Goal: Task Accomplishment & Management: Complete application form

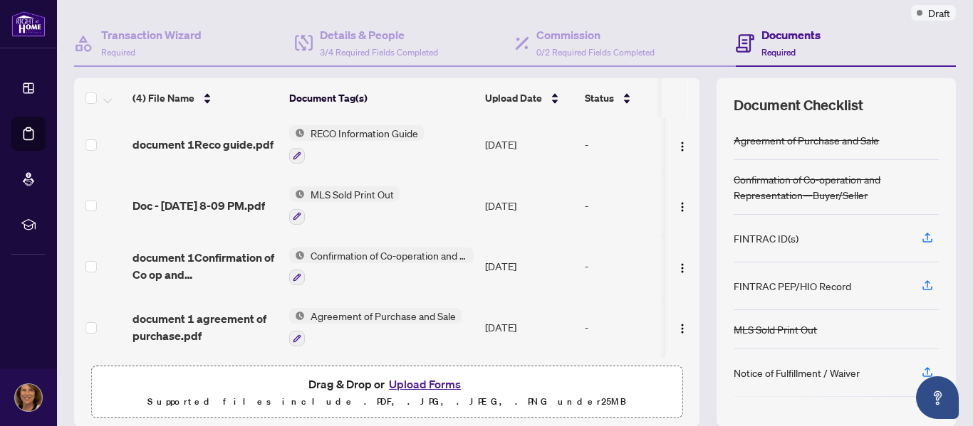
scroll to position [142, 0]
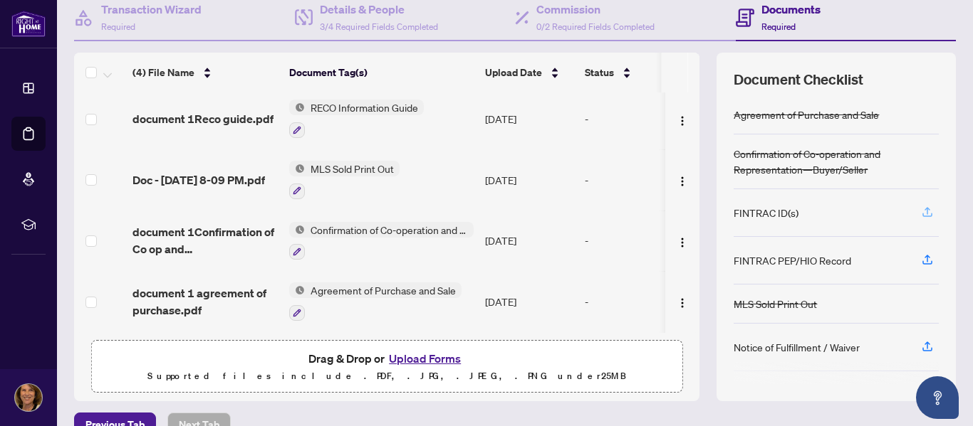
click at [921, 214] on icon "button" at bounding box center [927, 212] width 13 height 13
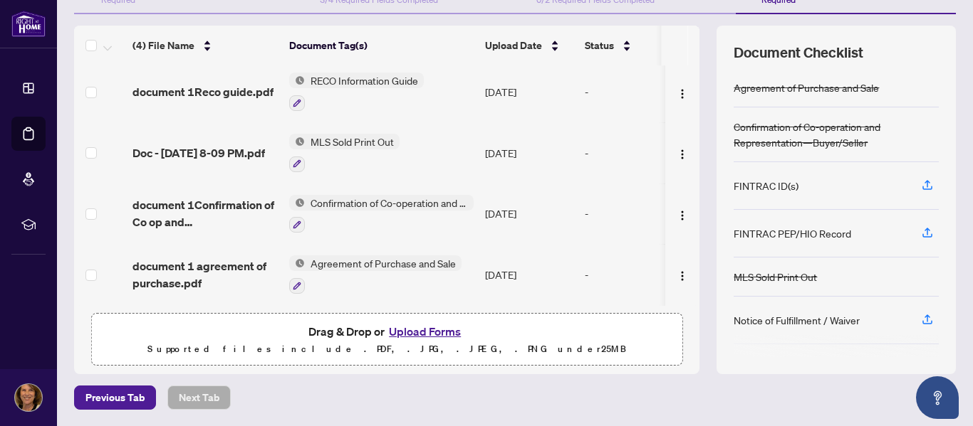
scroll to position [0, 0]
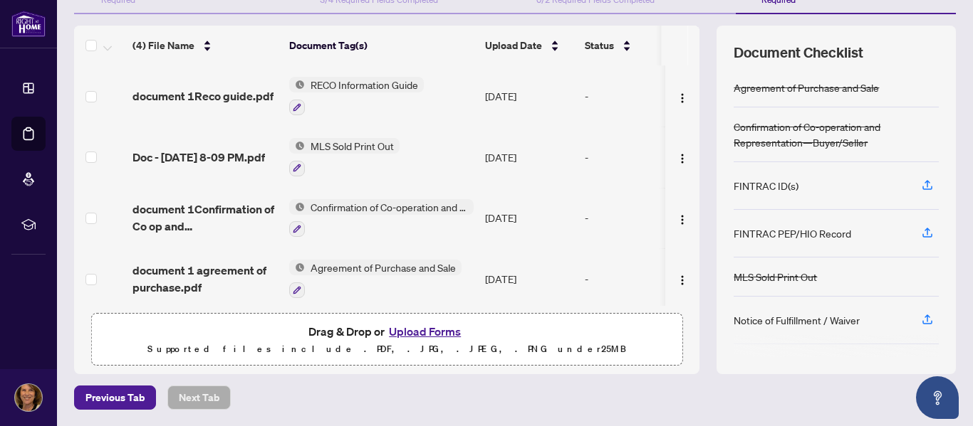
click at [414, 328] on button "Upload Forms" at bounding box center [424, 332] width 80 height 19
click at [924, 184] on icon "button" at bounding box center [927, 183] width 6 height 7
click at [424, 330] on button "Upload Forms" at bounding box center [424, 332] width 80 height 19
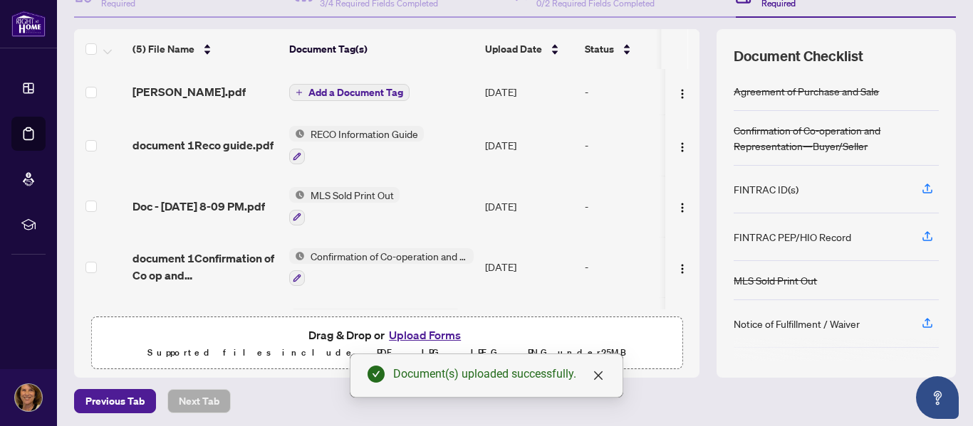
scroll to position [169, 0]
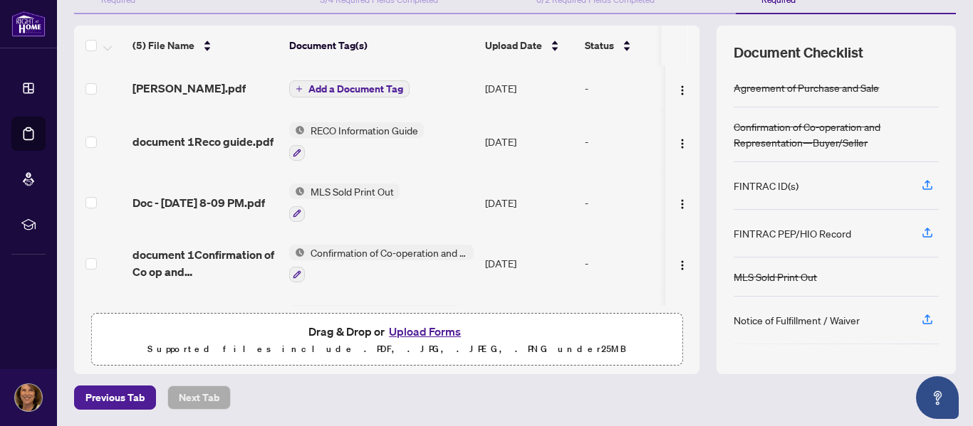
click at [431, 330] on button "Upload Forms" at bounding box center [424, 332] width 80 height 19
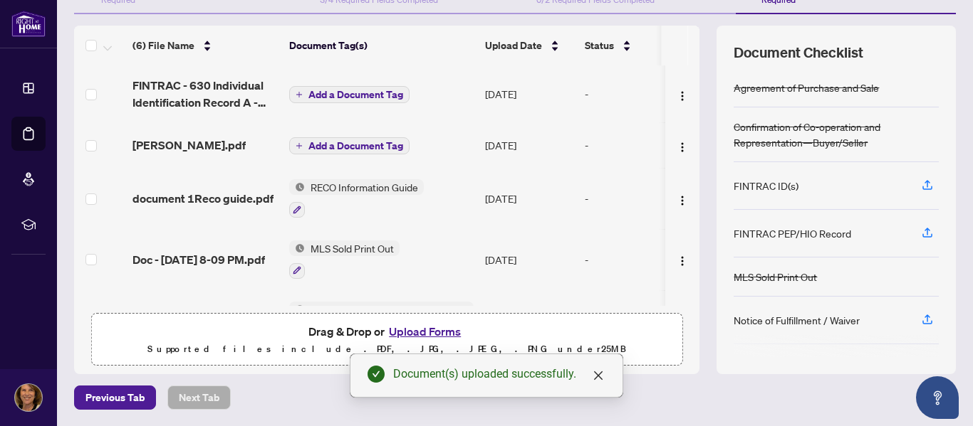
scroll to position [122, 0]
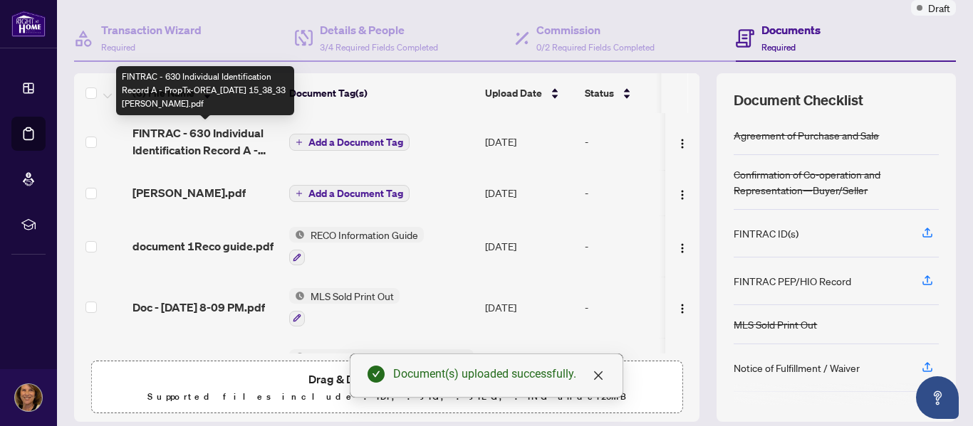
click at [229, 130] on span "FINTRAC - 630 Individual Identification Record A - PropTx-OREA_[DATE] 15_38_33 …" at bounding box center [204, 142] width 145 height 34
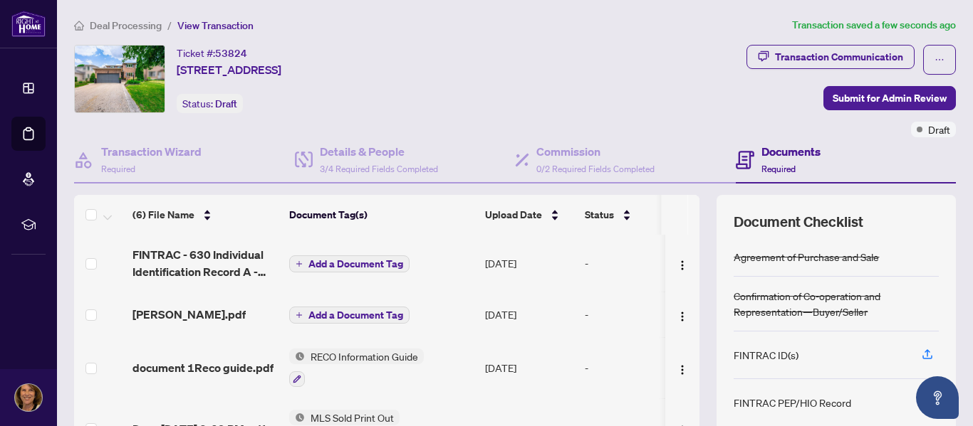
click at [362, 263] on span "Add a Document Tag" at bounding box center [355, 264] width 95 height 10
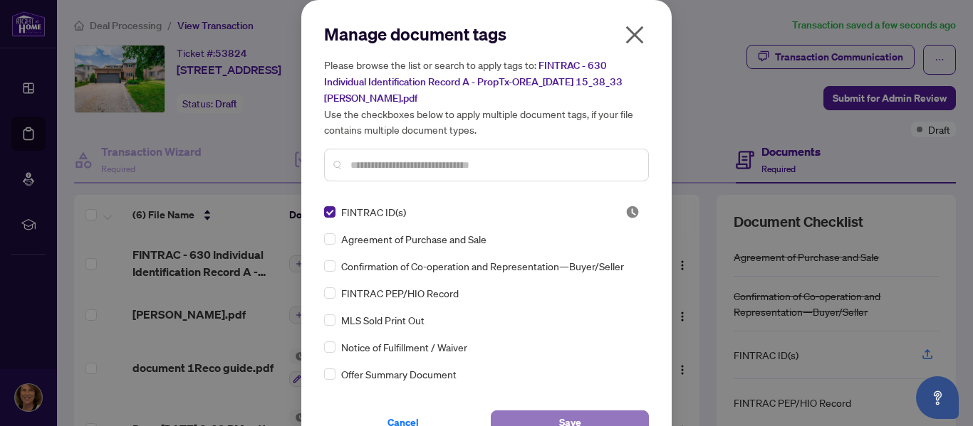
click at [565, 419] on span "Save" at bounding box center [570, 423] width 22 height 23
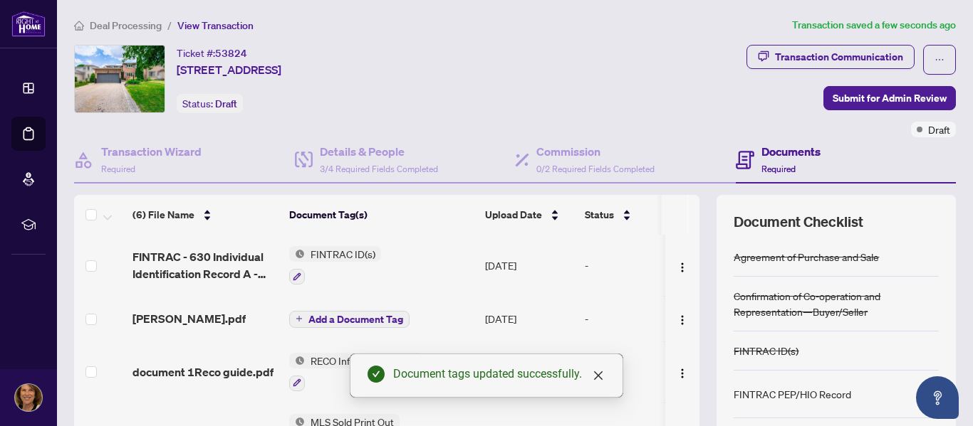
click at [298, 317] on icon "plus" at bounding box center [298, 318] width 7 height 7
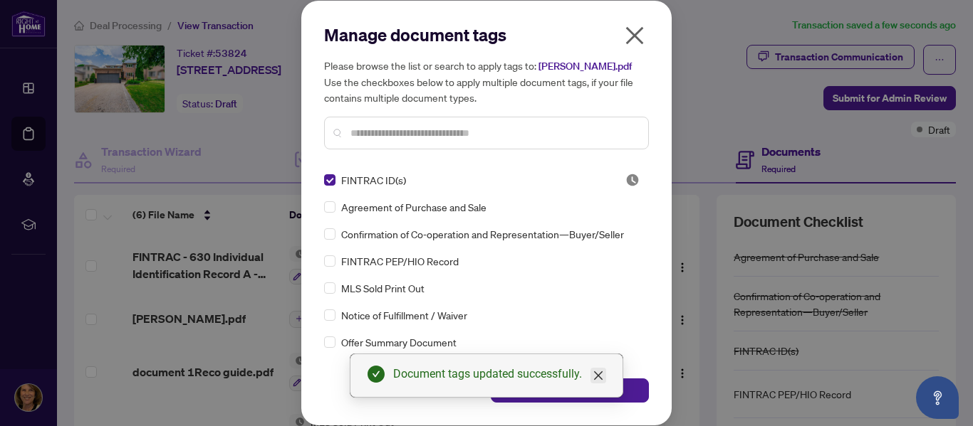
click at [597, 378] on icon "close" at bounding box center [597, 375] width 11 height 11
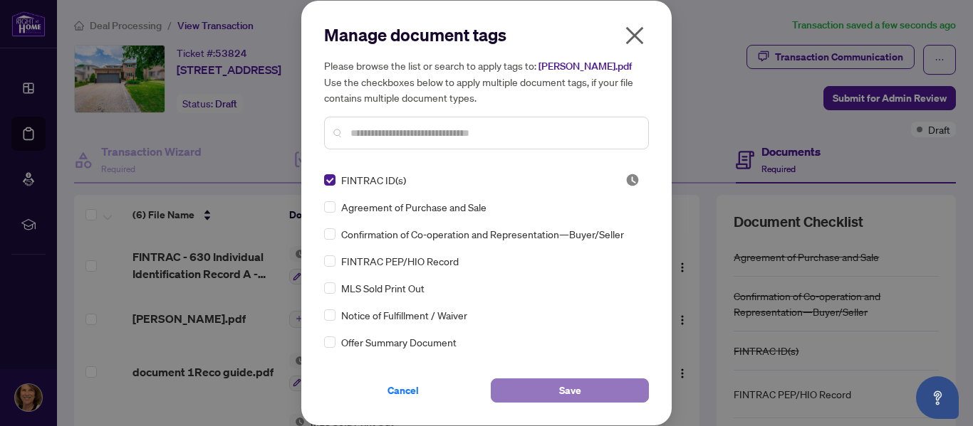
click at [596, 386] on button "Save" at bounding box center [570, 391] width 158 height 24
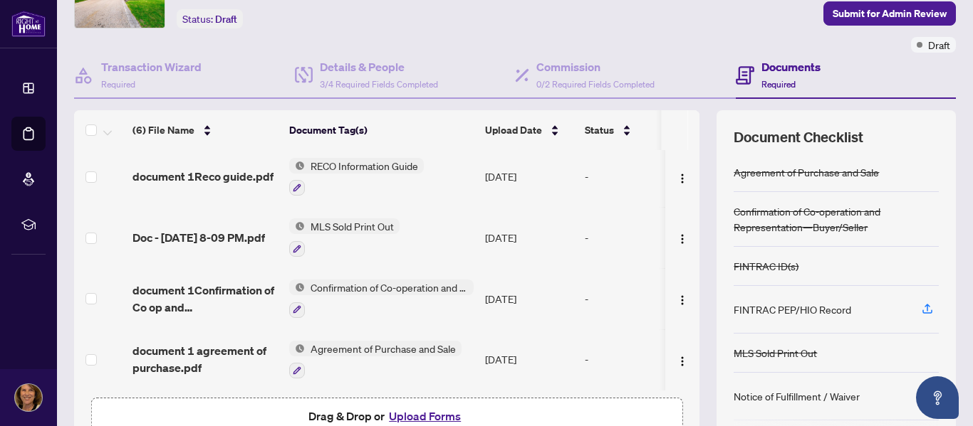
scroll to position [75, 0]
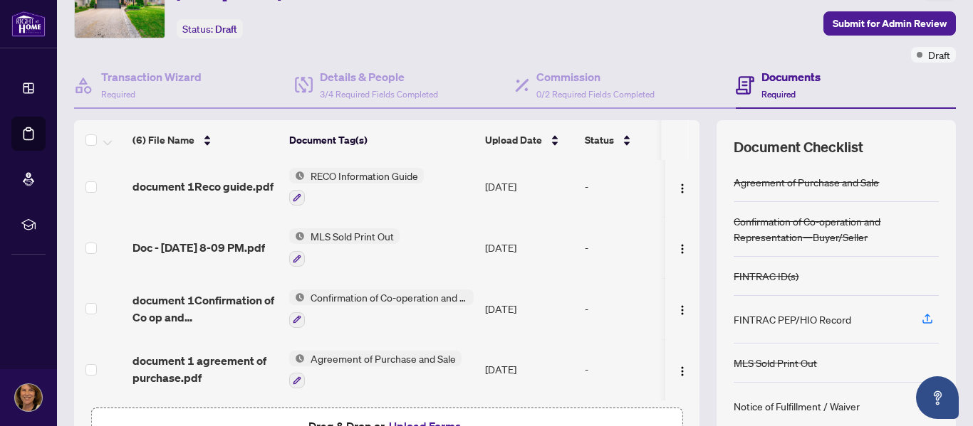
click at [769, 78] on h4 "Documents" at bounding box center [790, 76] width 59 height 17
click at [768, 94] on span "Required" at bounding box center [778, 94] width 34 height 11
click at [736, 79] on icon at bounding box center [745, 85] width 19 height 19
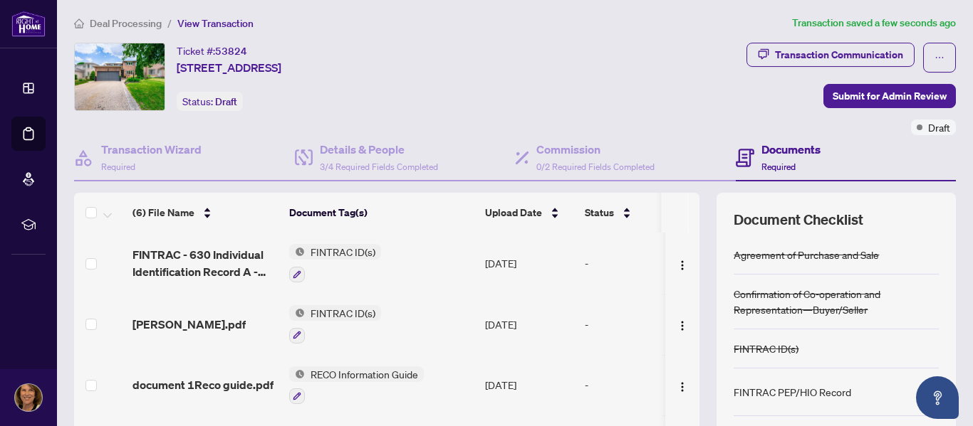
scroll to position [0, 0]
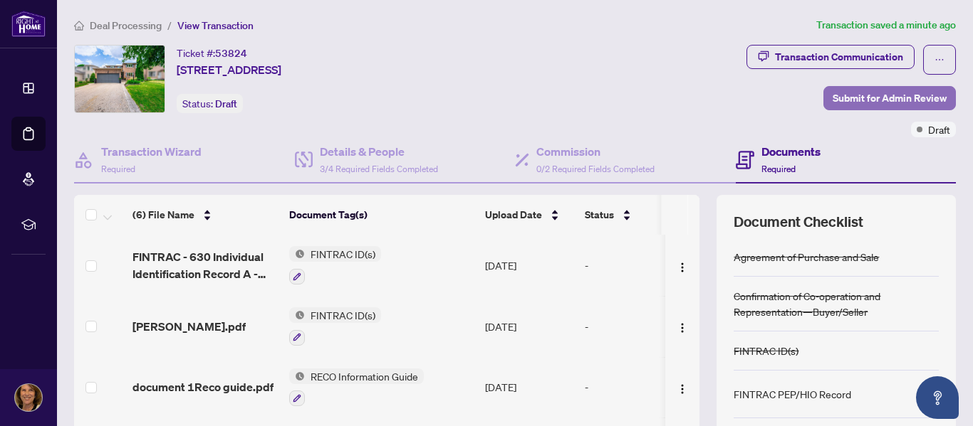
click at [869, 93] on span "Submit for Admin Review" at bounding box center [889, 98] width 114 height 23
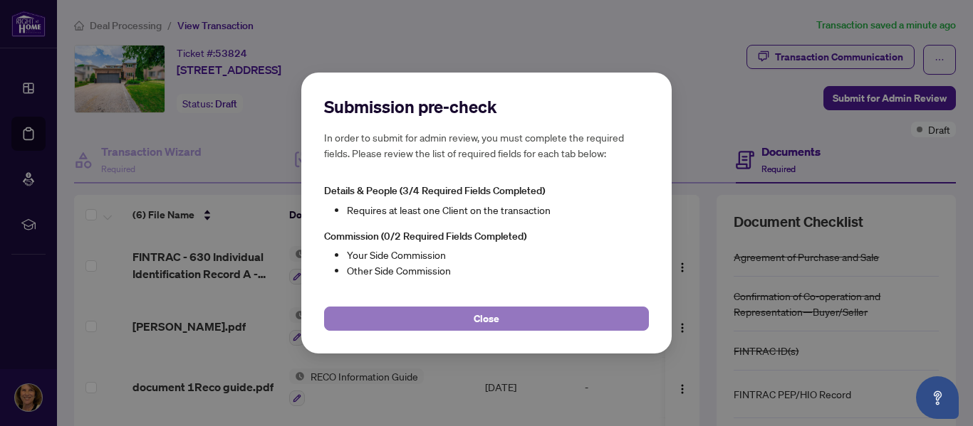
click at [493, 319] on span "Close" at bounding box center [486, 319] width 26 height 23
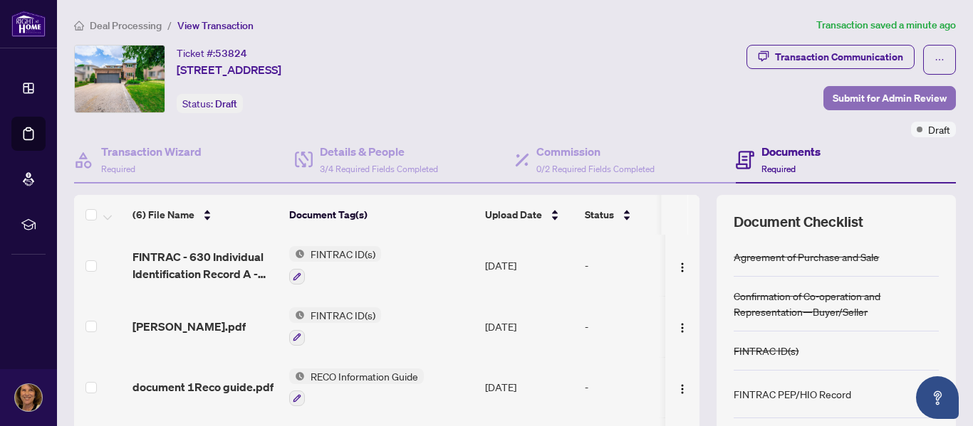
click at [833, 100] on span "Submit for Admin Review" at bounding box center [889, 98] width 114 height 23
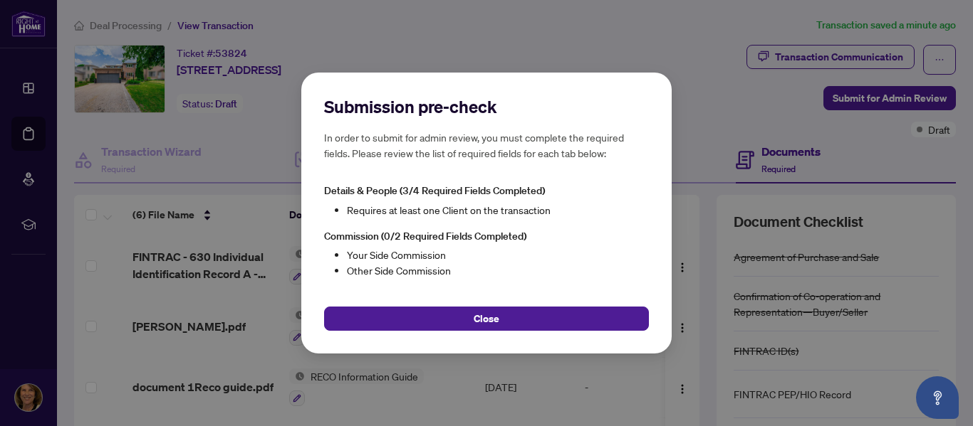
click at [689, 53] on div "Submission pre-check In order to submit for admin review, you must complete the…" at bounding box center [486, 213] width 973 height 426
click at [951, 139] on div "Submission pre-check In order to submit for admin review, you must complete the…" at bounding box center [486, 213] width 973 height 426
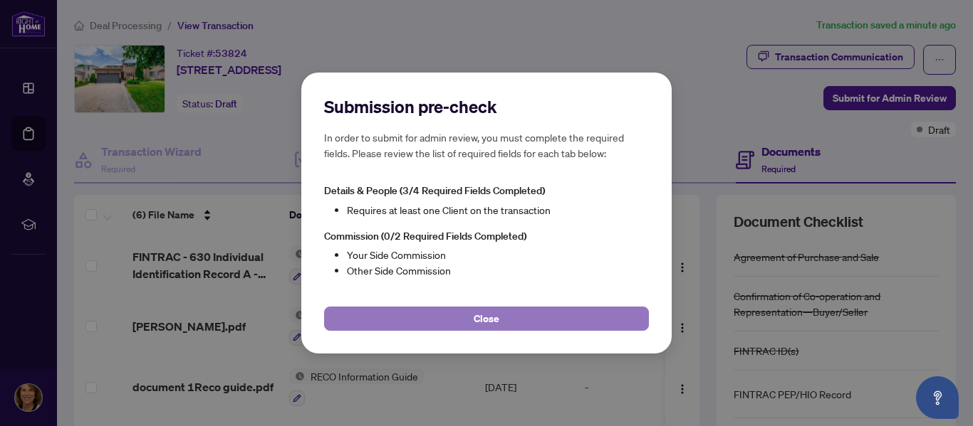
click at [502, 318] on button "Close" at bounding box center [486, 319] width 325 height 24
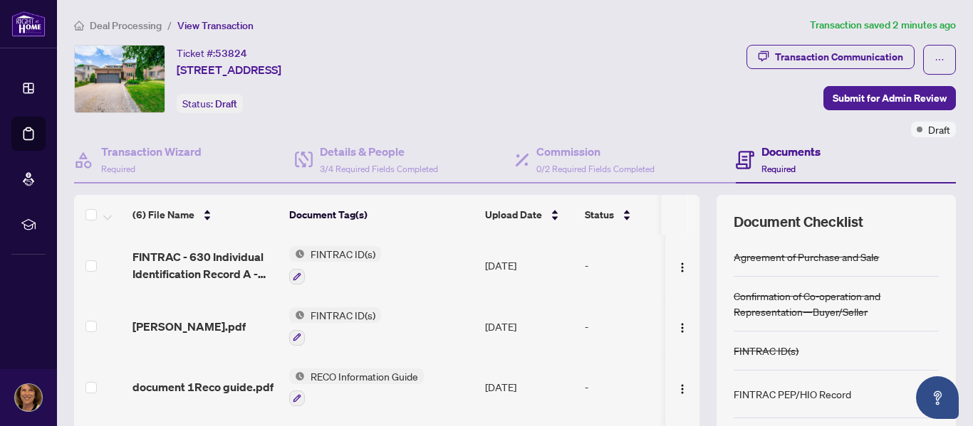
click at [787, 152] on h4 "Documents" at bounding box center [790, 151] width 59 height 17
click at [569, 152] on h4 "Commission" at bounding box center [595, 151] width 118 height 17
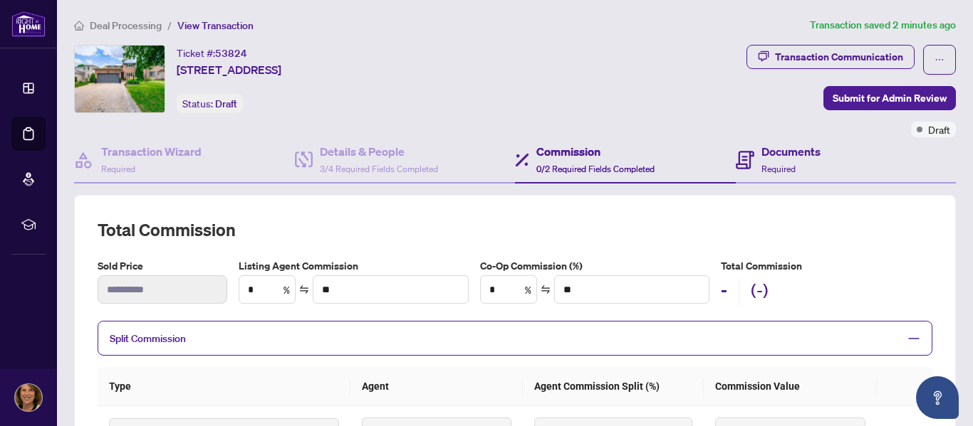
click at [867, 143] on div "Documents Required" at bounding box center [846, 160] width 221 height 46
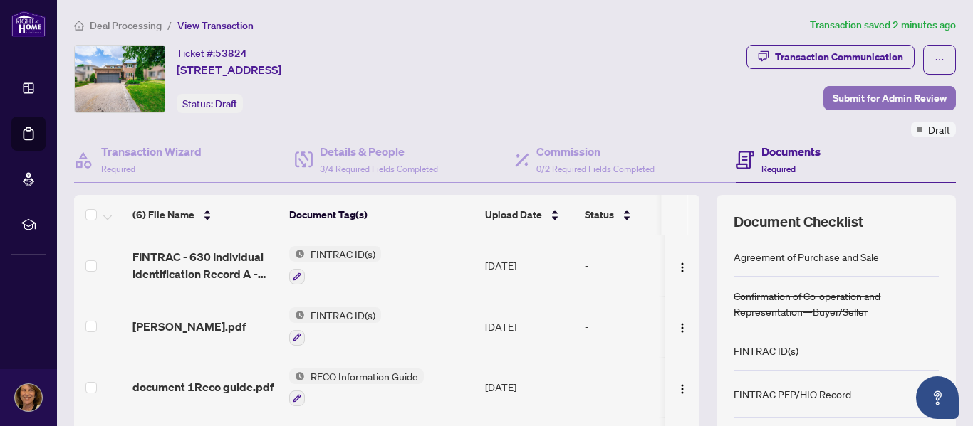
click at [894, 91] on span "Submit for Admin Review" at bounding box center [889, 98] width 114 height 23
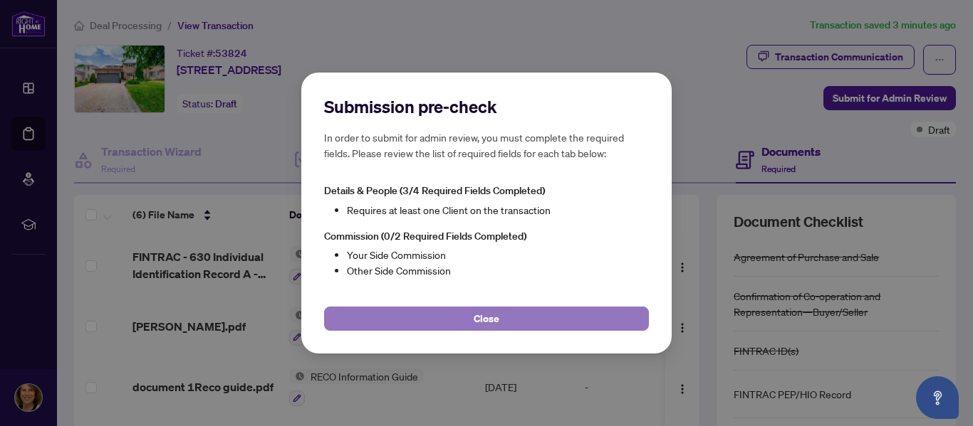
click at [486, 318] on span "Close" at bounding box center [486, 319] width 26 height 23
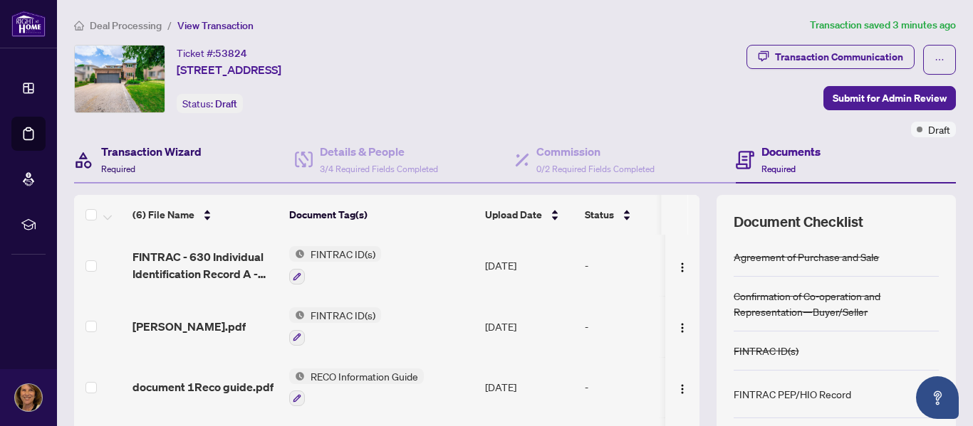
click at [155, 152] on h4 "Transaction Wizard" at bounding box center [151, 151] width 100 height 17
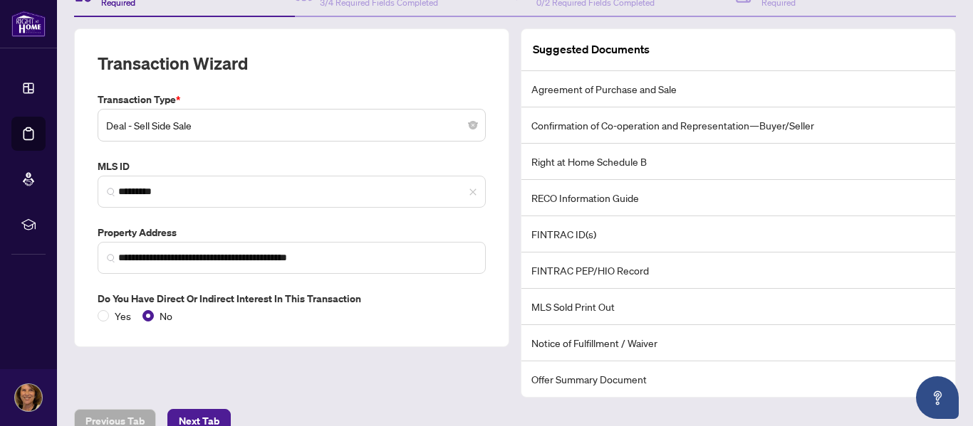
scroll to position [190, 0]
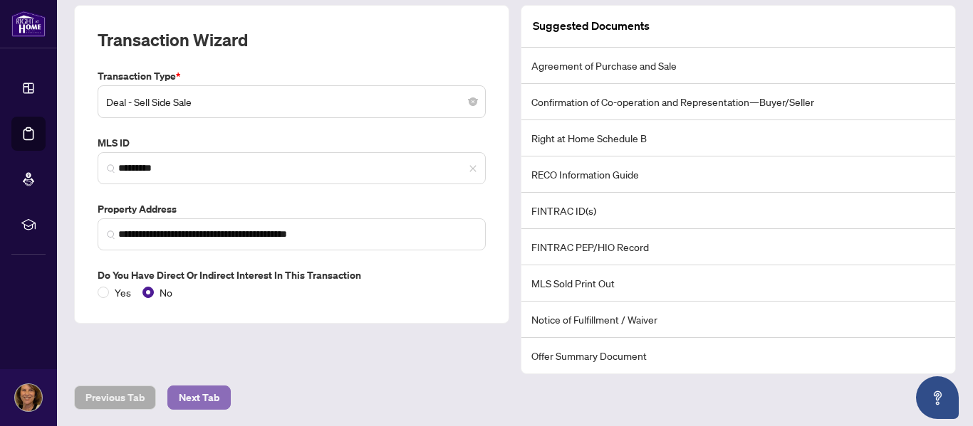
click at [211, 399] on span "Next Tab" at bounding box center [199, 398] width 41 height 23
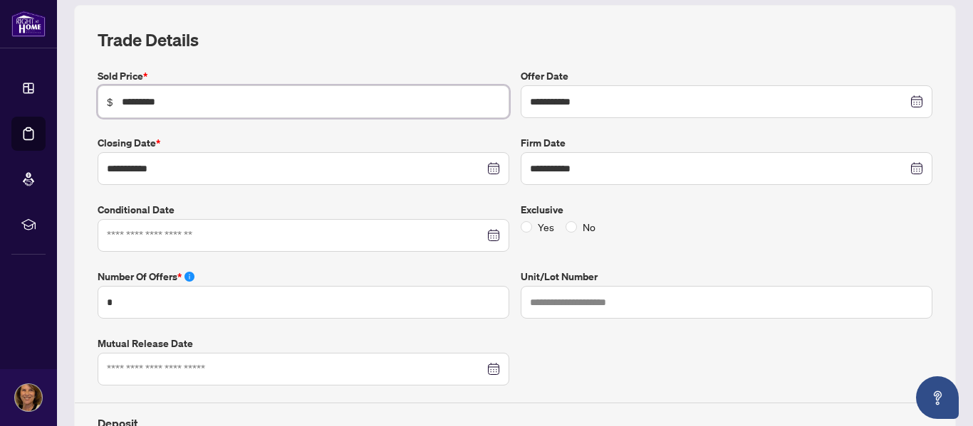
click at [166, 100] on input "*********" at bounding box center [311, 102] width 378 height 16
type input "*********"
click at [607, 103] on input "**********" at bounding box center [718, 102] width 377 height 16
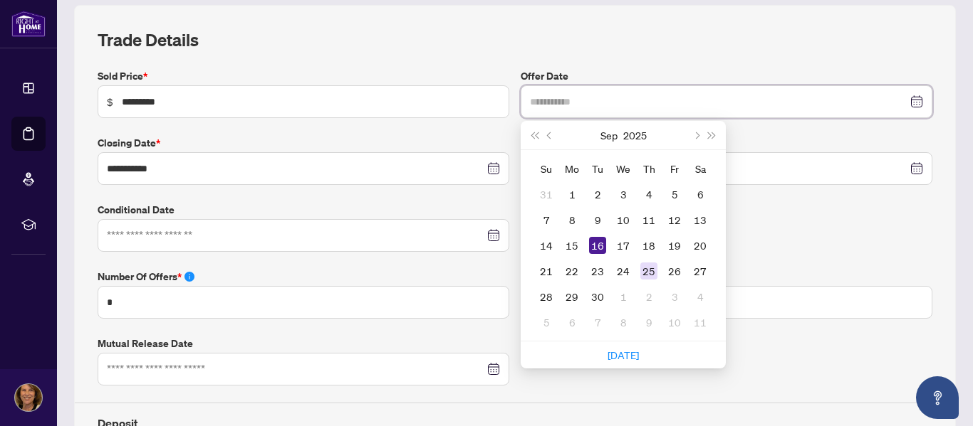
type input "**********"
click at [643, 274] on div "25" at bounding box center [648, 271] width 17 height 17
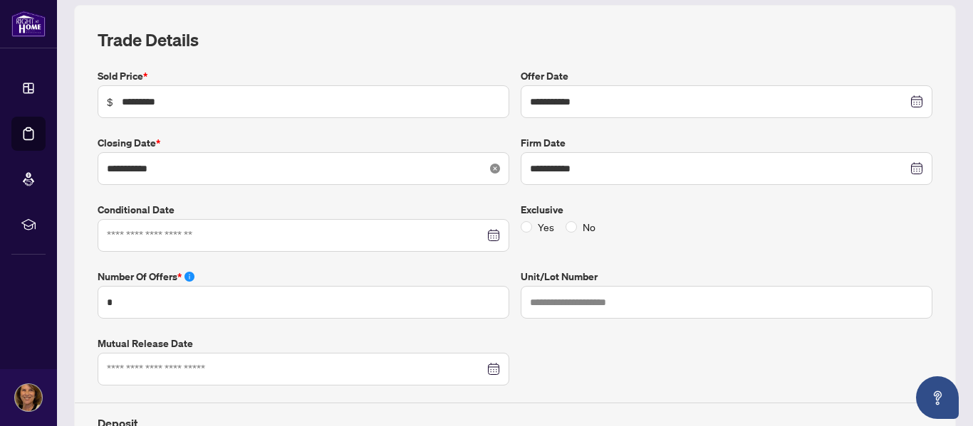
click at [491, 170] on icon "close-circle" at bounding box center [495, 169] width 10 height 10
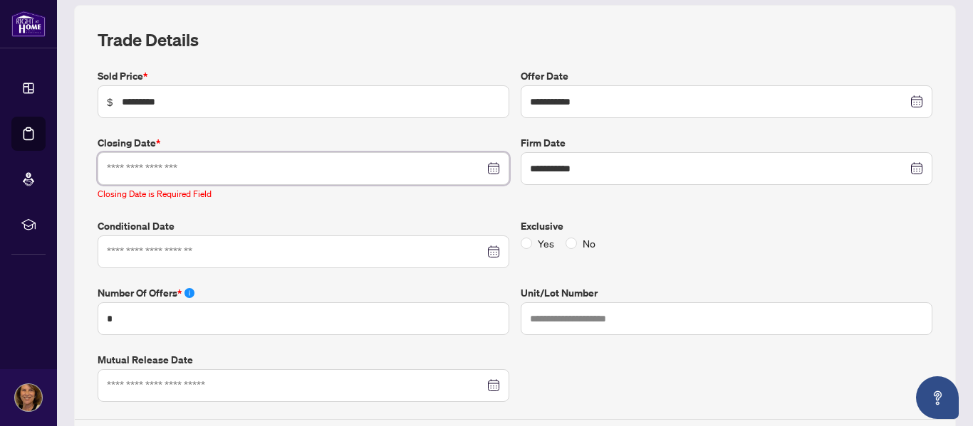
click at [134, 172] on input at bounding box center [295, 169] width 377 height 16
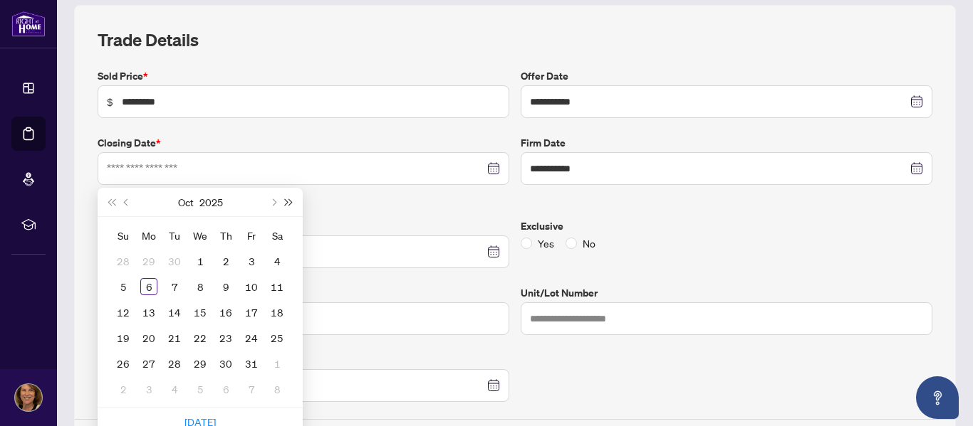
click at [283, 205] on button "Next year (Control + right)" at bounding box center [289, 202] width 16 height 28
click at [288, 201] on span "Next year (Control + right)" at bounding box center [289, 202] width 7 height 7
click at [125, 199] on button "Previous month (PageUp)" at bounding box center [127, 202] width 16 height 28
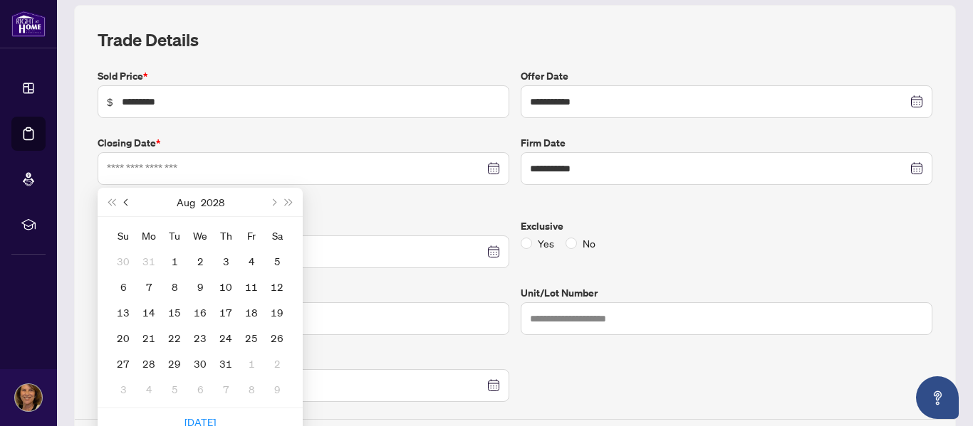
click at [125, 199] on button "Previous month (PageUp)" at bounding box center [127, 202] width 16 height 28
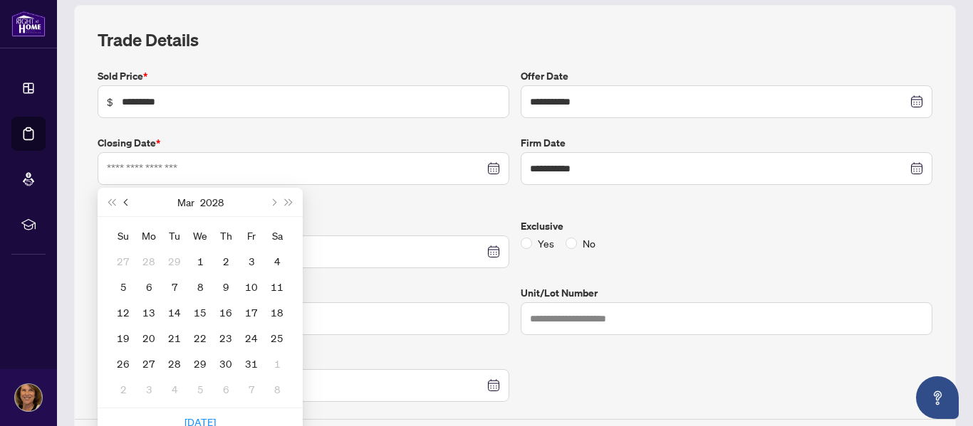
click at [125, 199] on button "Previous month (PageUp)" at bounding box center [127, 202] width 16 height 28
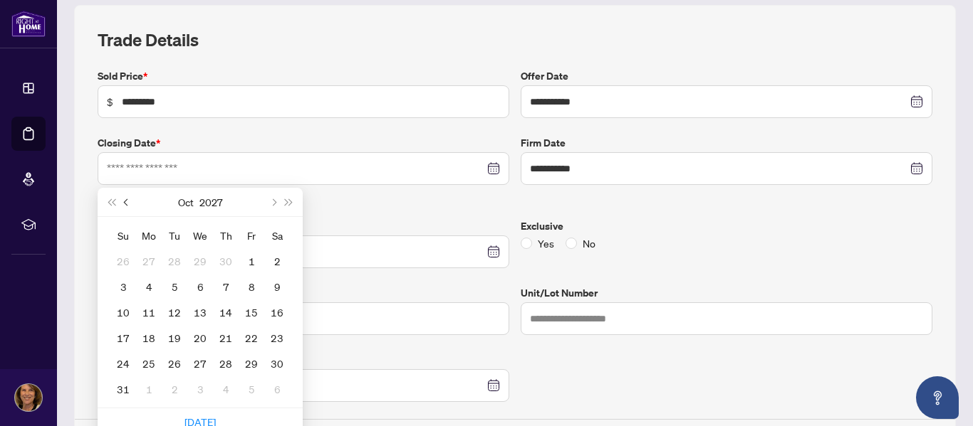
click at [125, 199] on button "Previous month (PageUp)" at bounding box center [127, 202] width 16 height 28
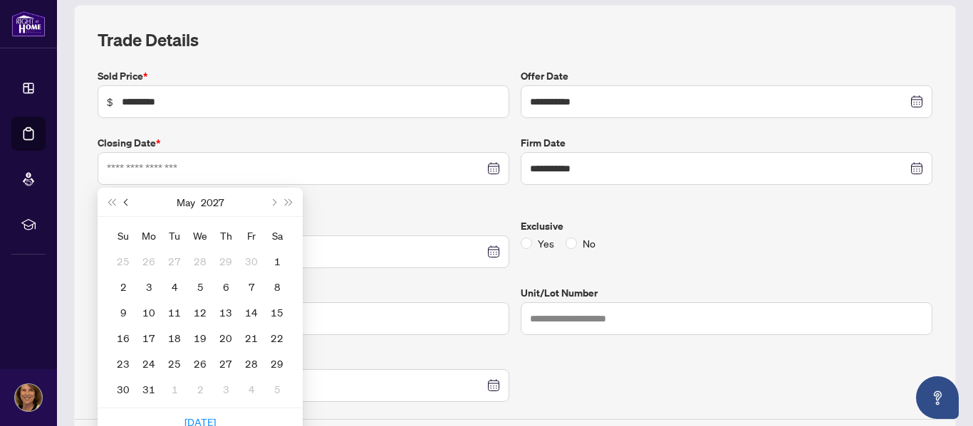
click at [125, 199] on button "Previous month (PageUp)" at bounding box center [127, 202] width 16 height 28
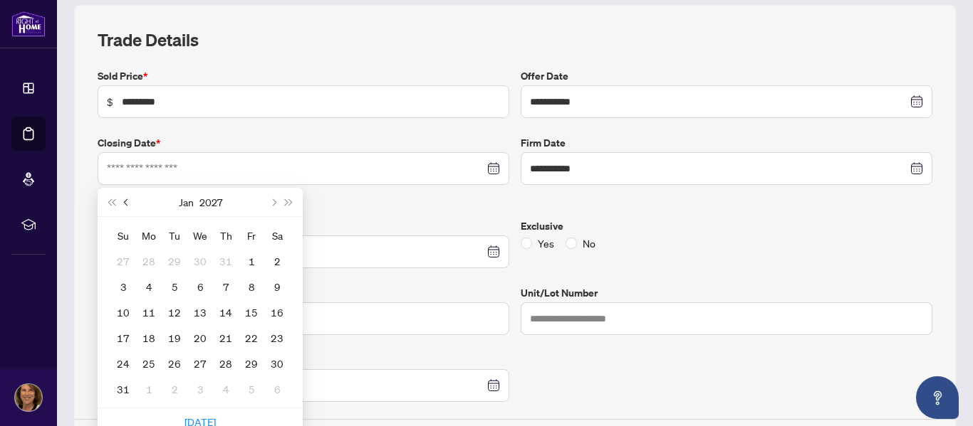
click at [125, 199] on button "Previous month (PageUp)" at bounding box center [127, 202] width 16 height 28
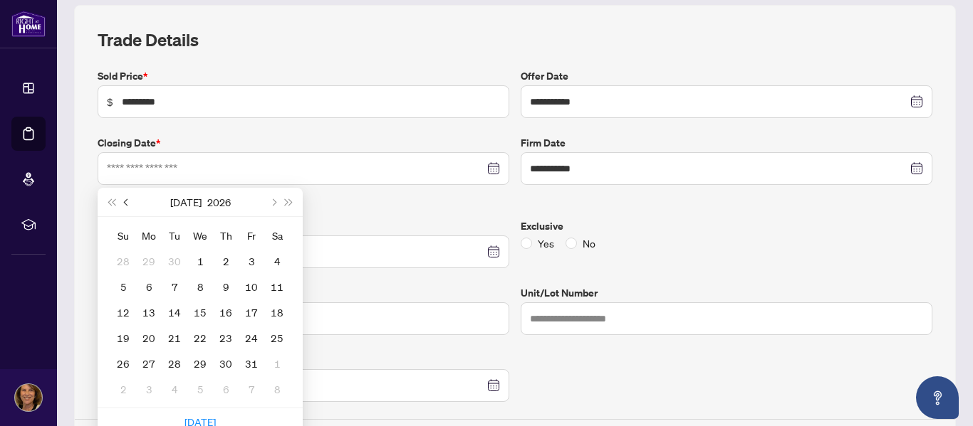
click at [125, 199] on button "Previous month (PageUp)" at bounding box center [127, 202] width 16 height 28
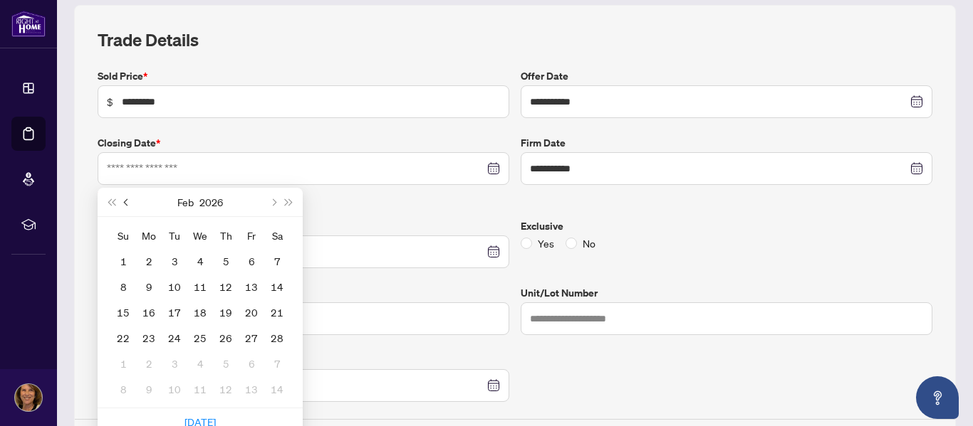
click at [125, 199] on button "Previous month (PageUp)" at bounding box center [127, 202] width 16 height 28
click at [271, 200] on span "Next month (PageDown)" at bounding box center [272, 202] width 7 height 7
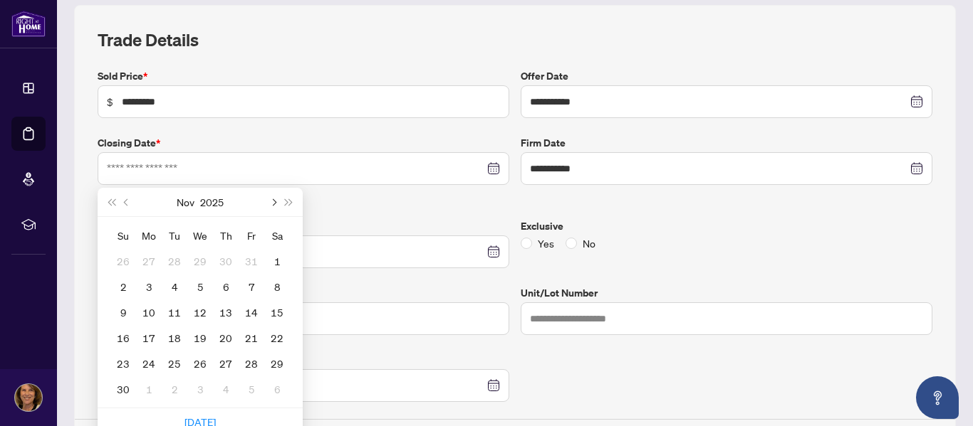
click at [271, 200] on span "Next month (PageDown)" at bounding box center [272, 202] width 7 height 7
type input "**********"
click at [203, 312] on div "17" at bounding box center [200, 312] width 17 height 17
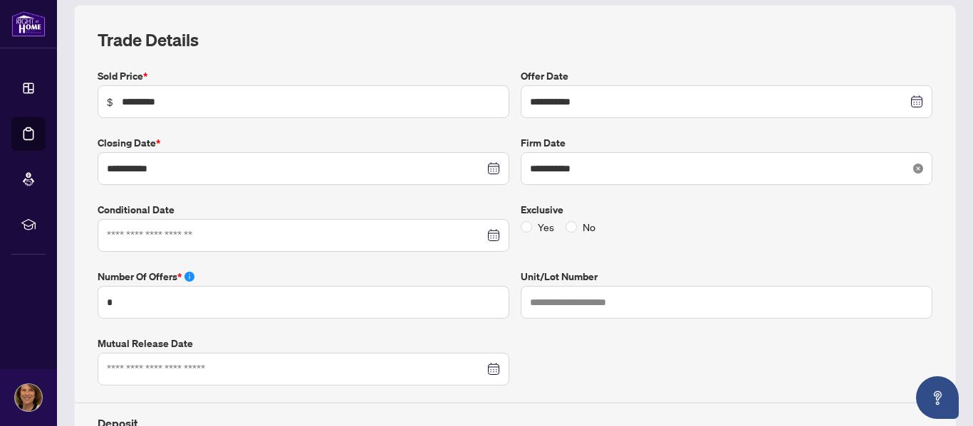
click at [913, 167] on icon "close-circle" at bounding box center [918, 169] width 10 height 10
click at [906, 167] on div at bounding box center [726, 169] width 393 height 16
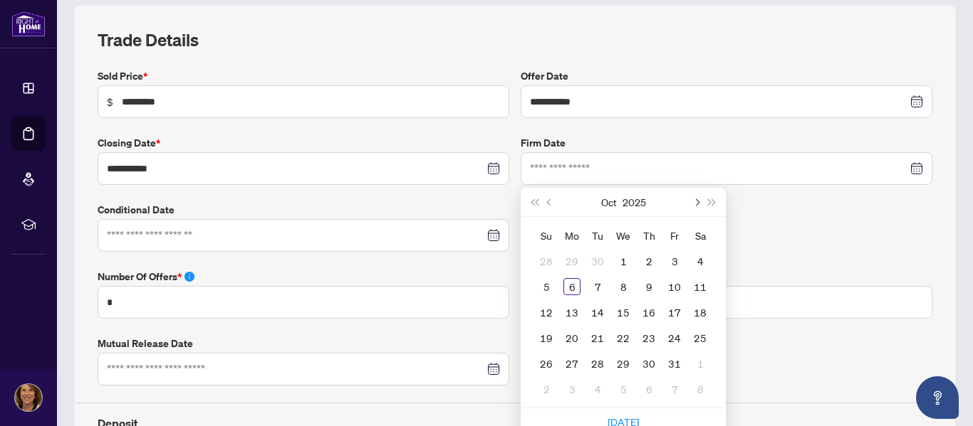
click at [692, 202] on span "Next month (PageDown)" at bounding box center [695, 202] width 7 height 7
click at [547, 204] on span "Previous month (PageUp)" at bounding box center [550, 202] width 7 height 7
type input "**********"
click at [641, 335] on div "25" at bounding box center [648, 338] width 17 height 17
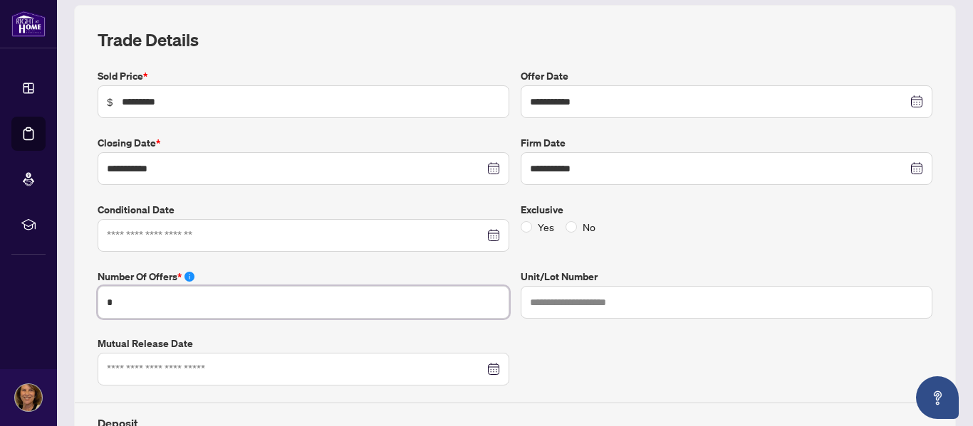
click at [112, 300] on input "*" at bounding box center [304, 302] width 412 height 33
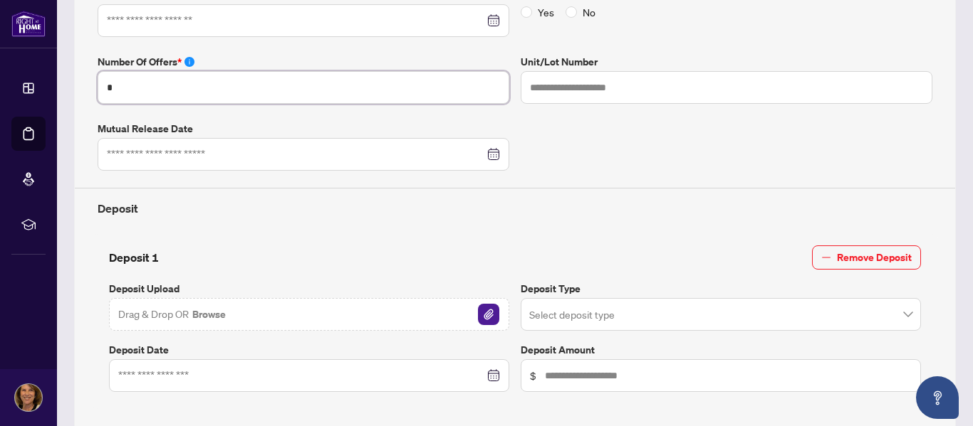
scroll to position [427, 0]
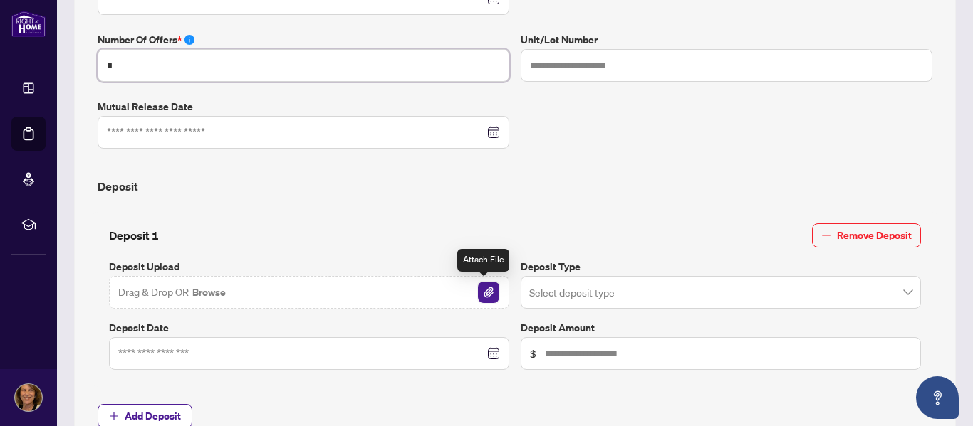
type input "*"
click at [481, 290] on img "button" at bounding box center [488, 292] width 21 height 21
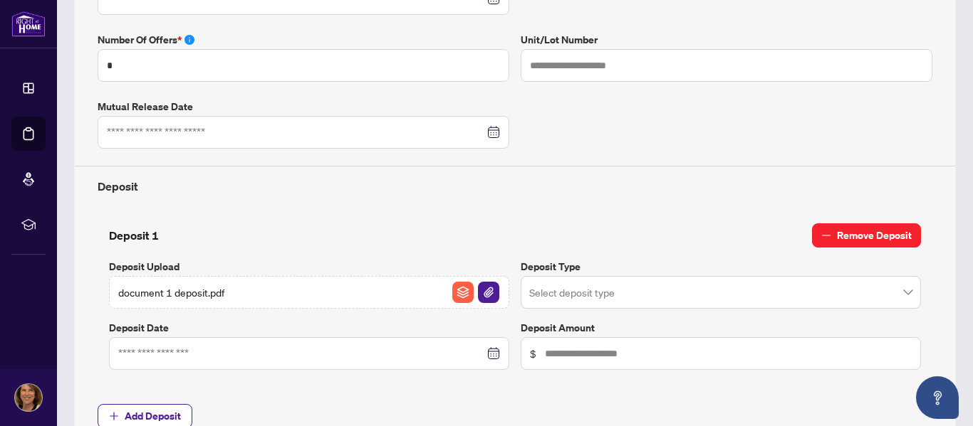
click at [821, 234] on icon "minus" at bounding box center [826, 236] width 10 height 10
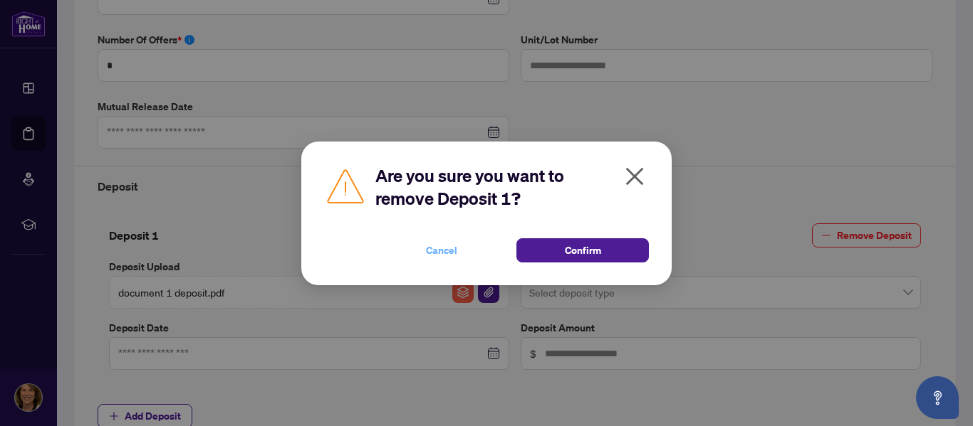
click at [439, 249] on span "Cancel" at bounding box center [441, 250] width 31 height 23
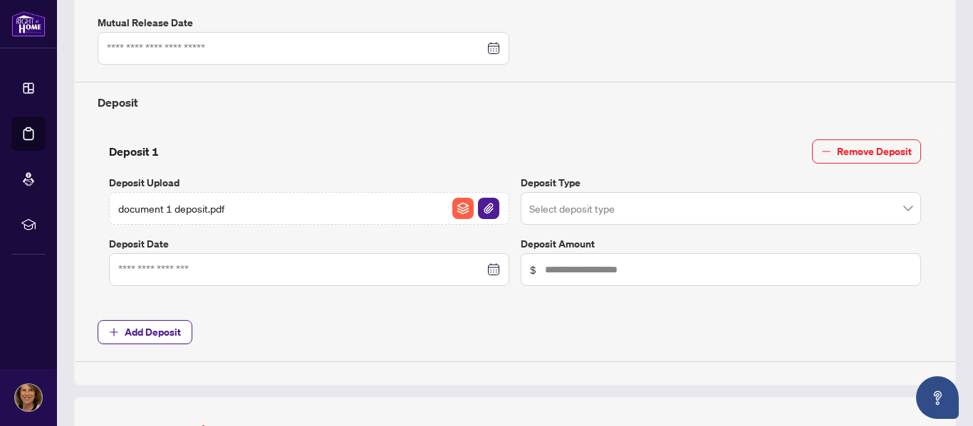
scroll to position [522, 0]
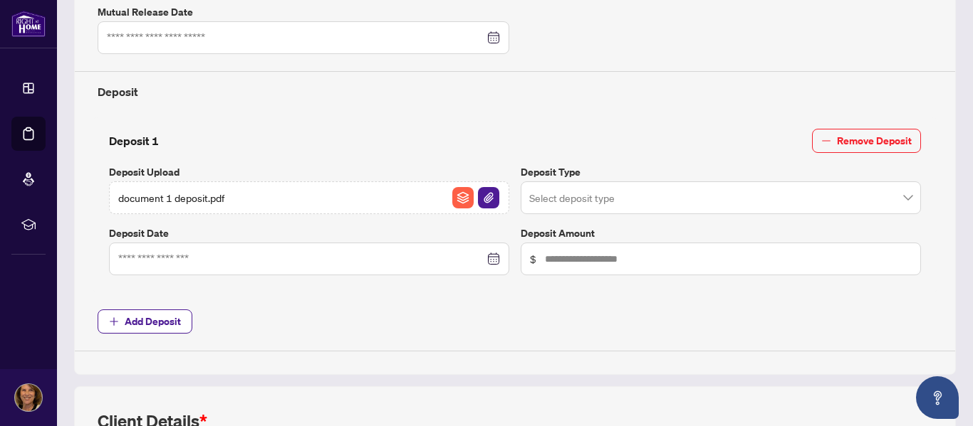
click at [489, 259] on div at bounding box center [309, 259] width 382 height 16
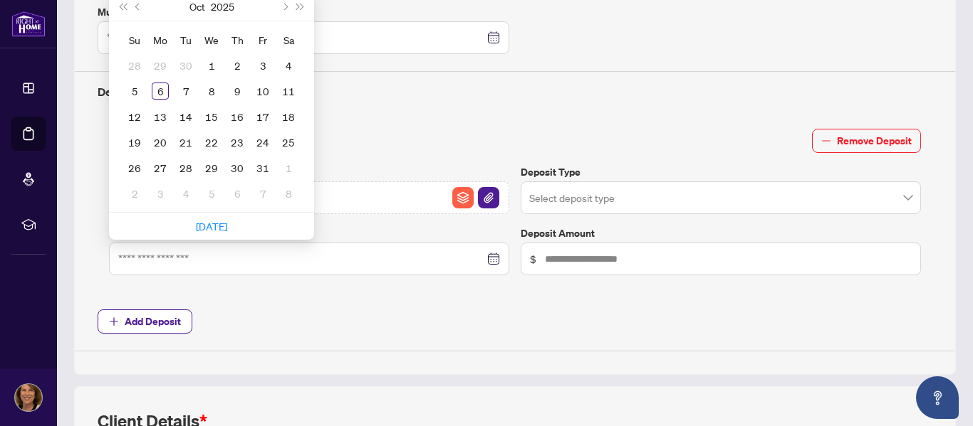
click at [699, 144] on div "Deposit 1 Remove Deposit" at bounding box center [515, 141] width 812 height 24
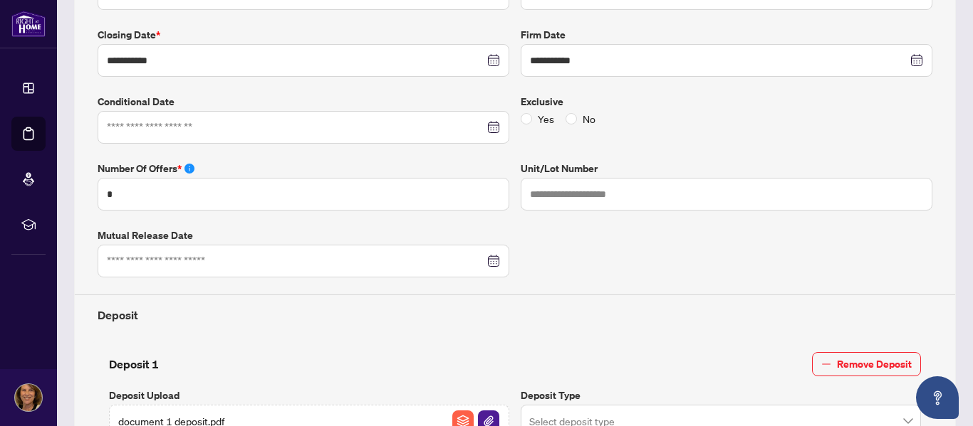
scroll to position [285, 0]
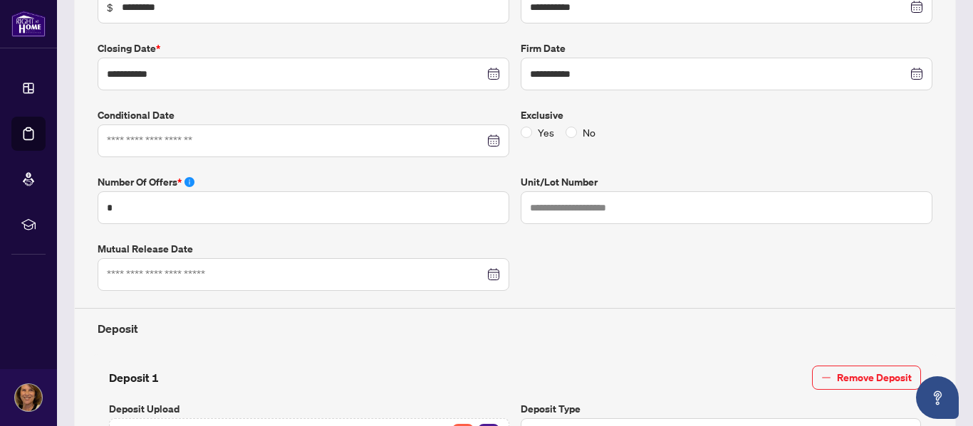
click at [488, 140] on div at bounding box center [303, 141] width 393 height 16
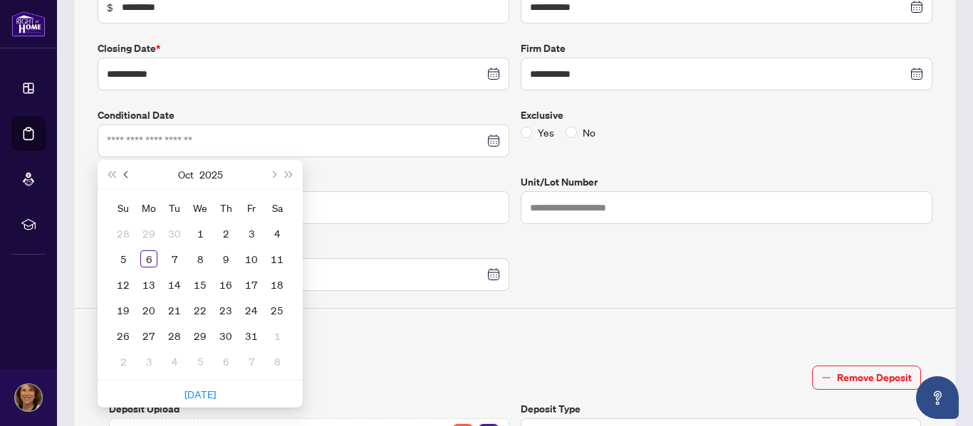
click at [127, 176] on span "Previous month (PageUp)" at bounding box center [127, 174] width 7 height 7
click at [793, 272] on div "**********" at bounding box center [515, 281] width 846 height 615
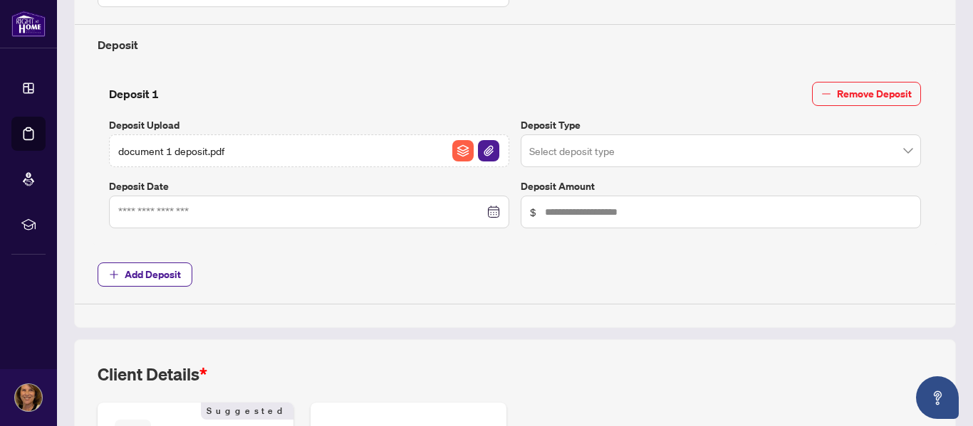
scroll to position [570, 0]
click at [898, 151] on span at bounding box center [720, 150] width 383 height 27
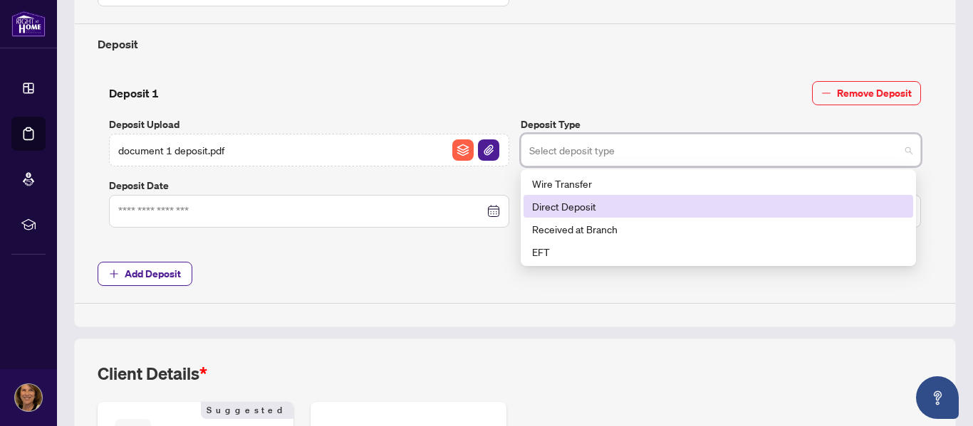
click at [561, 209] on div "Direct Deposit" at bounding box center [718, 207] width 372 height 16
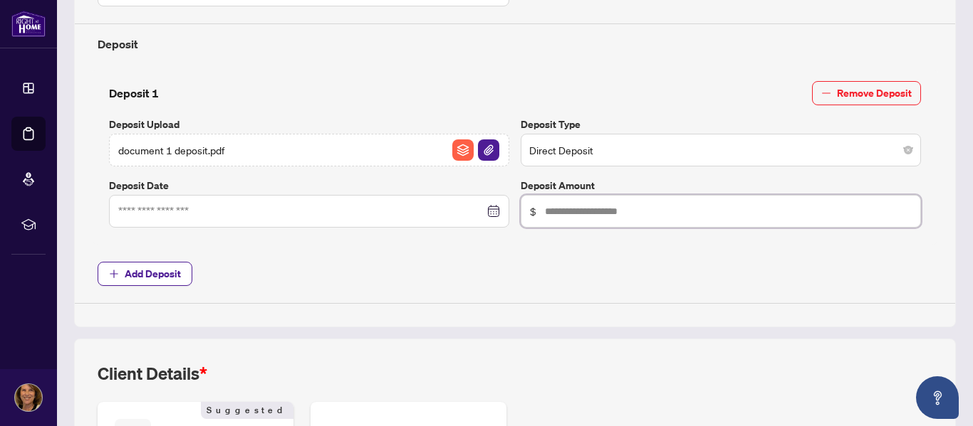
click at [545, 211] on input "text" at bounding box center [728, 212] width 367 height 16
type input "******"
click at [140, 206] on input at bounding box center [301, 212] width 366 height 16
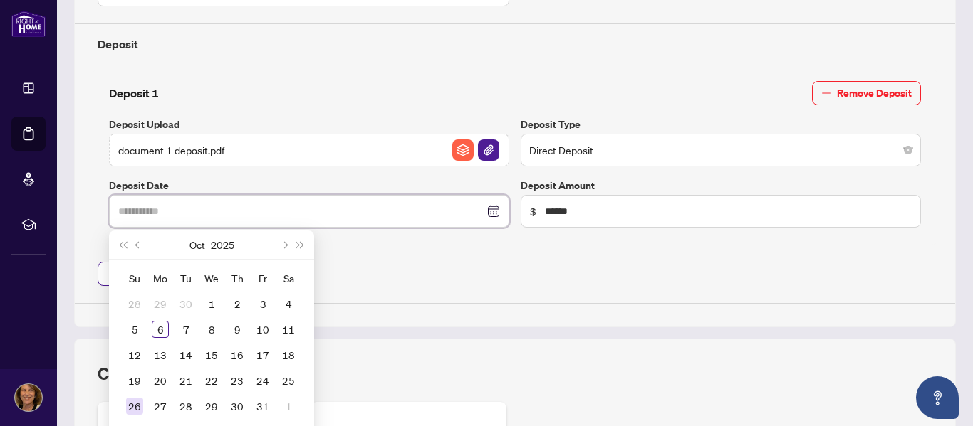
type input "**********"
click at [132, 407] on div "26" at bounding box center [134, 406] width 17 height 17
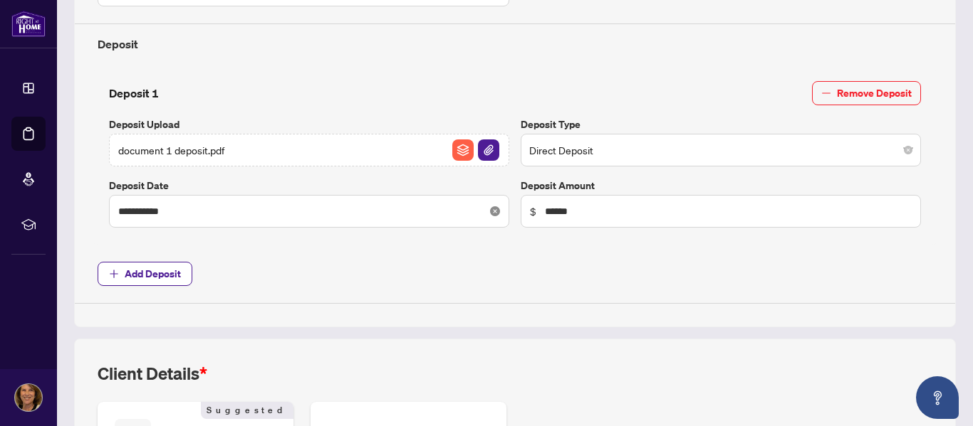
click at [490, 209] on icon "close-circle" at bounding box center [495, 211] width 10 height 10
click at [441, 210] on input at bounding box center [301, 212] width 366 height 16
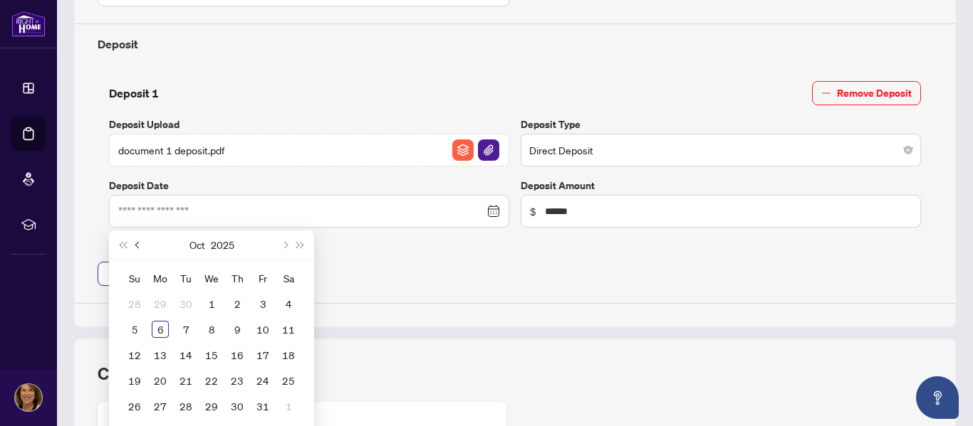
click at [136, 243] on span "Previous month (PageUp)" at bounding box center [138, 244] width 7 height 7
type input "**********"
click at [264, 376] on div "26" at bounding box center [262, 380] width 17 height 17
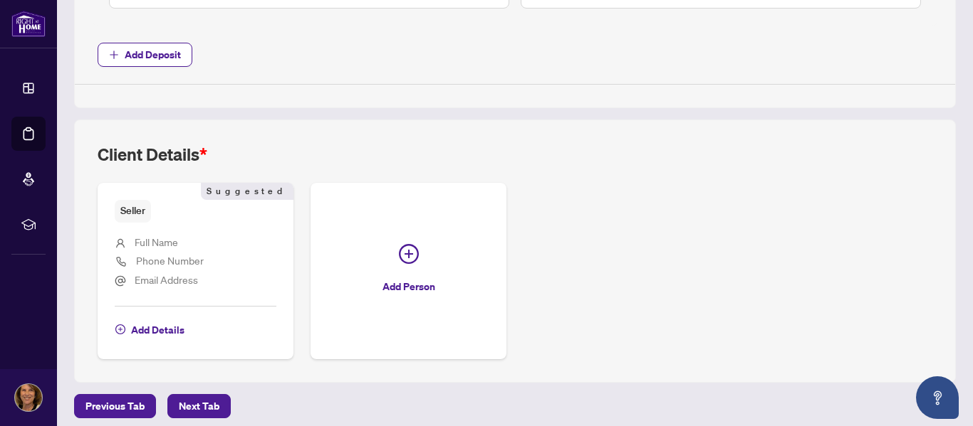
scroll to position [797, 0]
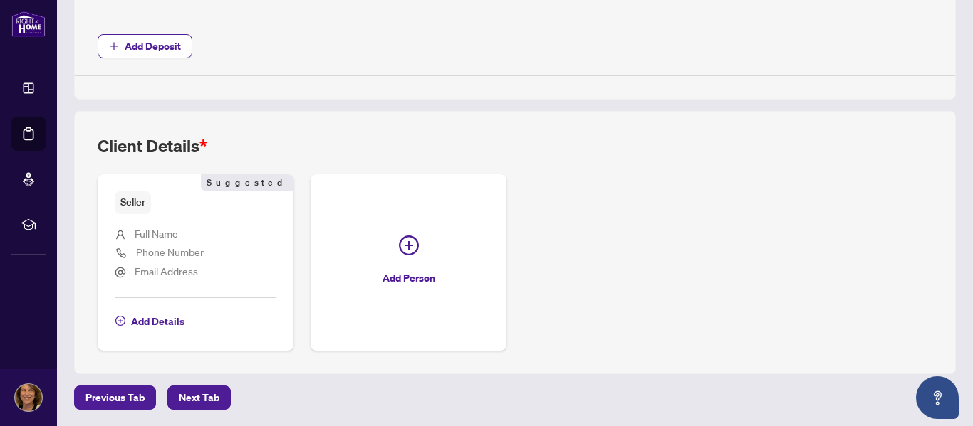
click at [135, 232] on span "Full Name" at bounding box center [156, 233] width 43 height 13
click at [155, 321] on span "Add Details" at bounding box center [157, 321] width 53 height 23
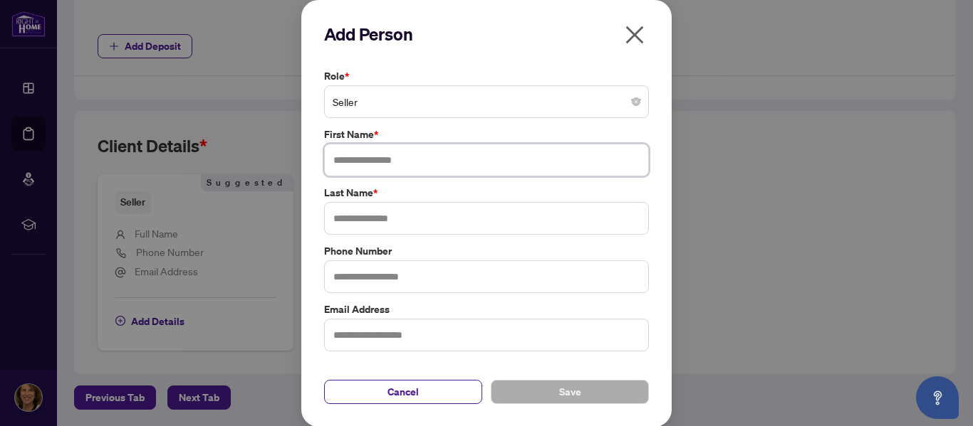
click at [344, 161] on input "text" at bounding box center [486, 160] width 325 height 33
type input "*****"
click at [335, 216] on input "text" at bounding box center [486, 218] width 325 height 33
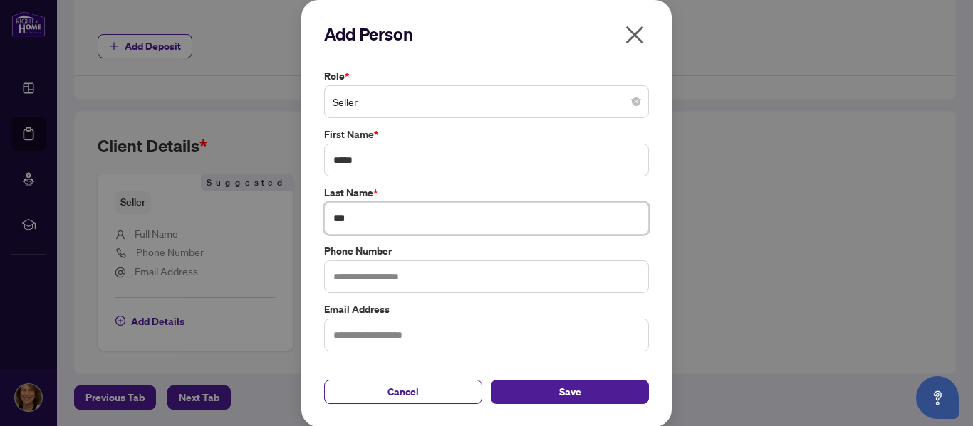
type input "***"
click at [337, 277] on input "text" at bounding box center [486, 277] width 325 height 33
type input "**********"
click at [339, 340] on input "text" at bounding box center [486, 335] width 325 height 33
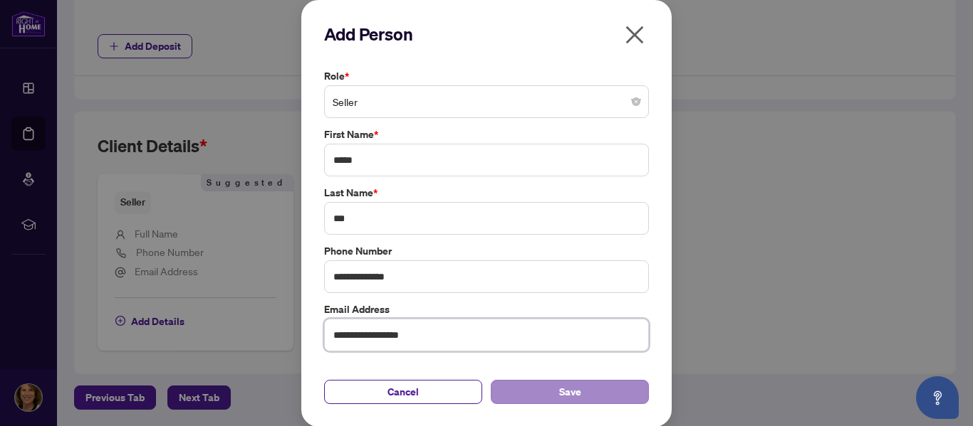
type input "**********"
click at [536, 387] on button "Save" at bounding box center [570, 392] width 158 height 24
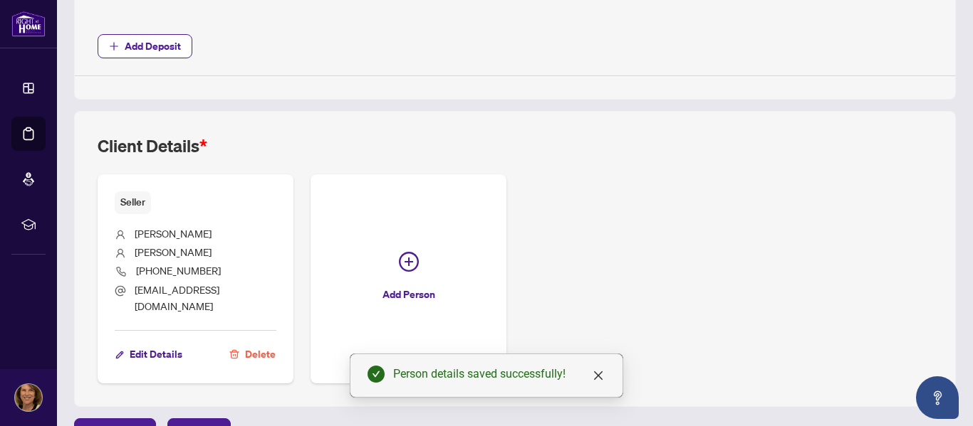
scroll to position [816, 0]
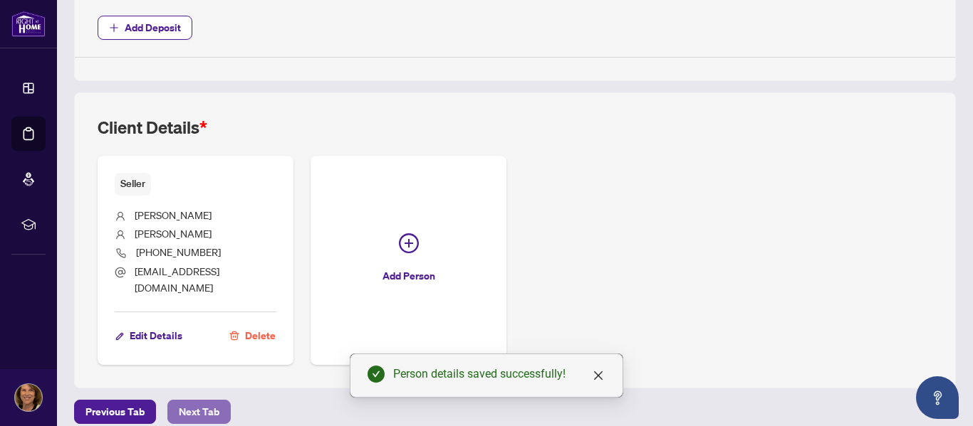
click at [206, 401] on span "Next Tab" at bounding box center [199, 412] width 41 height 23
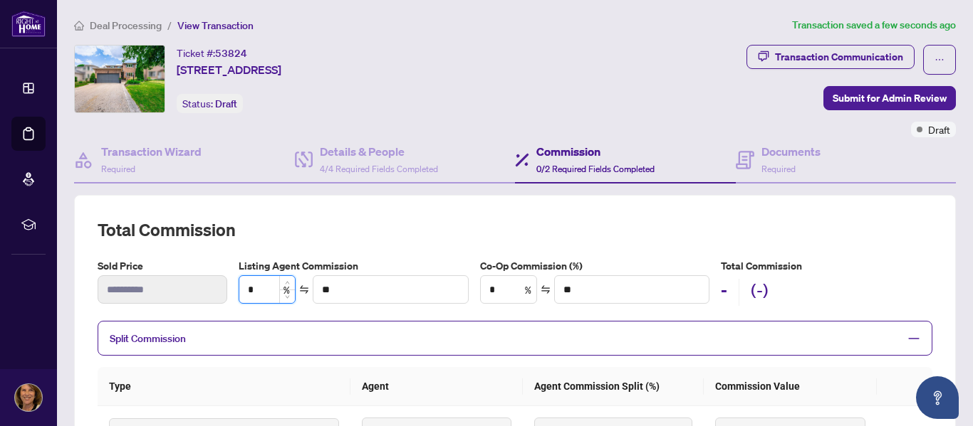
click at [266, 290] on input "*" at bounding box center [267, 289] width 56 height 27
type input "*"
type input "*******"
type input "***"
type input "*******"
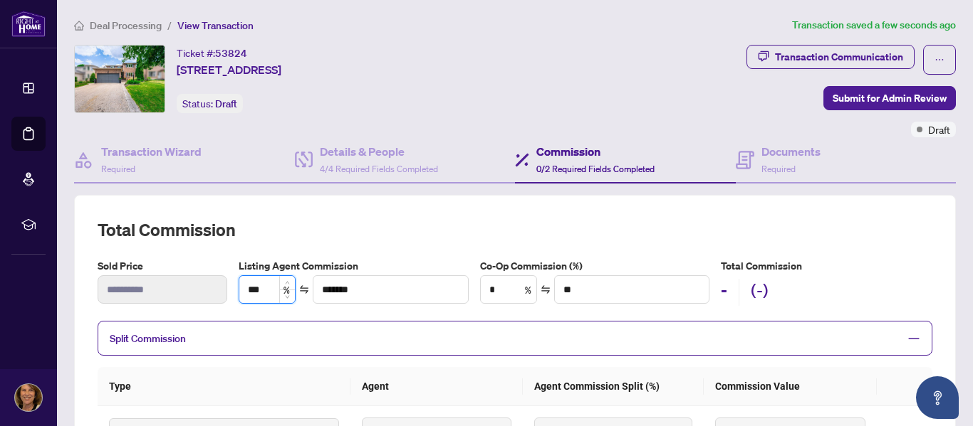
type input "****"
type input "**********"
type input "****"
click at [507, 290] on input "*" at bounding box center [509, 289] width 56 height 27
type input "***"
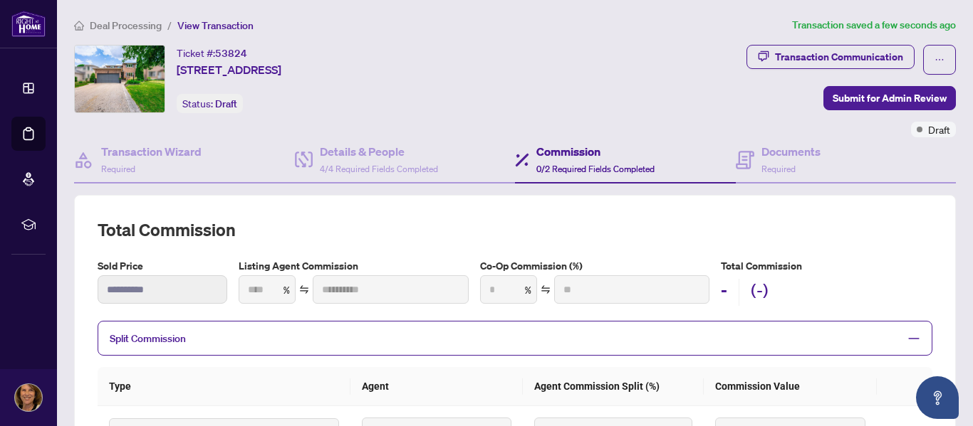
type input "**********"
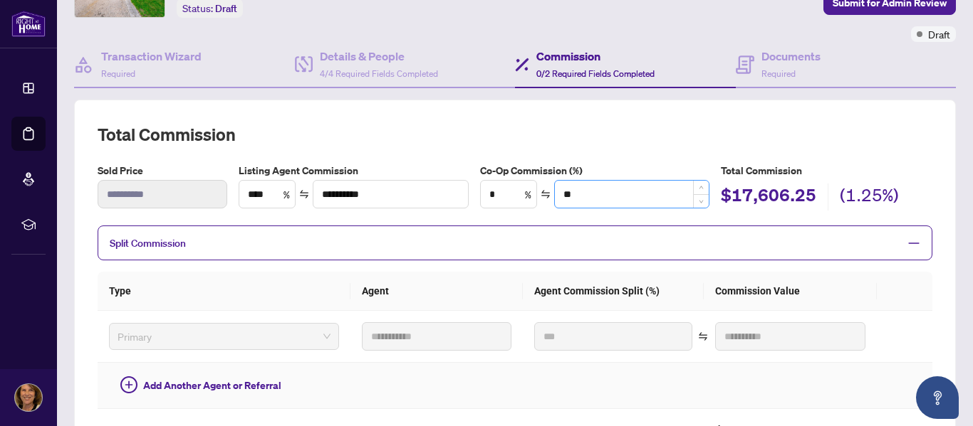
scroll to position [95, 0]
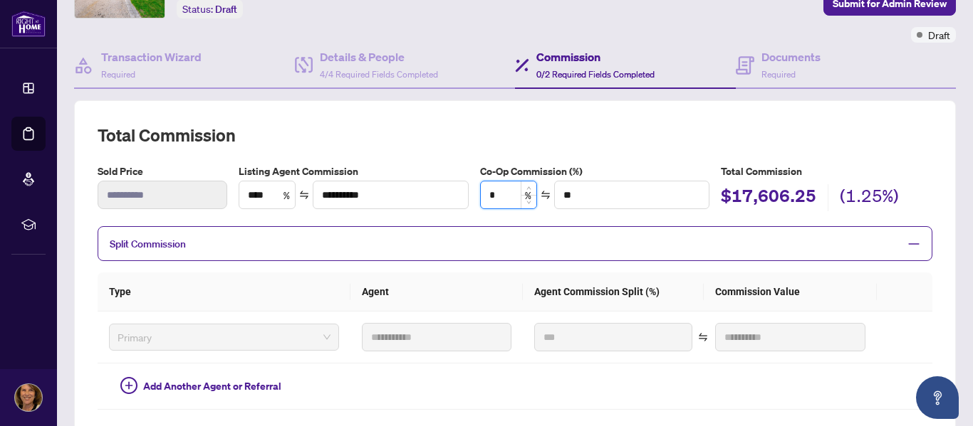
click at [505, 194] on input "*" at bounding box center [509, 195] width 56 height 27
type input "*"
type input "*******"
type input "***"
type input "*********"
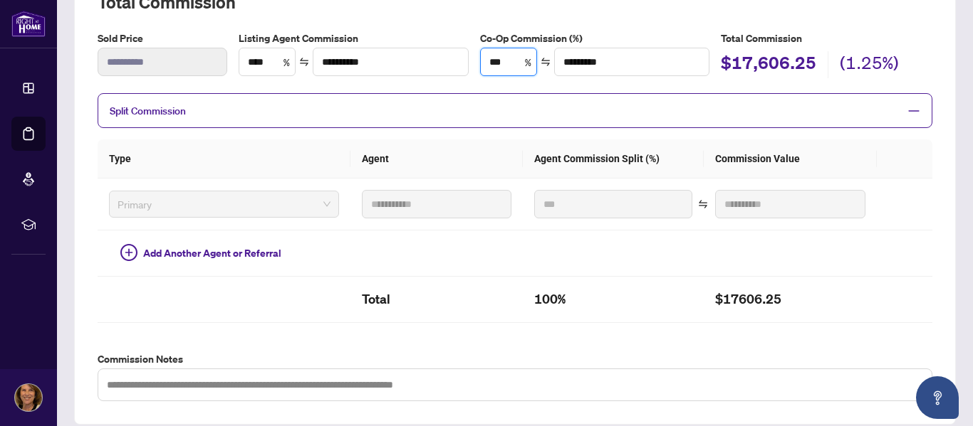
scroll to position [237, 0]
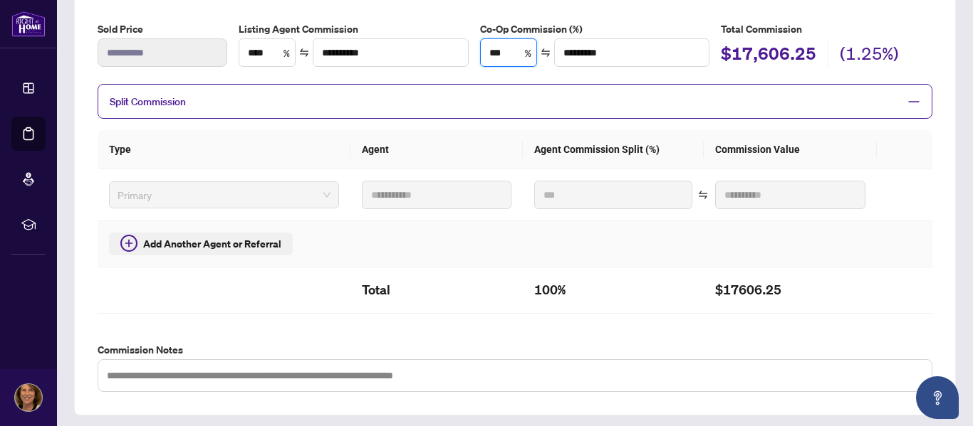
type input "***"
click at [130, 240] on icon "plus-circle" at bounding box center [128, 243] width 17 height 17
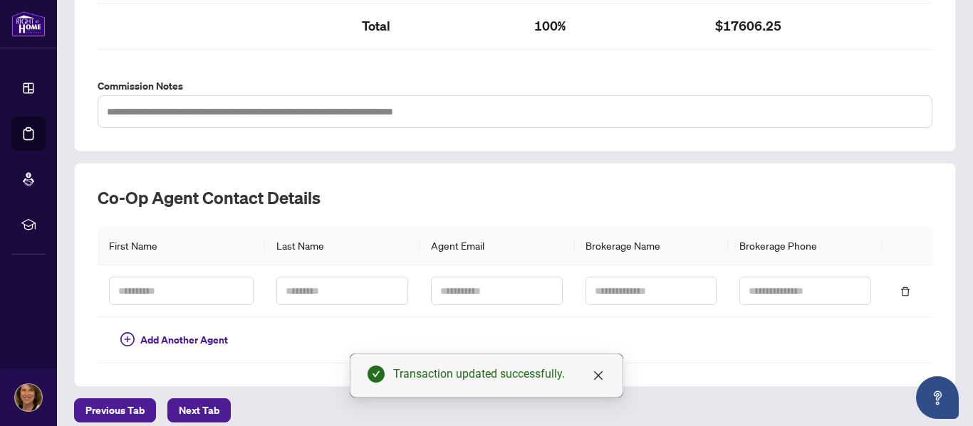
scroll to position [513, 0]
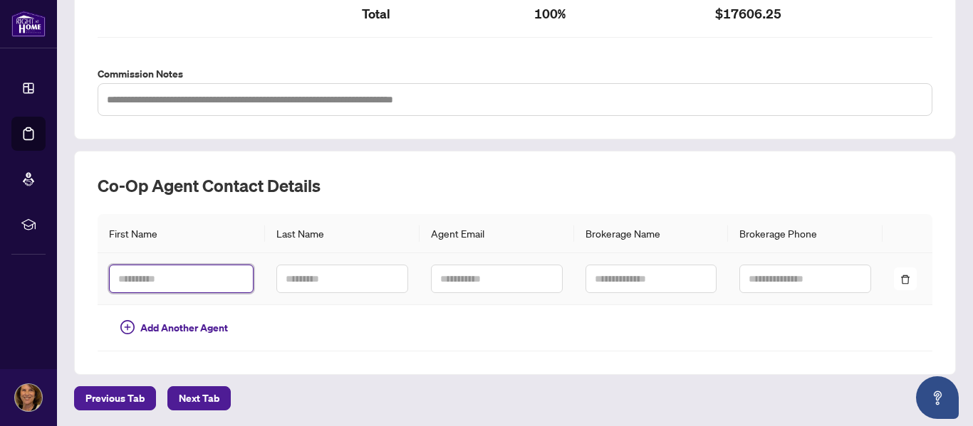
click at [130, 281] on input "text" at bounding box center [181, 279] width 145 height 28
type input "****"
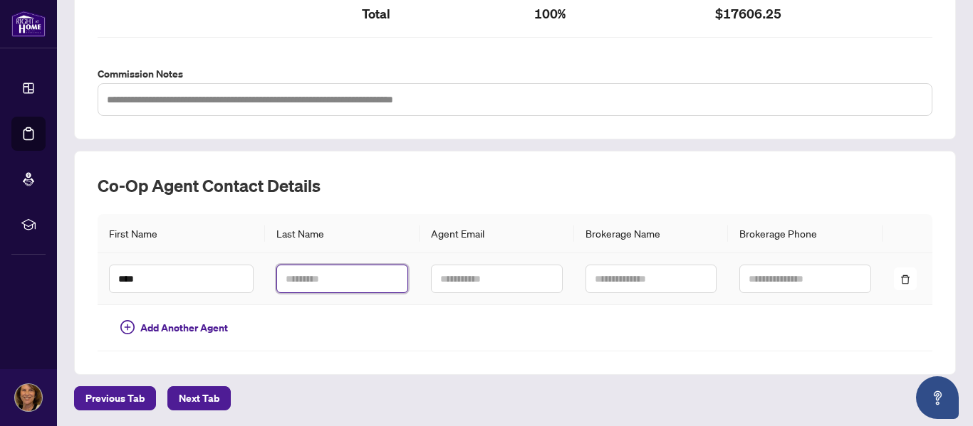
click at [284, 274] on input "text" at bounding box center [342, 279] width 132 height 28
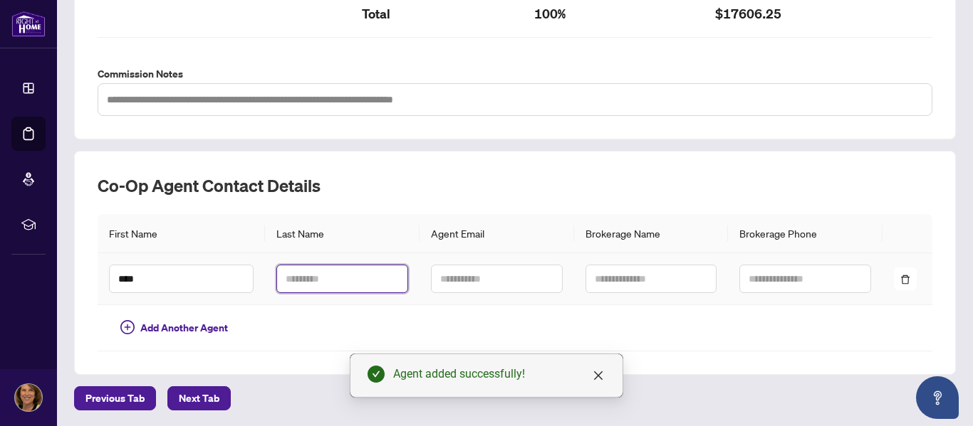
click at [291, 273] on input "text" at bounding box center [342, 279] width 132 height 28
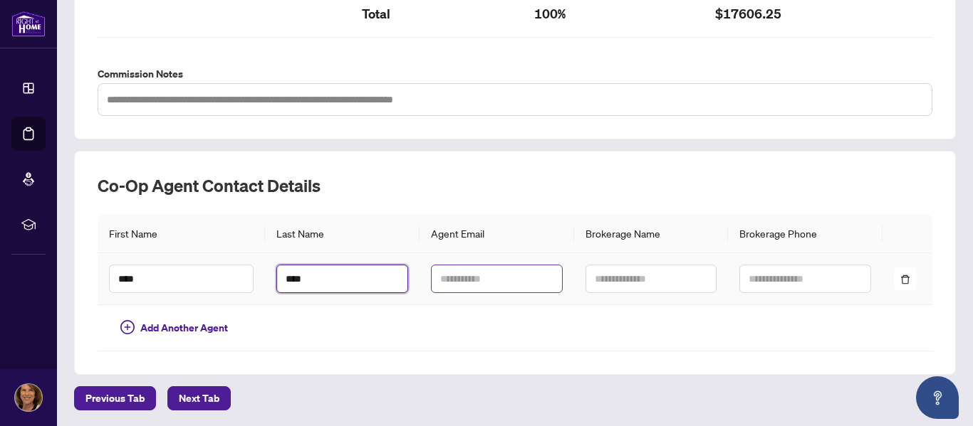
type input "****"
click at [449, 276] on input "text" at bounding box center [497, 279] width 132 height 28
click at [9, 372] on div "Sally Terzo sally.terzo@gmail.com" at bounding box center [28, 398] width 57 height 57
click at [446, 278] on input "text" at bounding box center [497, 279] width 132 height 28
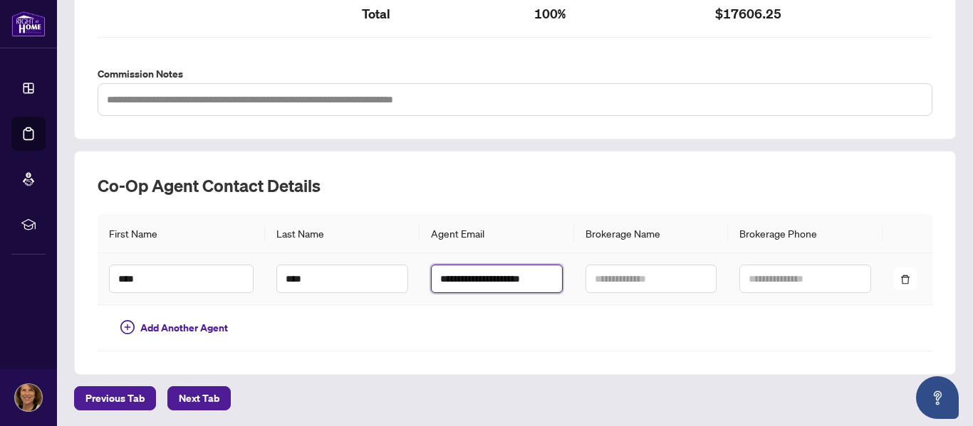
scroll to position [0, 5]
type input "**********"
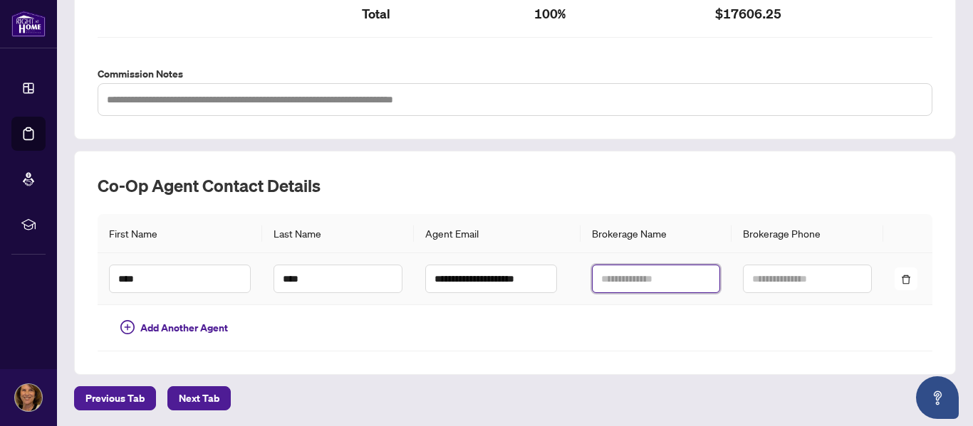
scroll to position [0, 0]
click at [612, 278] on input "text" at bounding box center [656, 279] width 129 height 28
click at [592, 279] on input "text" at bounding box center [656, 279] width 129 height 28
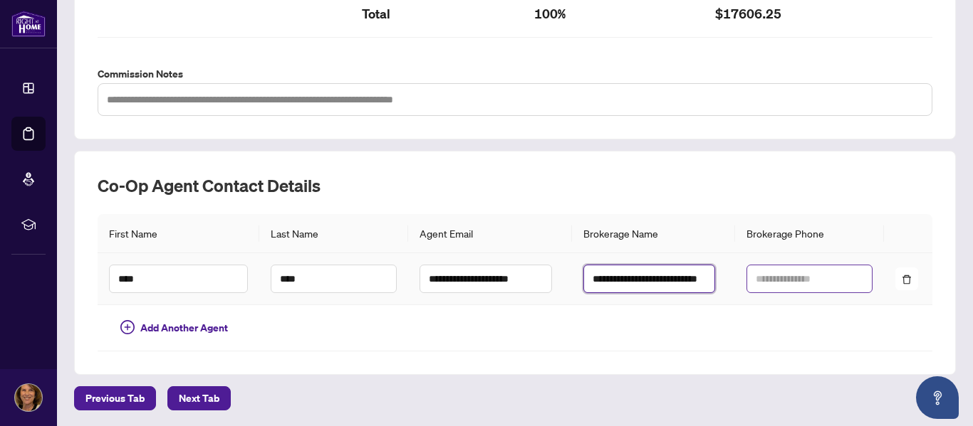
type input "**********"
click at [746, 276] on input "text" at bounding box center [809, 279] width 126 height 28
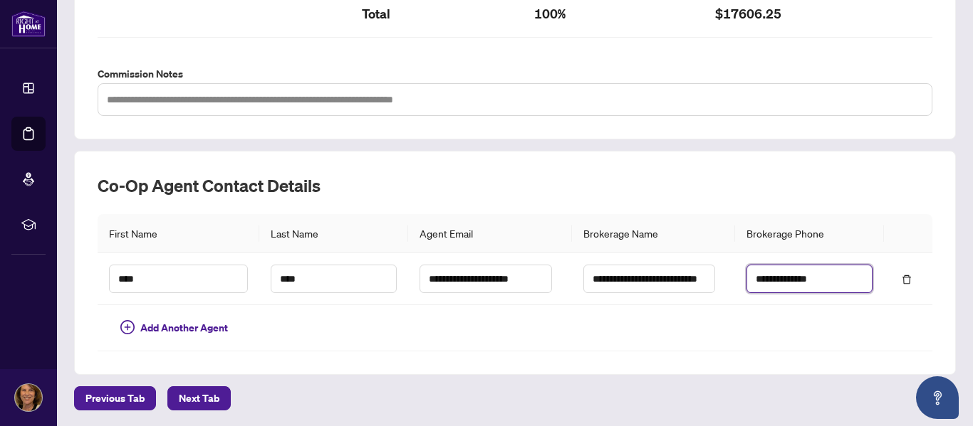
type input "**********"
click at [896, 172] on div "**********" at bounding box center [514, 263] width 881 height 224
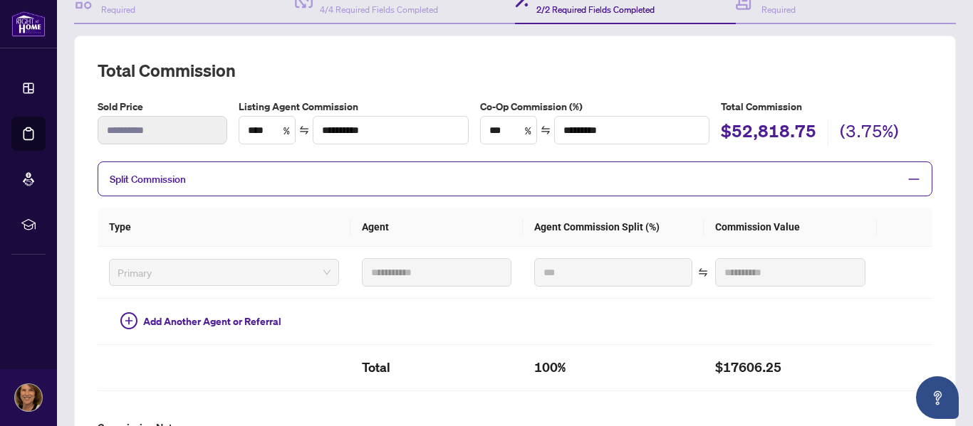
scroll to position [134, 0]
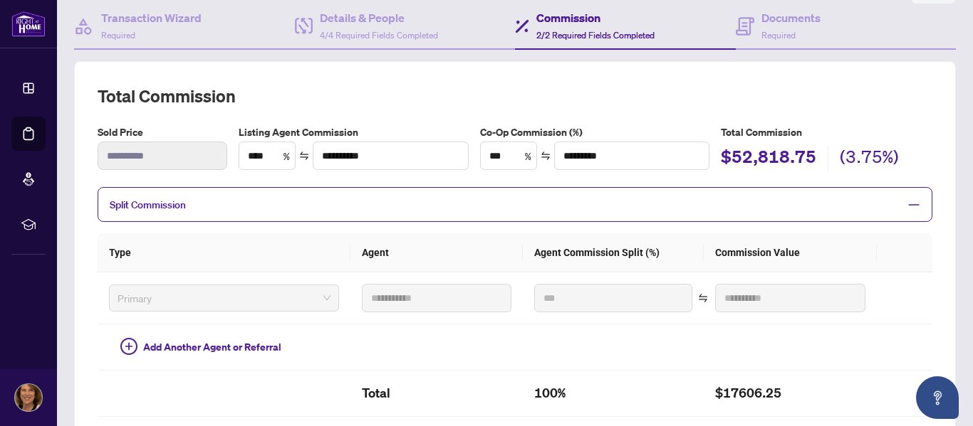
click at [909, 204] on icon "minus" at bounding box center [914, 204] width 11 height 1
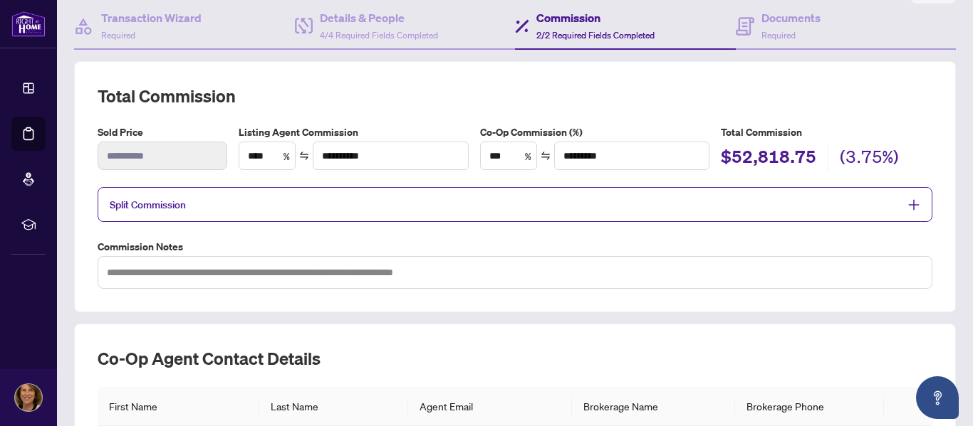
click at [909, 204] on icon "plus" at bounding box center [914, 204] width 10 height 1
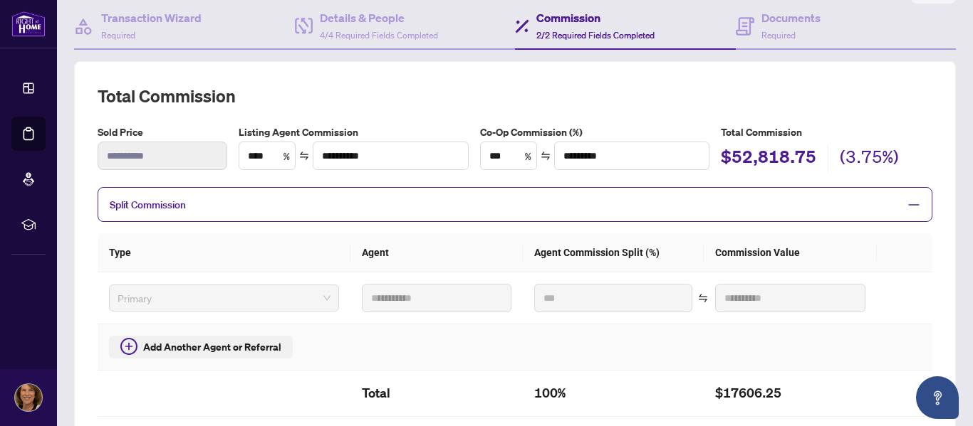
click at [151, 342] on span "Add Another Agent or Referral" at bounding box center [212, 348] width 138 height 16
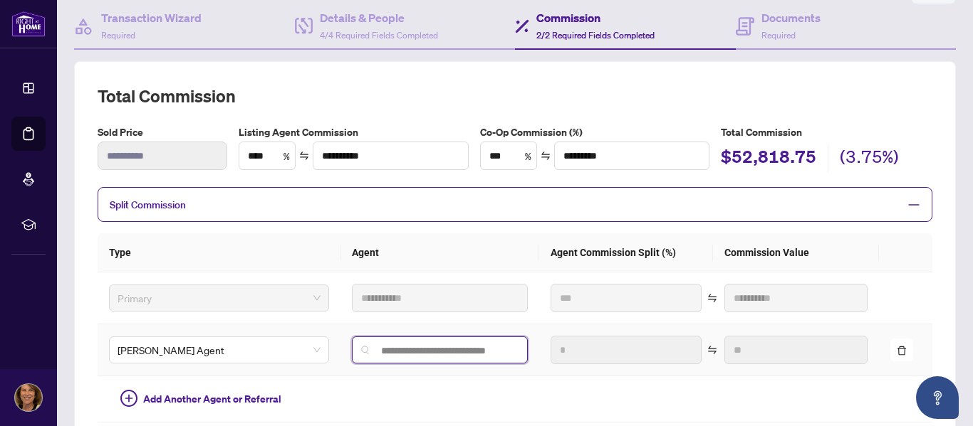
click at [461, 348] on input "search" at bounding box center [445, 350] width 146 height 11
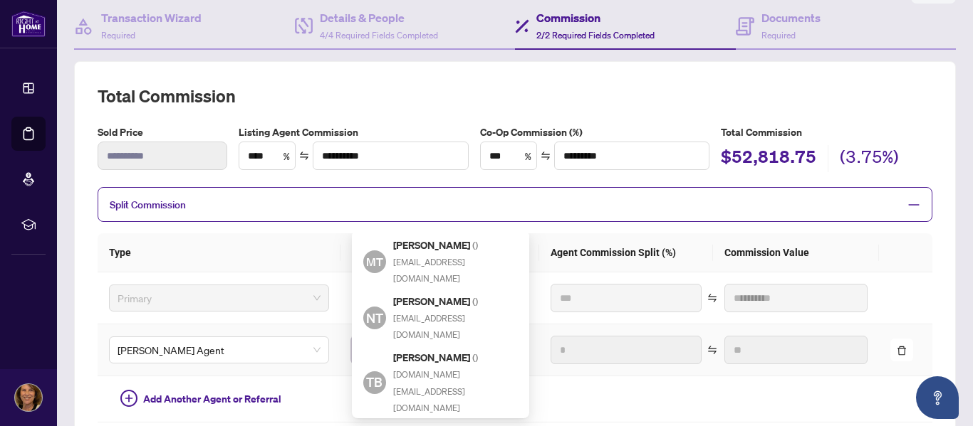
click at [424, 423] on h5 "Tariq Issani ( )" at bounding box center [455, 431] width 125 height 16
type input "**********"
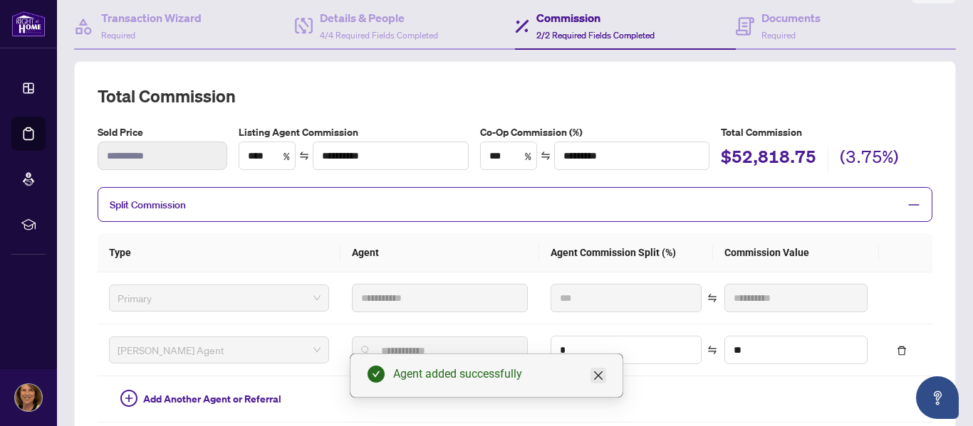
click at [598, 374] on icon "close" at bounding box center [597, 375] width 11 height 11
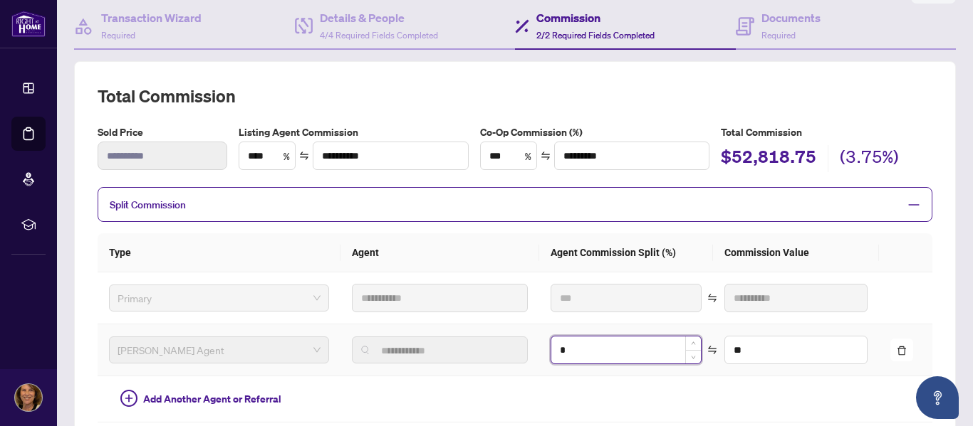
click at [593, 350] on input "*" at bounding box center [626, 350] width 150 height 27
type input "**"
type input "**********"
type input "*"
type input "*******"
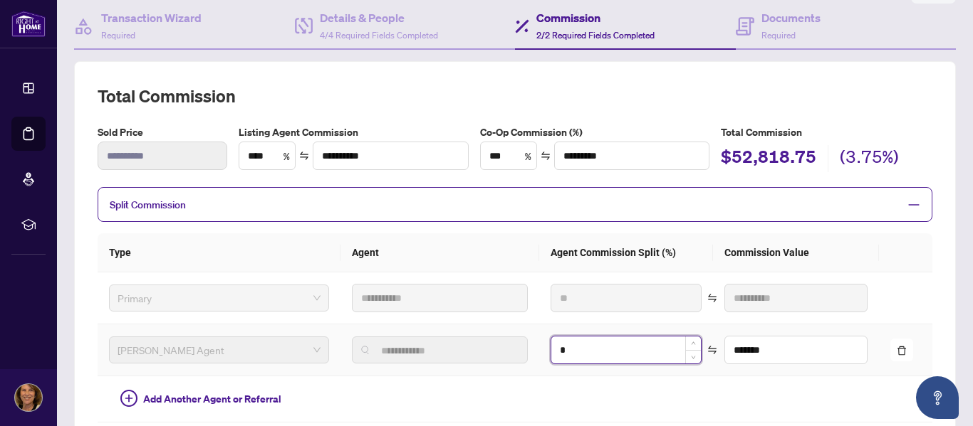
type input "**"
type input "*********"
type input "**"
type input "*********"
type input "**"
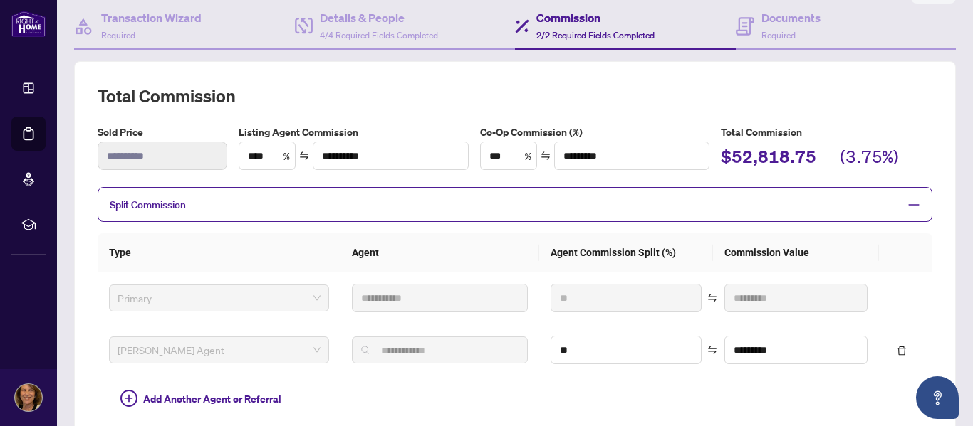
click at [931, 302] on div "**********" at bounding box center [514, 316] width 881 height 510
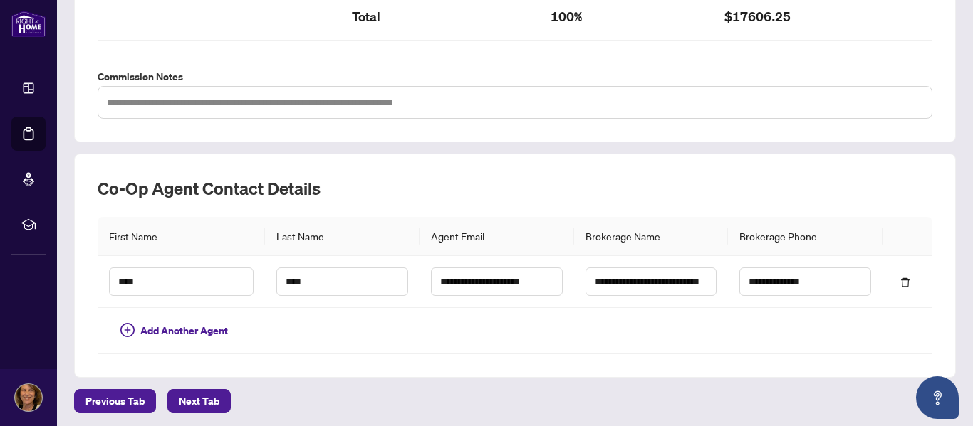
scroll to position [565, 0]
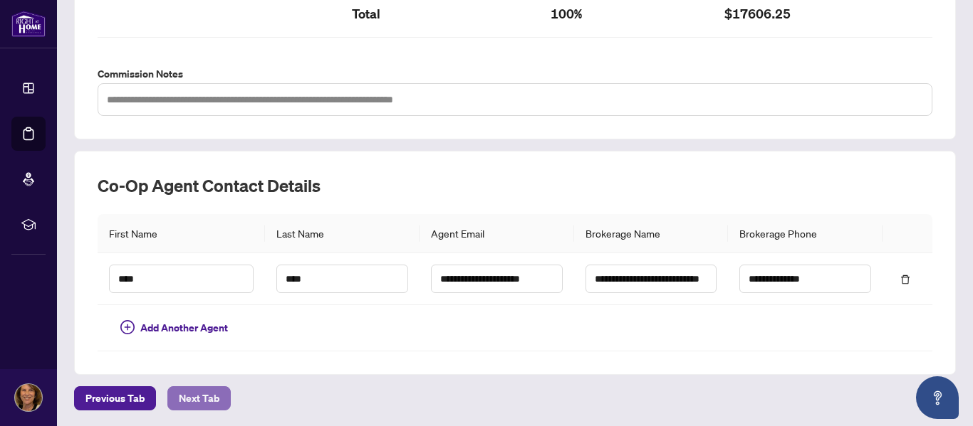
click at [200, 392] on span "Next Tab" at bounding box center [199, 398] width 41 height 23
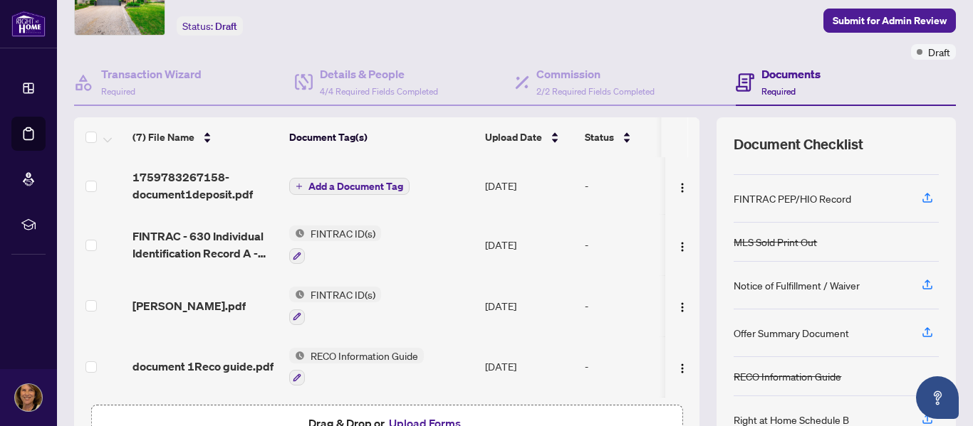
scroll to position [95, 0]
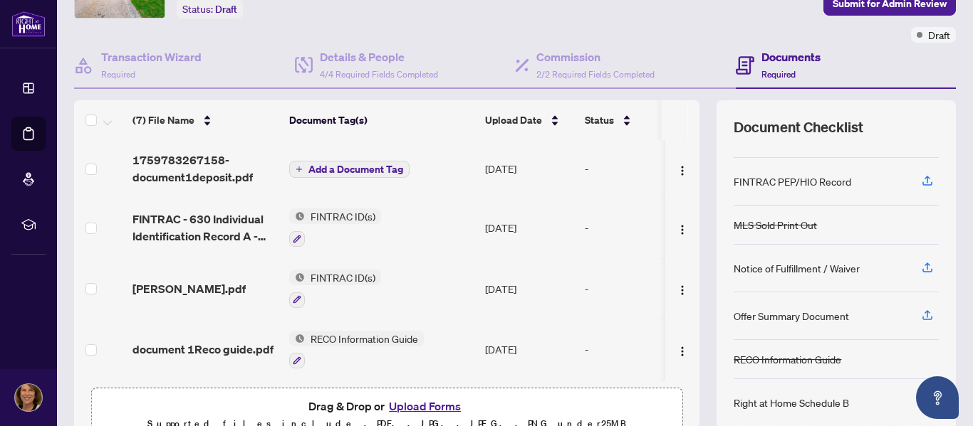
click at [310, 170] on span "Add a Document Tag" at bounding box center [355, 169] width 95 height 10
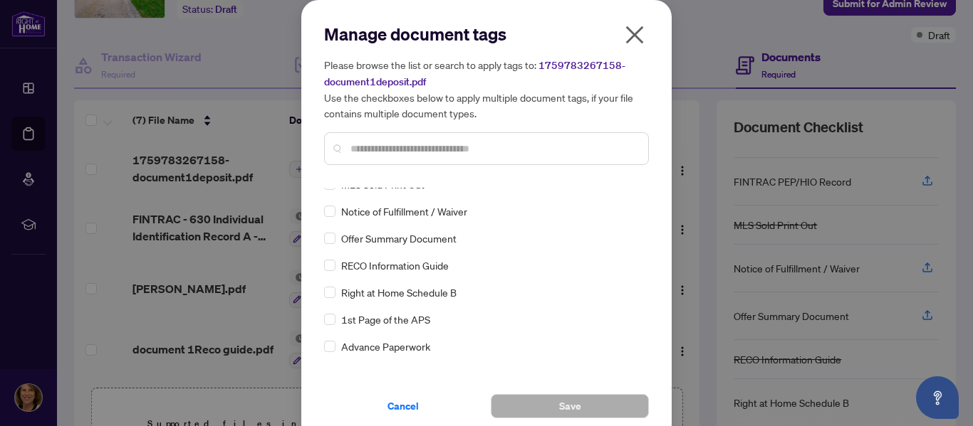
scroll to position [142, 0]
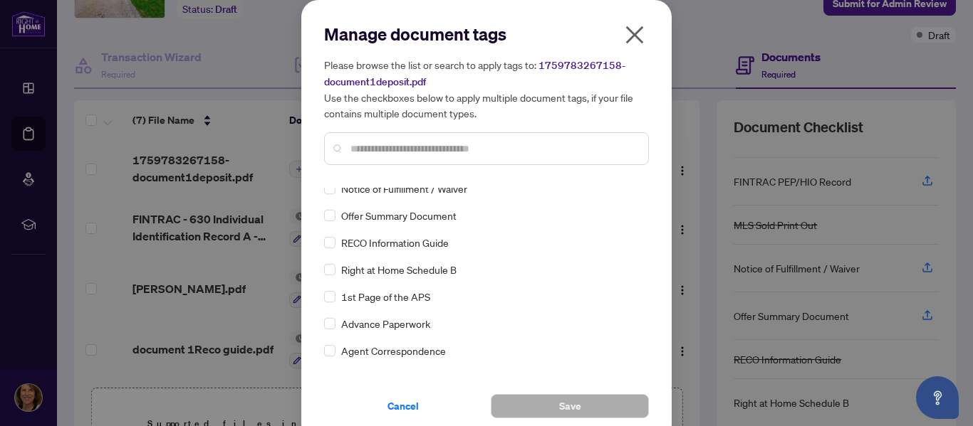
click at [372, 148] on input "text" at bounding box center [493, 149] width 286 height 16
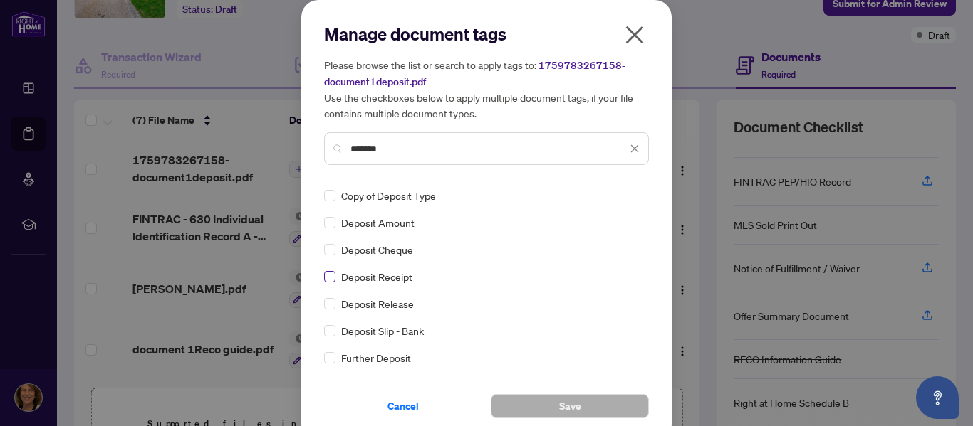
type input "*******"
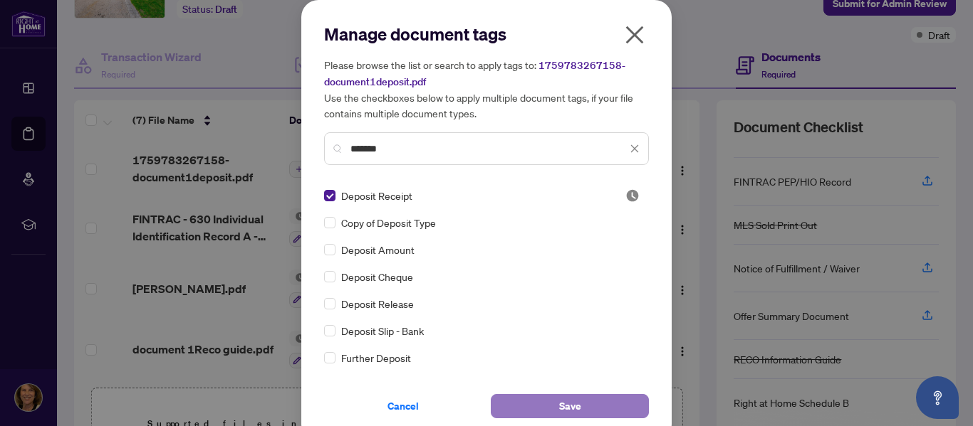
click at [559, 401] on span "Save" at bounding box center [570, 406] width 22 height 23
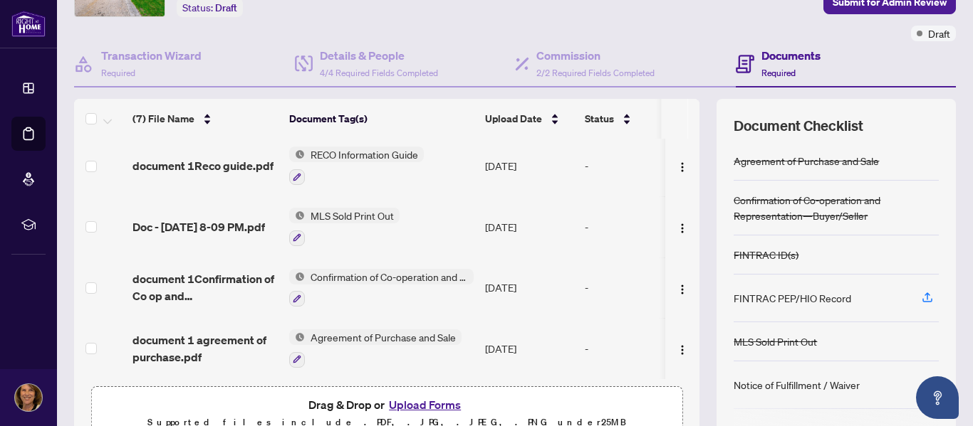
scroll to position [75, 0]
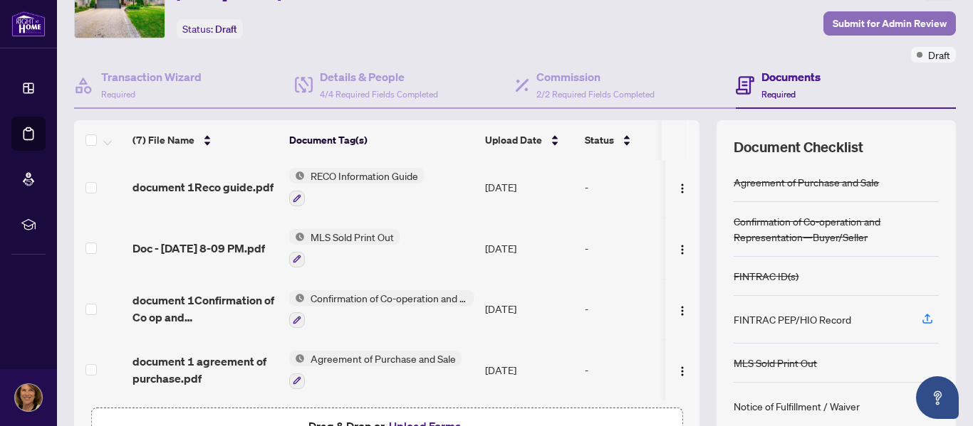
click at [862, 17] on span "Submit for Admin Review" at bounding box center [889, 23] width 114 height 23
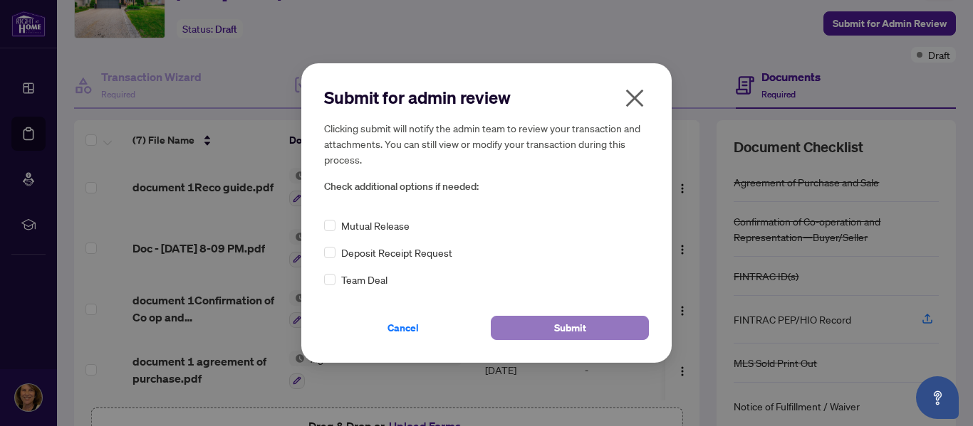
click at [578, 331] on span "Submit" at bounding box center [570, 328] width 32 height 23
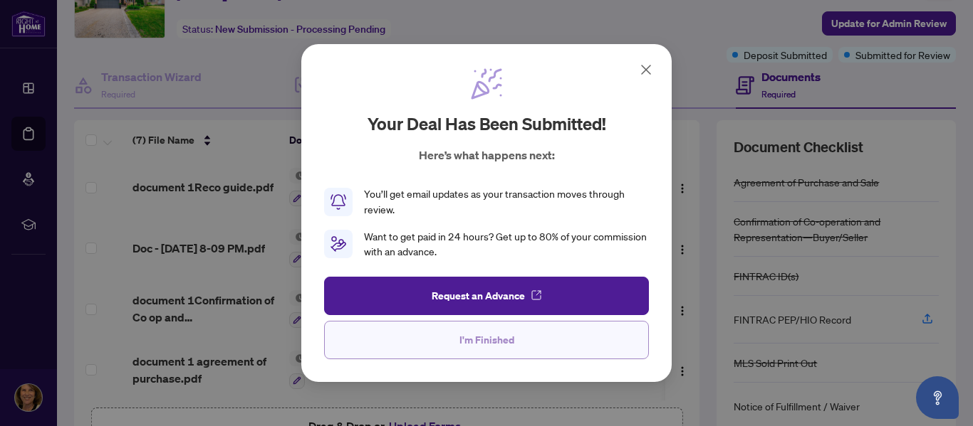
click at [534, 345] on button "I'm Finished" at bounding box center [486, 340] width 325 height 38
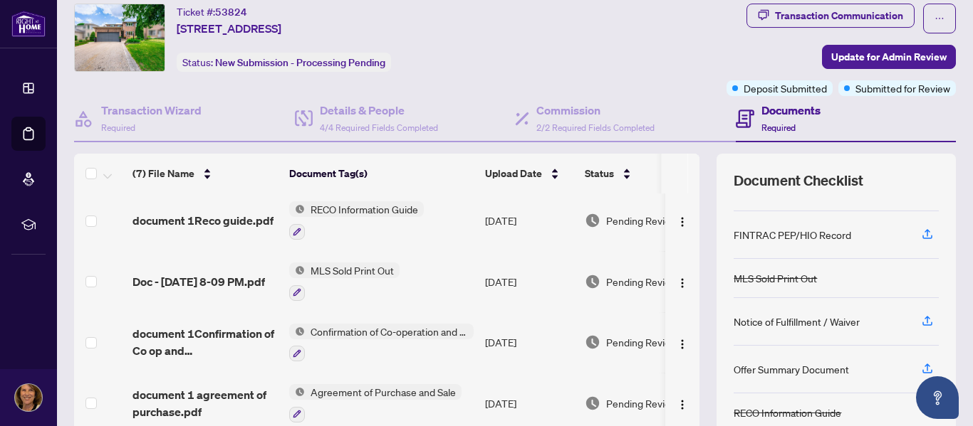
scroll to position [27, 0]
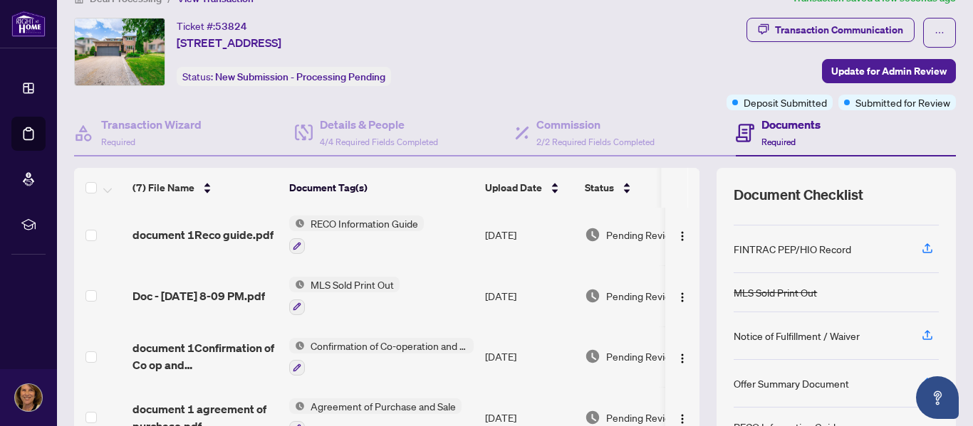
click at [761, 122] on h4 "Documents" at bounding box center [790, 124] width 59 height 17
click at [741, 130] on icon at bounding box center [744, 129] width 6 height 1
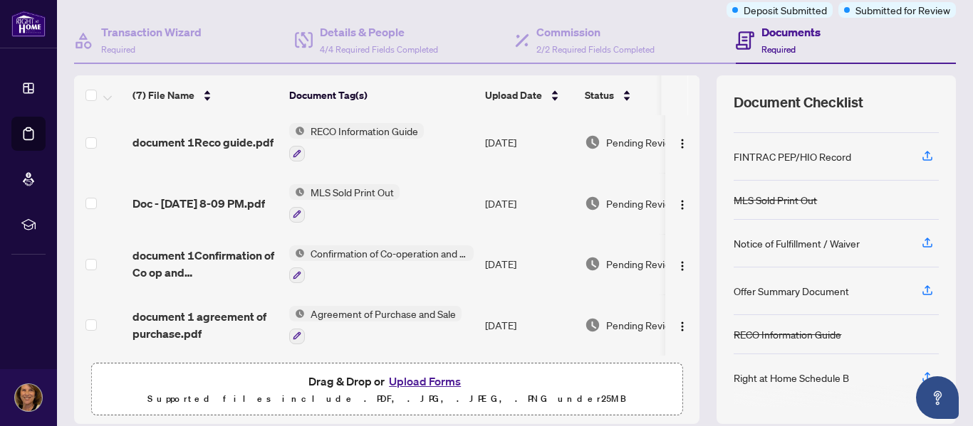
scroll to position [169, 0]
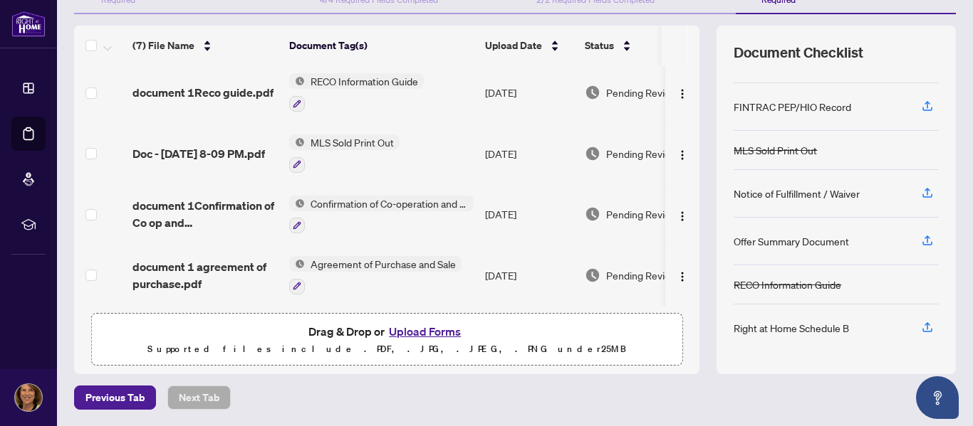
click at [429, 331] on button "Upload Forms" at bounding box center [424, 332] width 80 height 19
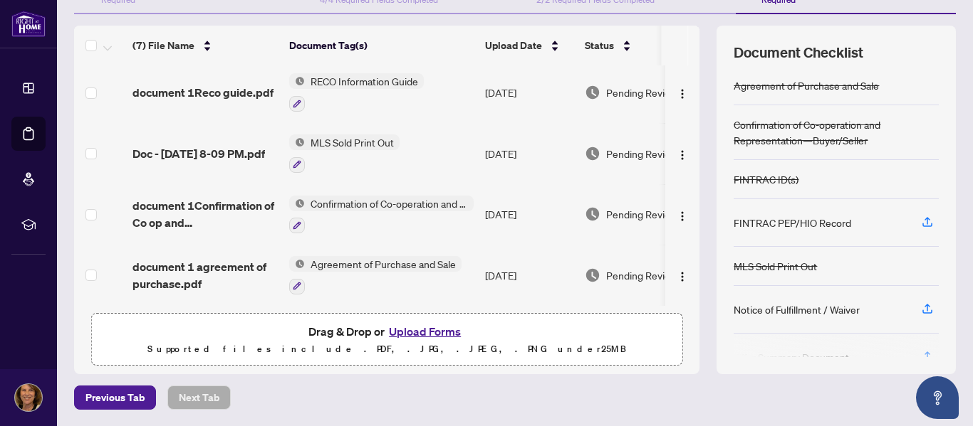
scroll to position [0, 0]
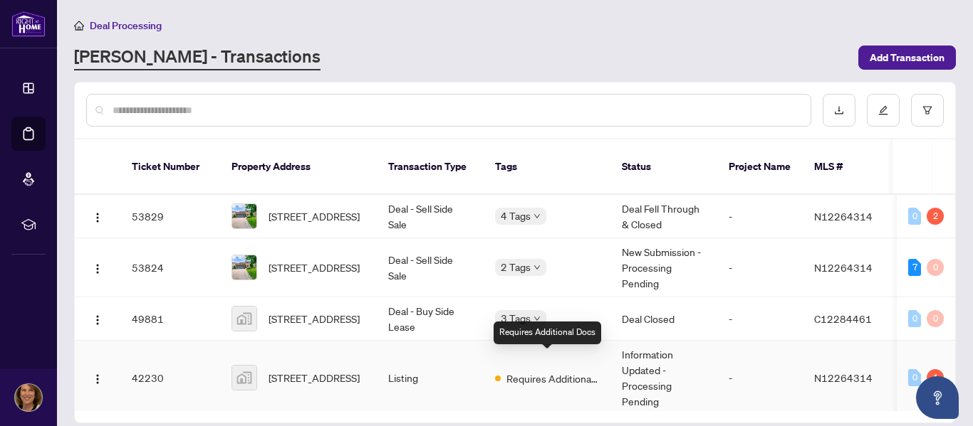
click at [583, 371] on span "Requires Additional Docs" at bounding box center [552, 379] width 93 height 16
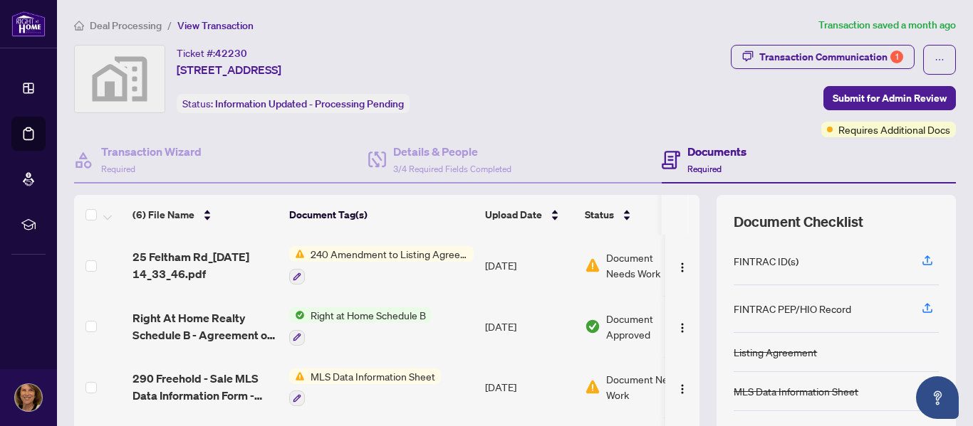
click at [694, 150] on h4 "Documents" at bounding box center [716, 151] width 59 height 17
click at [661, 154] on icon at bounding box center [670, 160] width 19 height 19
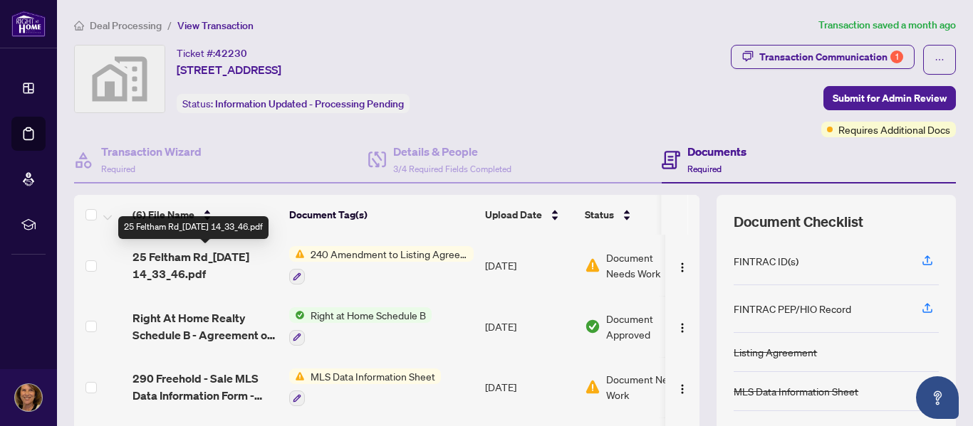
click at [208, 257] on span "25 Feltham Rd_[DATE] 14_33_46.pdf" at bounding box center [204, 265] width 145 height 34
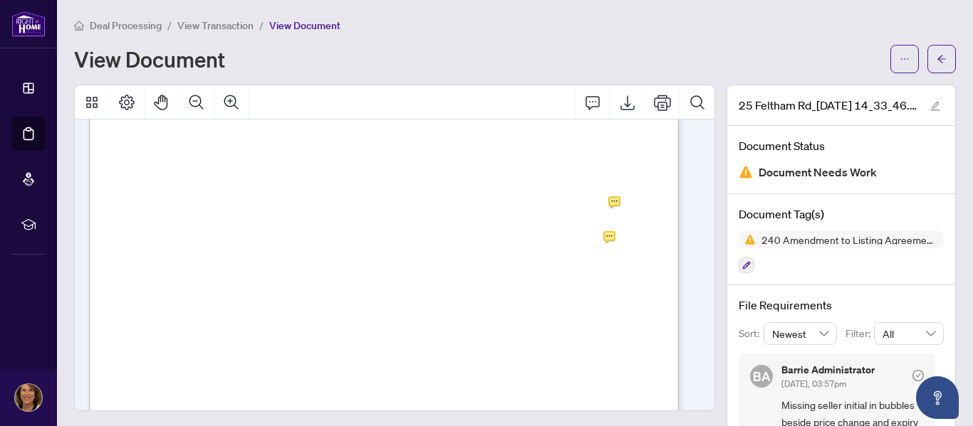
scroll to position [190, 0]
click at [619, 100] on icon "Export" at bounding box center [627, 102] width 17 height 17
click at [684, 45] on div "View Document" at bounding box center [514, 59] width 881 height 28
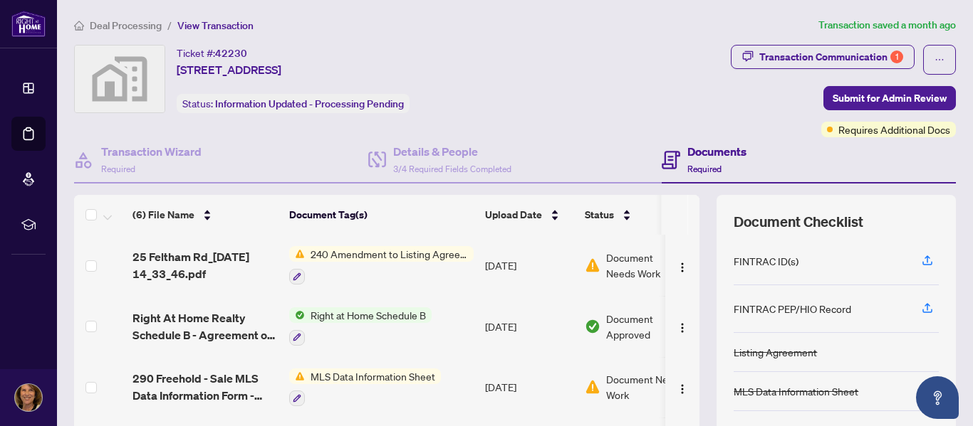
click at [708, 150] on h4 "Documents" at bounding box center [716, 151] width 59 height 17
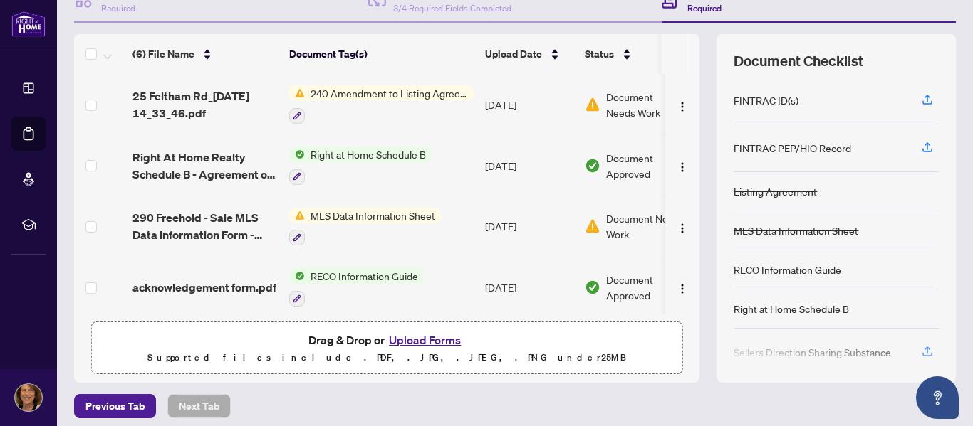
scroll to position [169, 0]
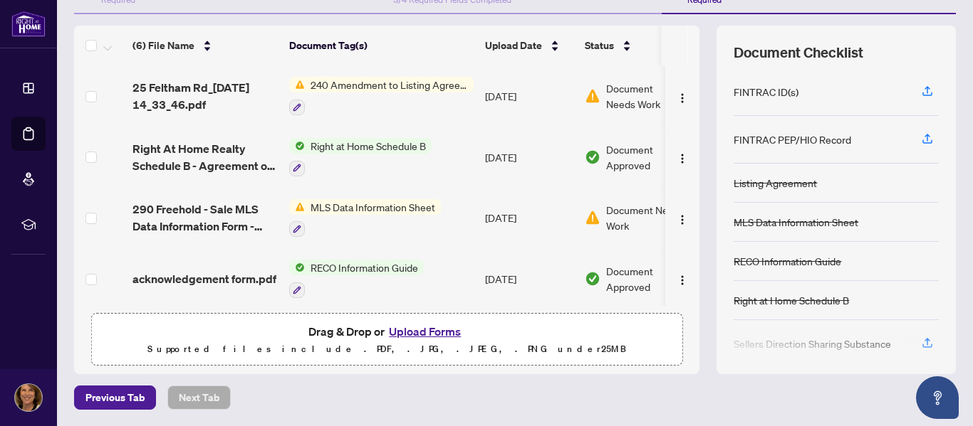
click at [429, 328] on button "Upload Forms" at bounding box center [424, 332] width 80 height 19
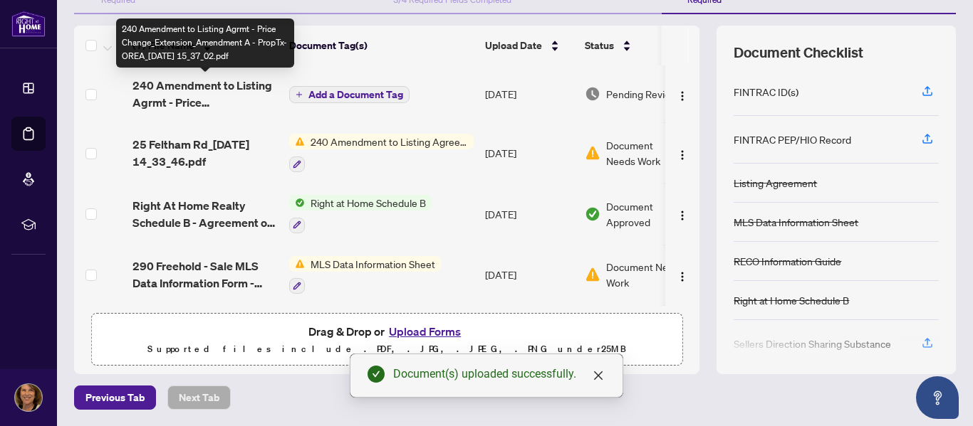
click at [216, 89] on span "240 Amendment to Listing Agrmt - Price Change_Extension_Amendment A - PropTx-OR…" at bounding box center [204, 94] width 145 height 34
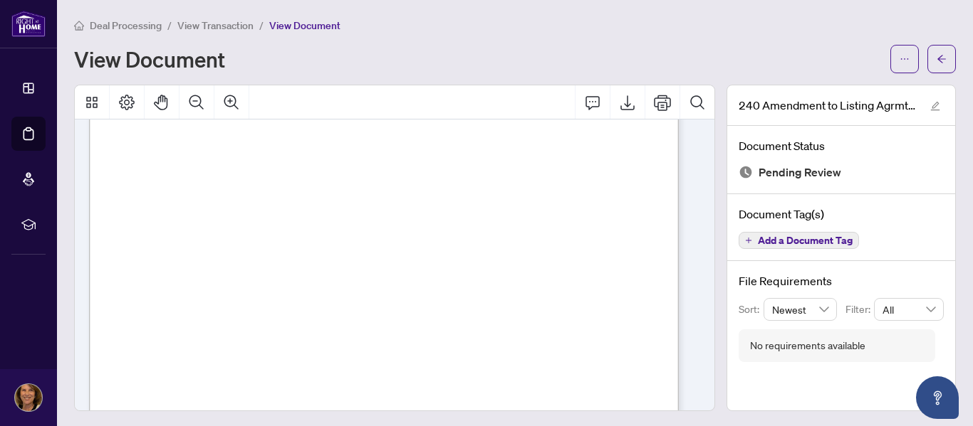
scroll to position [48, 0]
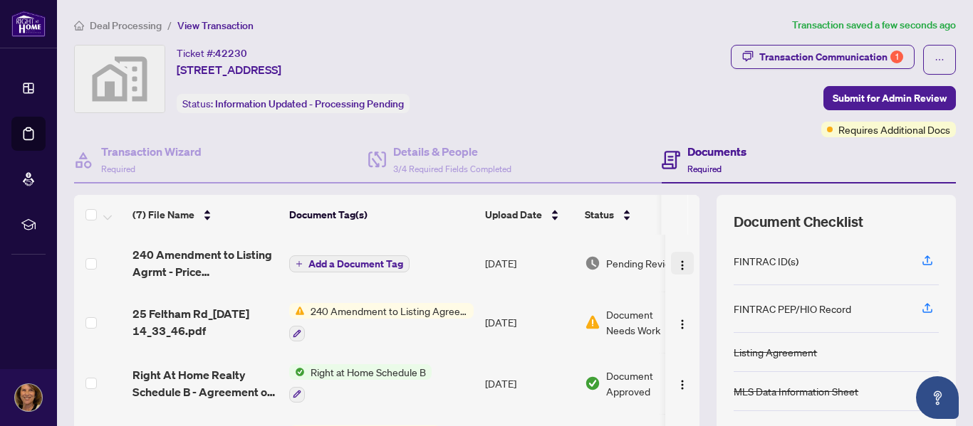
click at [676, 263] on img "button" at bounding box center [681, 265] width 11 height 11
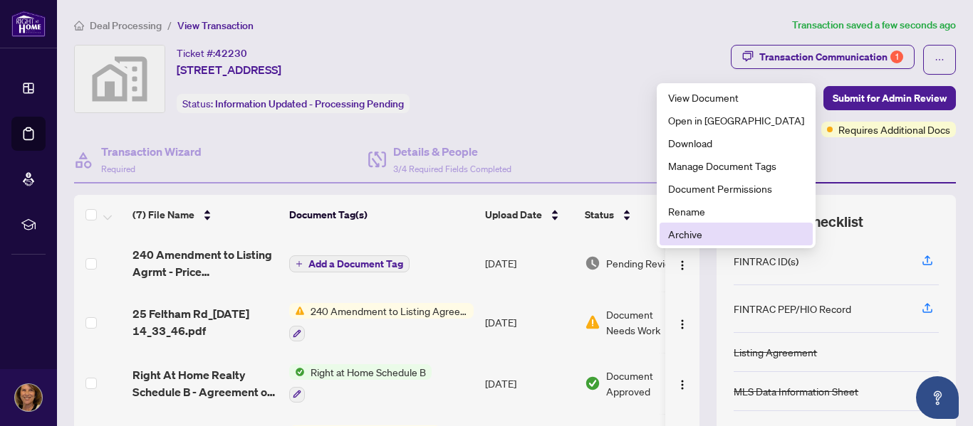
click at [680, 231] on span "Archive" at bounding box center [736, 234] width 136 height 16
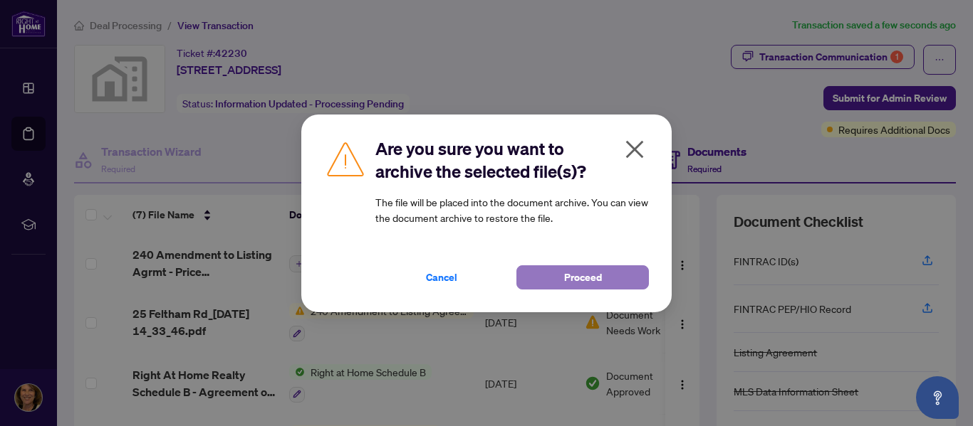
click at [579, 275] on span "Proceed" at bounding box center [583, 277] width 38 height 23
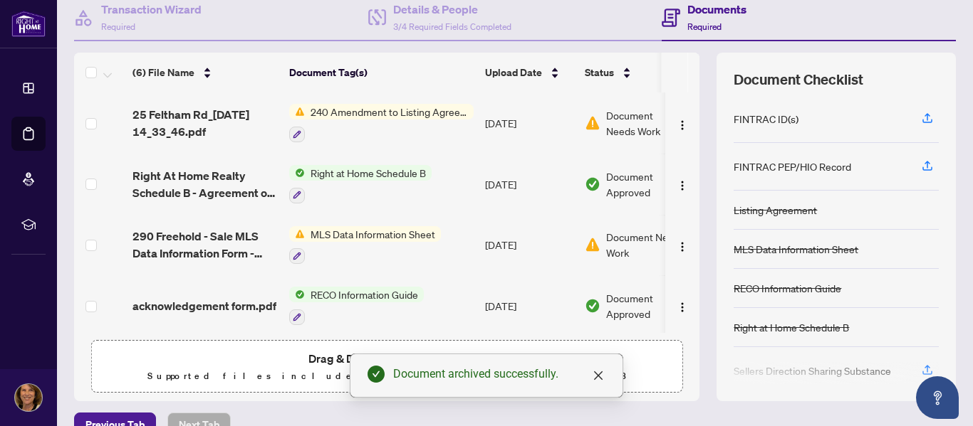
scroll to position [169, 0]
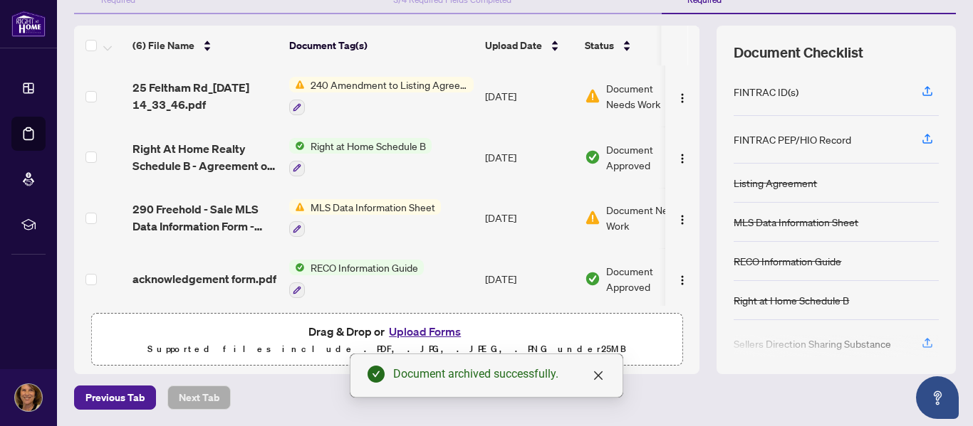
click at [436, 330] on button "Upload Forms" at bounding box center [424, 332] width 80 height 19
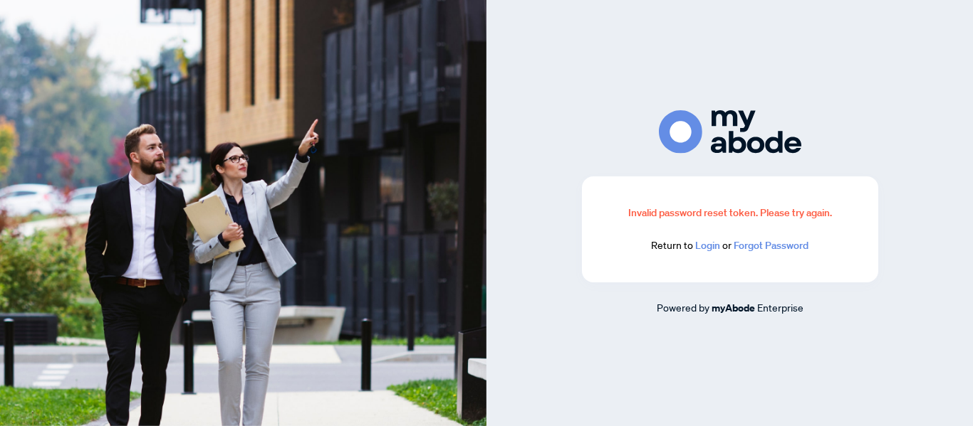
click at [711, 246] on link "Login" at bounding box center [707, 245] width 25 height 13
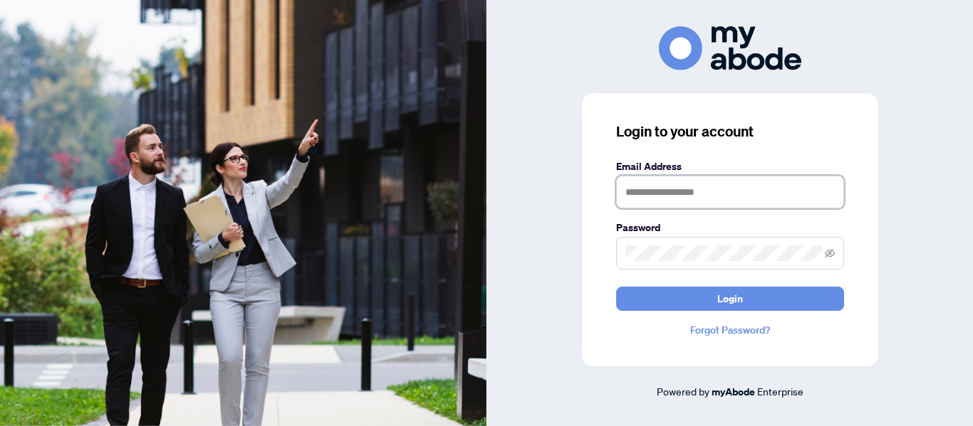
type input "**********"
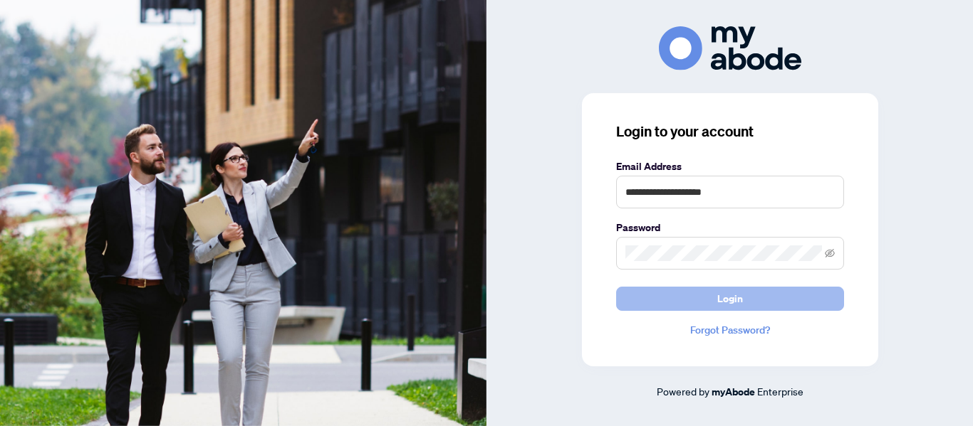
click at [705, 299] on button "Login" at bounding box center [730, 299] width 228 height 24
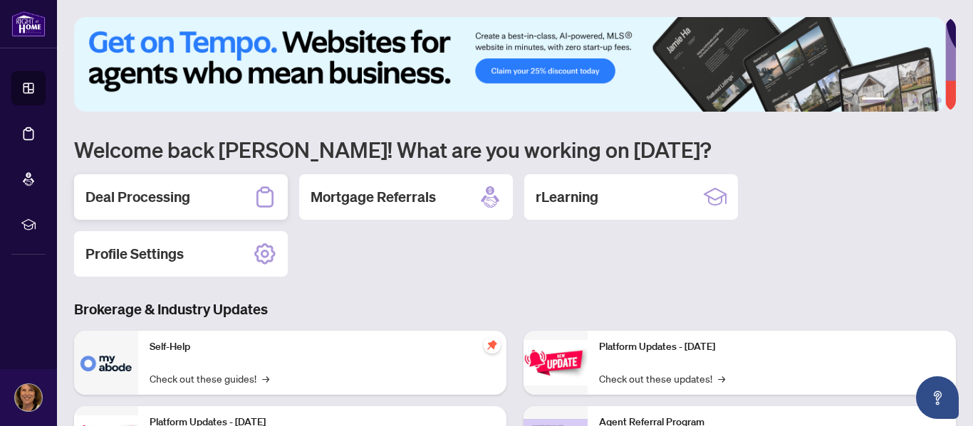
click at [162, 194] on h2 "Deal Processing" at bounding box center [137, 197] width 105 height 20
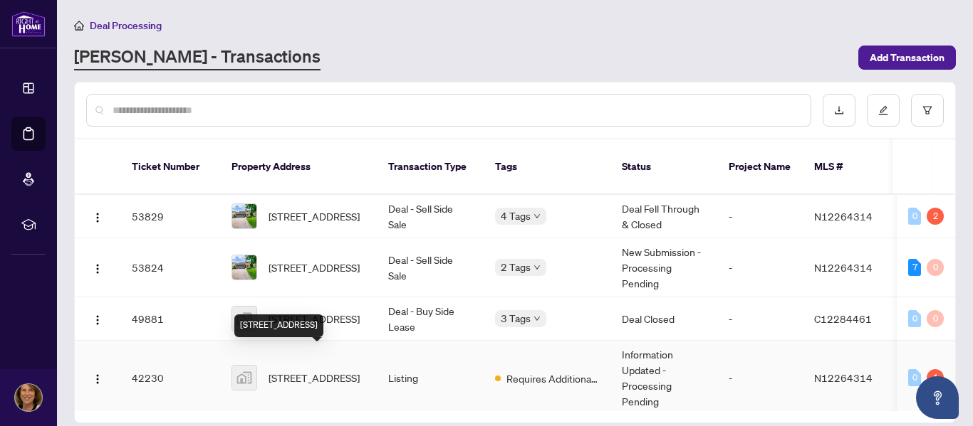
click at [298, 370] on span "[STREET_ADDRESS]" at bounding box center [313, 378] width 91 height 16
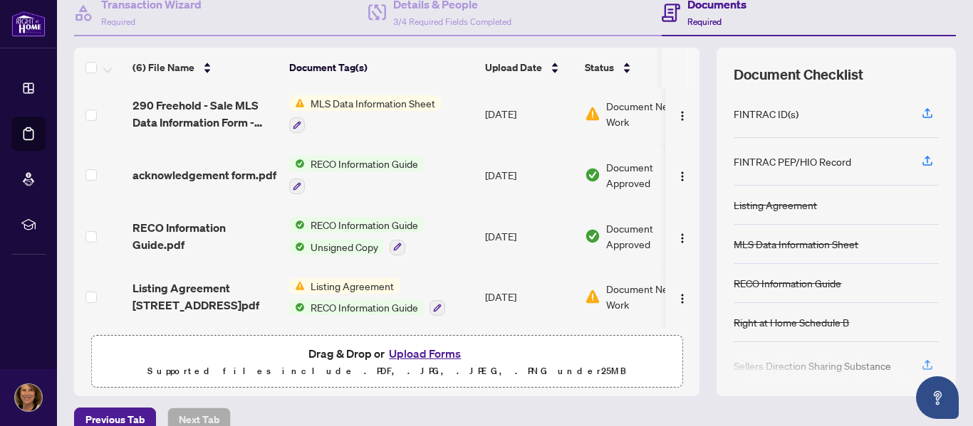
scroll to position [169, 0]
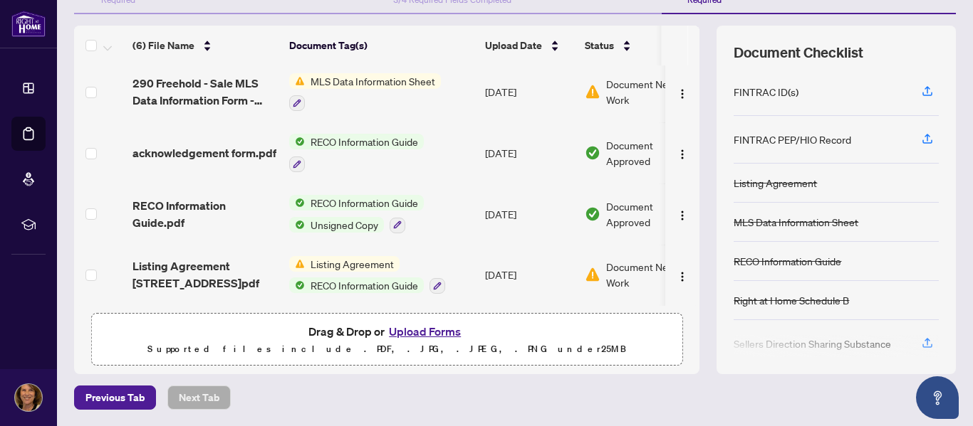
click at [413, 334] on button "Upload Forms" at bounding box center [424, 332] width 80 height 19
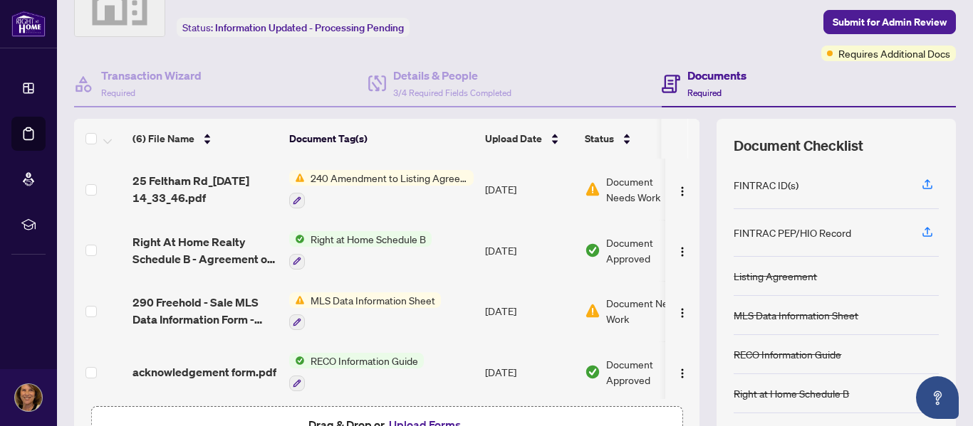
scroll to position [75, 0]
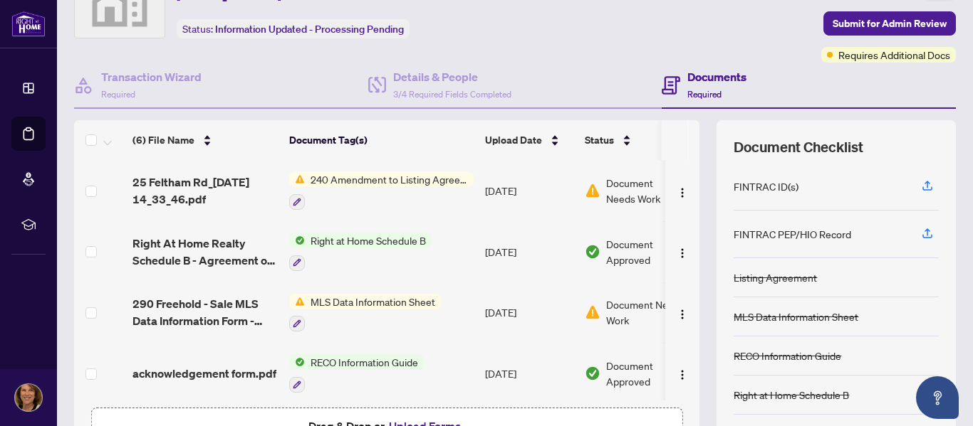
click at [371, 179] on span "240 Amendment to Listing Agreement - Authority to Offer for Sale Price Change/E…" at bounding box center [389, 180] width 169 height 16
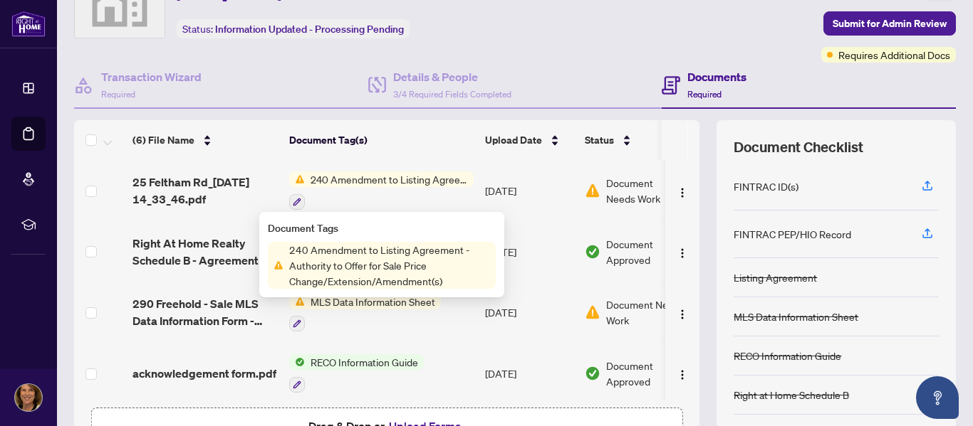
click at [371, 179] on span "240 Amendment to Listing Agreement - Authority to Offer for Sale Price Change/E…" at bounding box center [389, 180] width 169 height 16
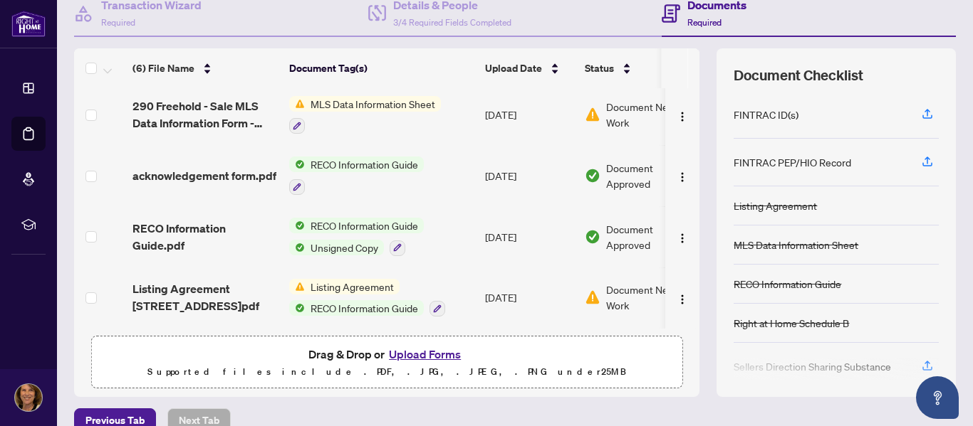
scroll to position [169, 0]
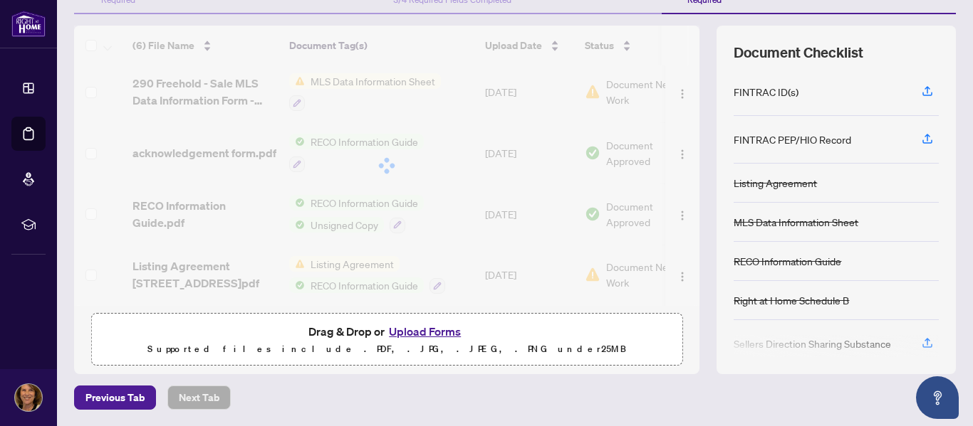
click at [414, 329] on button "Upload Forms" at bounding box center [424, 332] width 80 height 19
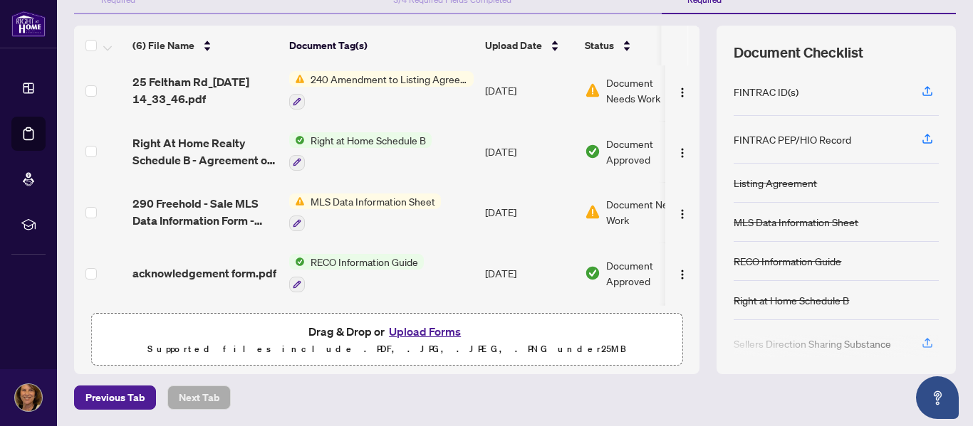
scroll to position [0, 0]
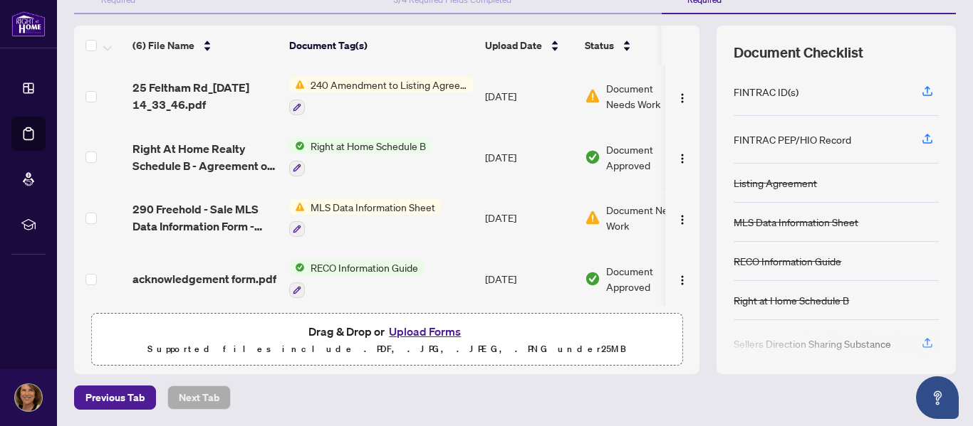
click at [431, 328] on button "Upload Forms" at bounding box center [424, 332] width 80 height 19
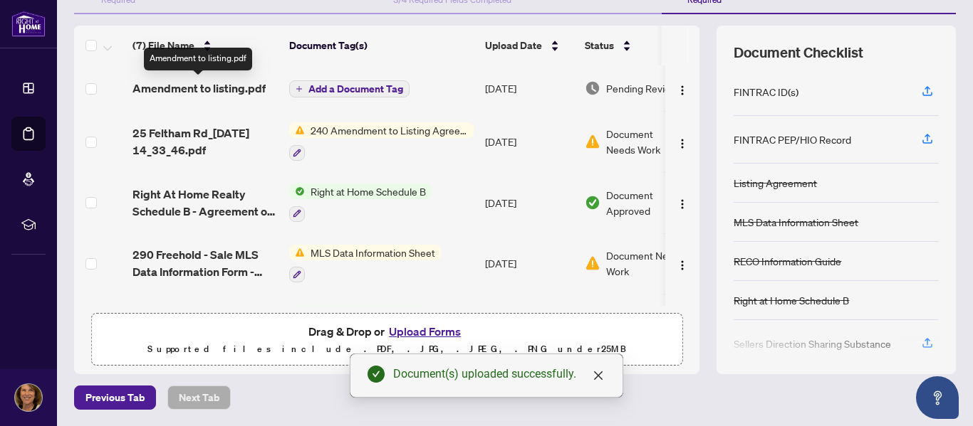
click at [215, 90] on span "Amendment to listing.pdf" at bounding box center [198, 88] width 133 height 17
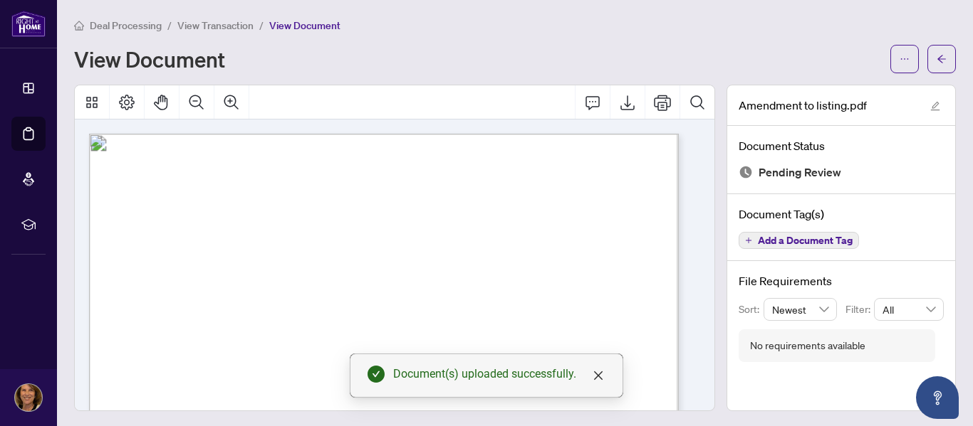
click at [493, 62] on div "View Document" at bounding box center [477, 59] width 807 height 23
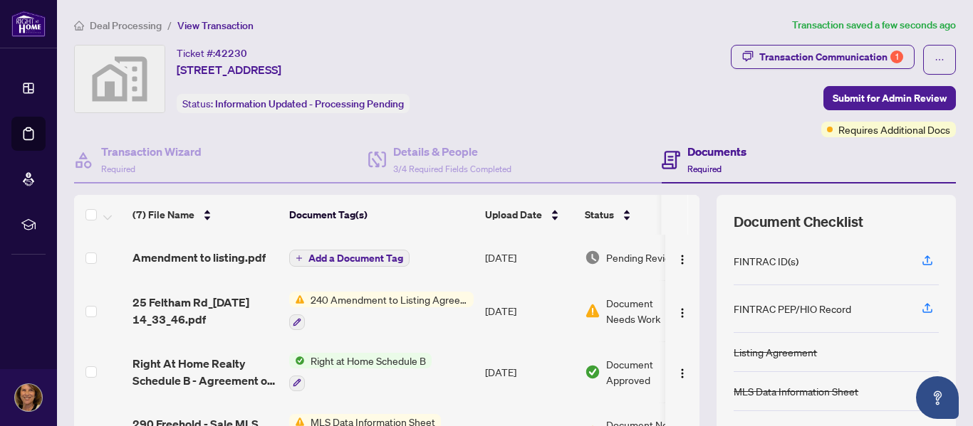
click at [355, 256] on span "Add a Document Tag" at bounding box center [355, 258] width 95 height 10
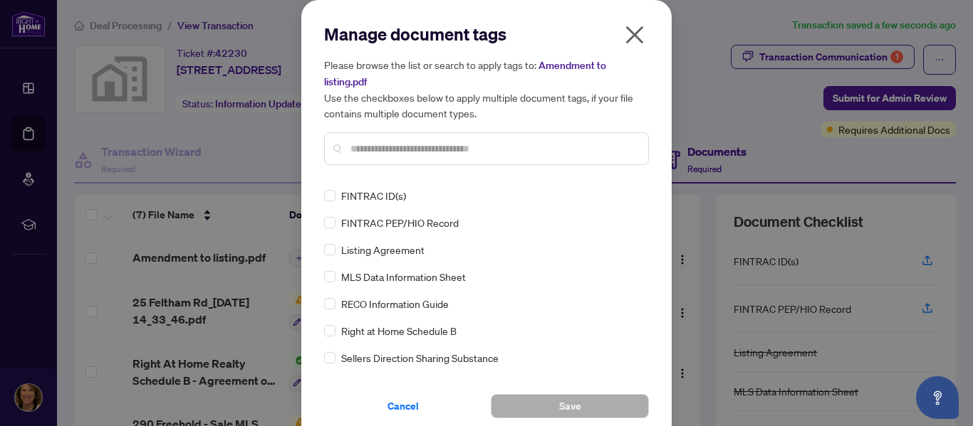
click at [356, 148] on input "text" at bounding box center [493, 149] width 286 height 16
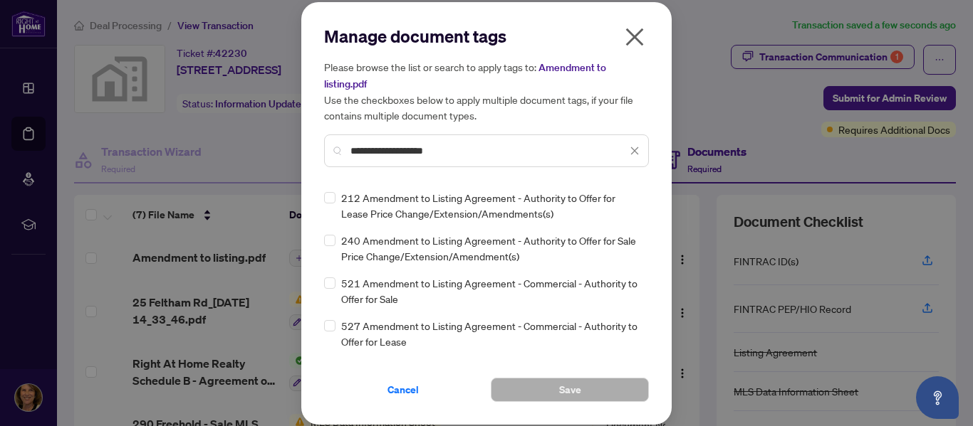
type input "**********"
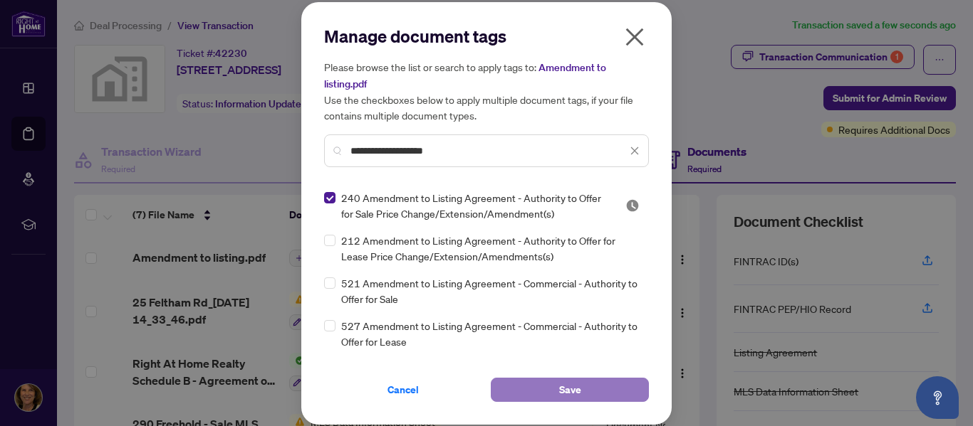
click at [582, 392] on button "Save" at bounding box center [570, 390] width 158 height 24
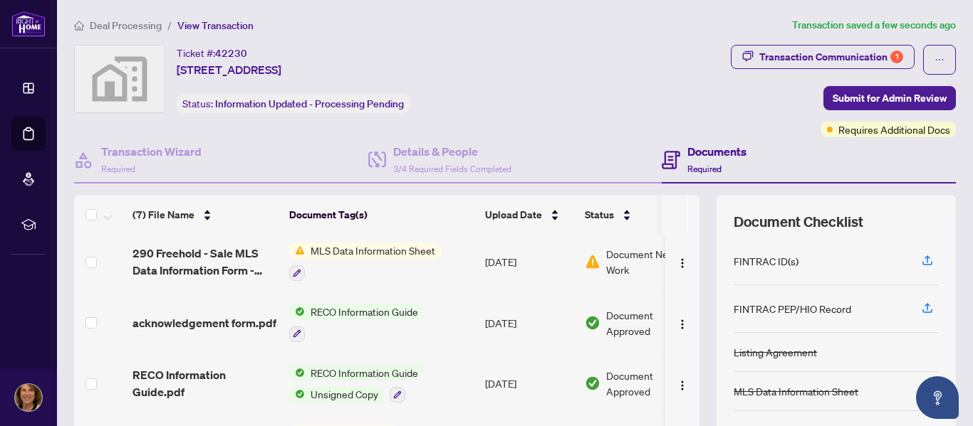
click at [702, 150] on h4 "Documents" at bounding box center [716, 151] width 59 height 17
click at [399, 248] on span "MLS Data Information Sheet" at bounding box center [373, 251] width 136 height 16
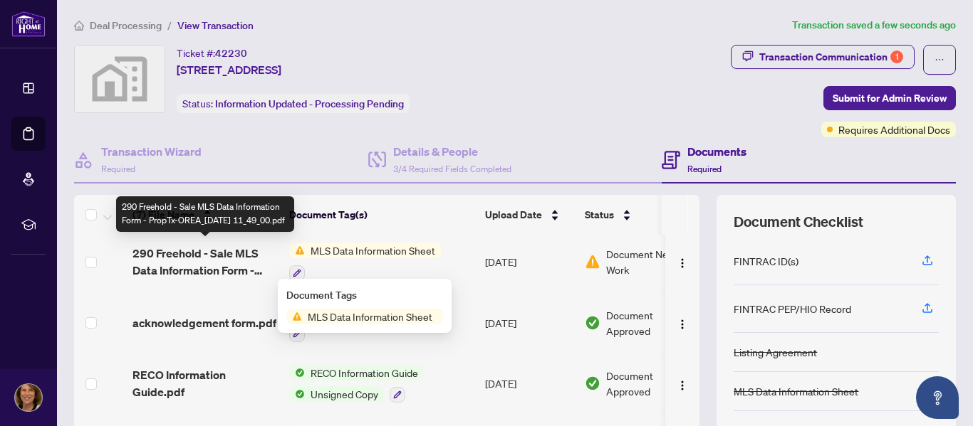
click at [219, 257] on span "290 Freehold - Sale MLS Data Information Form - PropTx-OREA_[DATE] 11_49_00.pdf" at bounding box center [204, 262] width 145 height 34
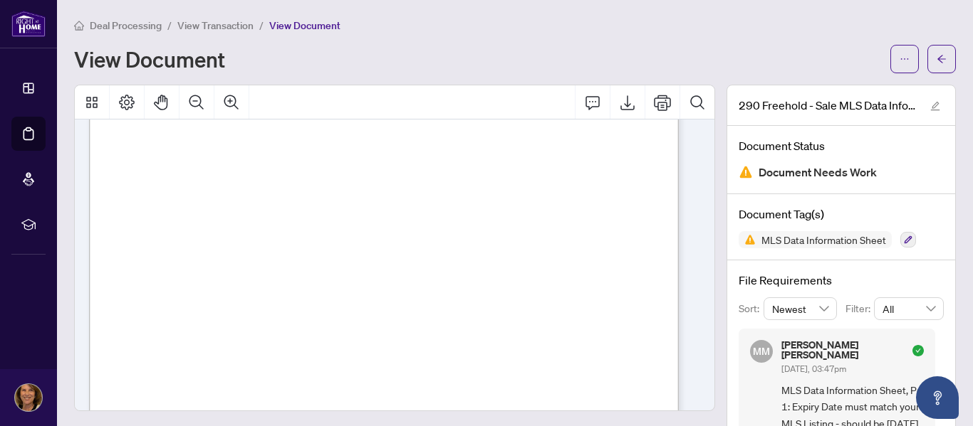
scroll to position [6550, 0]
click at [206, 308] on span "measurements. Listing agent/seller do not warrant the retrofit status of baseme…" at bounding box center [377, 308] width 481 height 9
drag, startPoint x: 205, startPoint y: 305, endPoint x: 111, endPoint y: 300, distance: 94.1
click at [111, 300] on div "COMMENTS (CONTINUED) EXCLUSIONS (300 characters) SELLERS INITIALS Page 9 of 11 …" at bounding box center [487, 357] width 797 height 1032
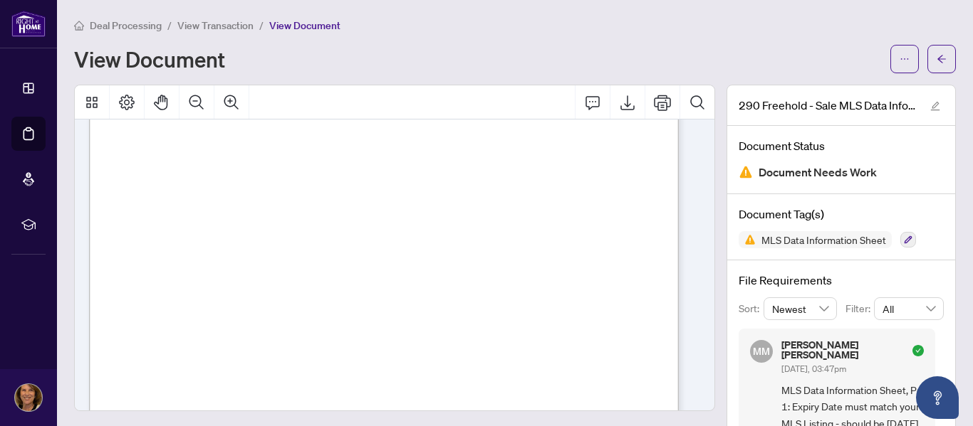
scroll to position [4747, 0]
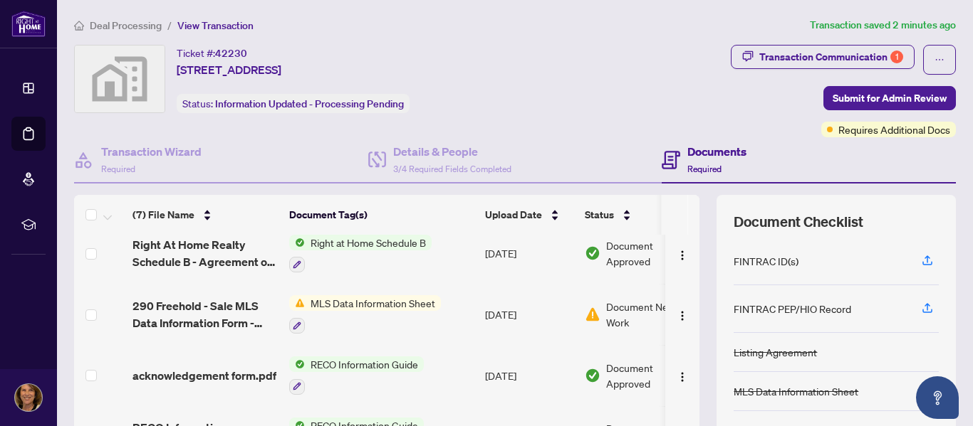
scroll to position [142, 0]
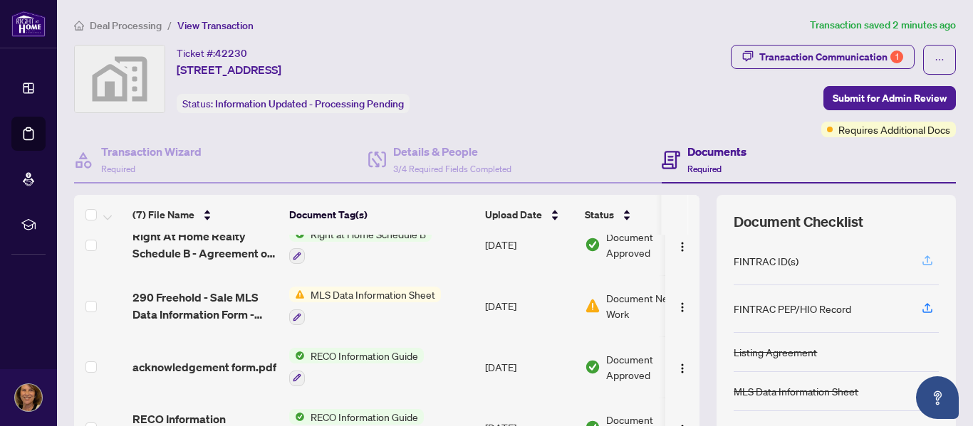
click at [921, 261] on icon "button" at bounding box center [927, 260] width 13 height 13
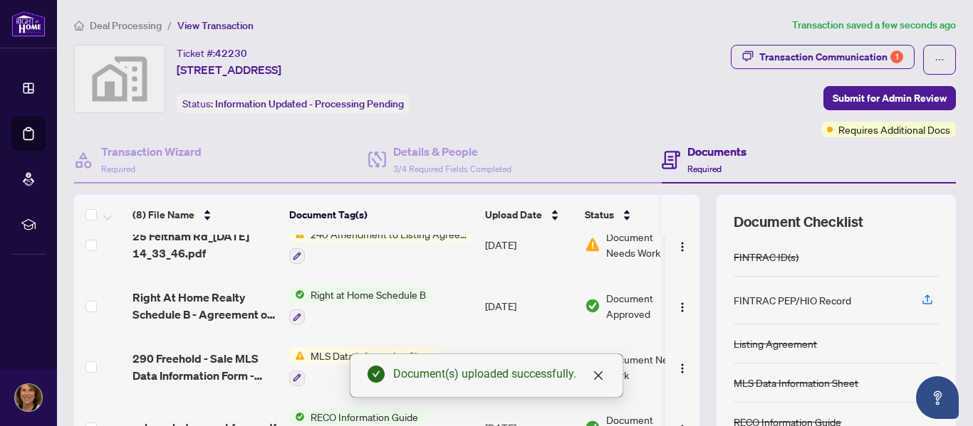
click at [616, 108] on div "Transaction Communication 1 Submit for Admin Review Requires Additional Docs" at bounding box center [764, 91] width 383 height 93
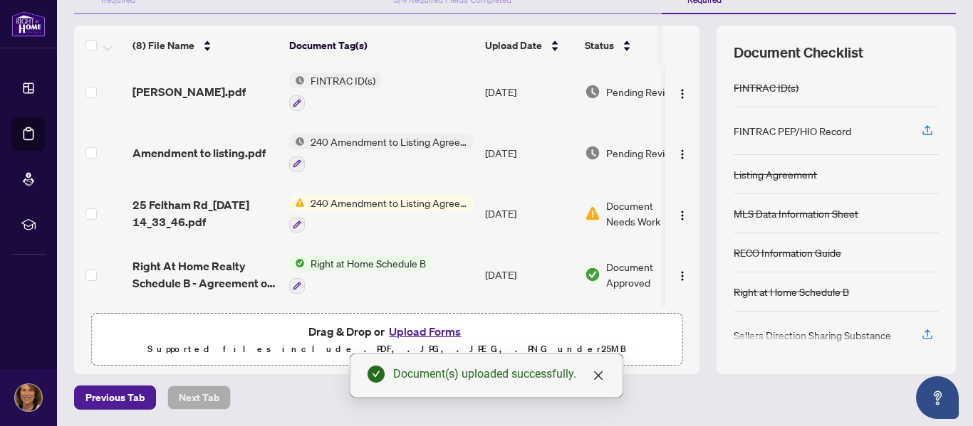
scroll to position [0, 0]
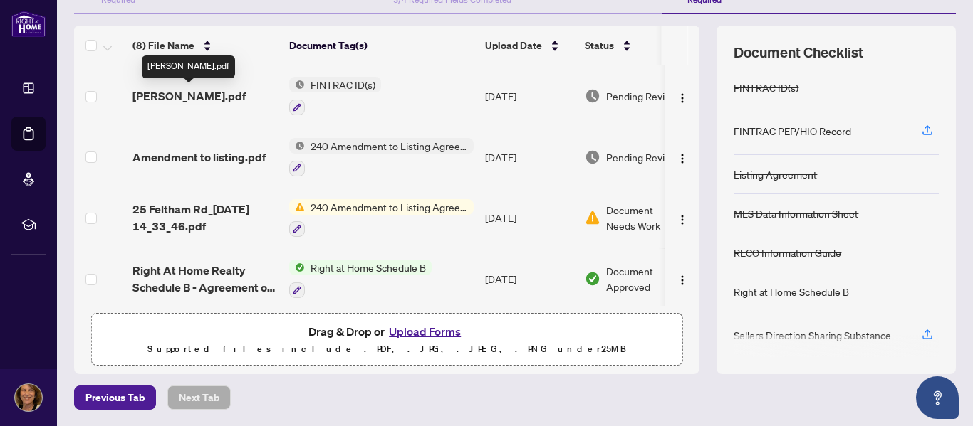
click at [216, 95] on span "[PERSON_NAME].pdf" at bounding box center [188, 96] width 113 height 17
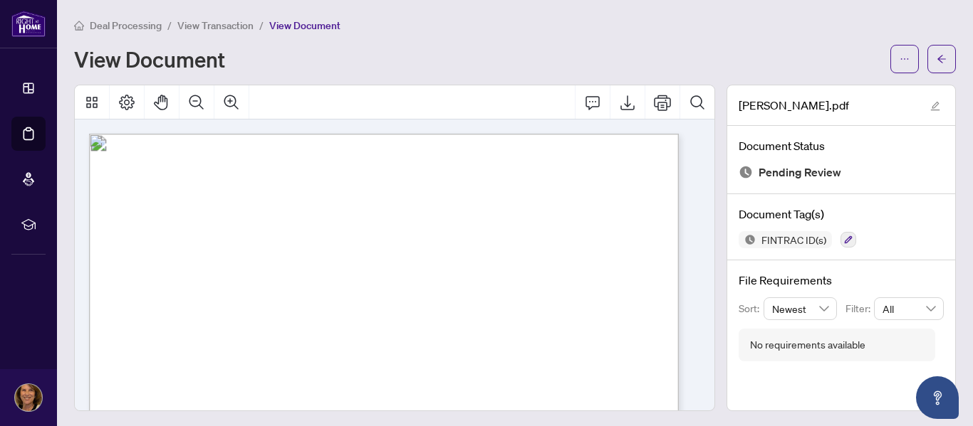
click at [684, 48] on div "View Document" at bounding box center [477, 59] width 807 height 23
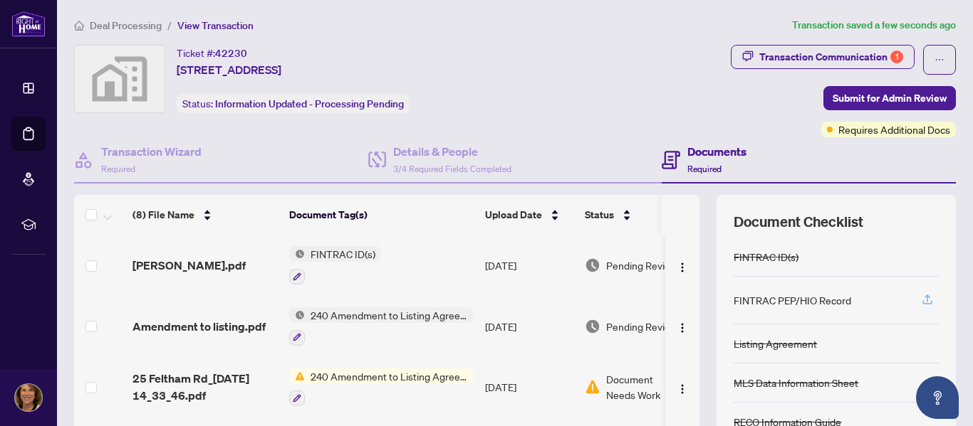
click at [921, 297] on icon "button" at bounding box center [927, 299] width 13 height 13
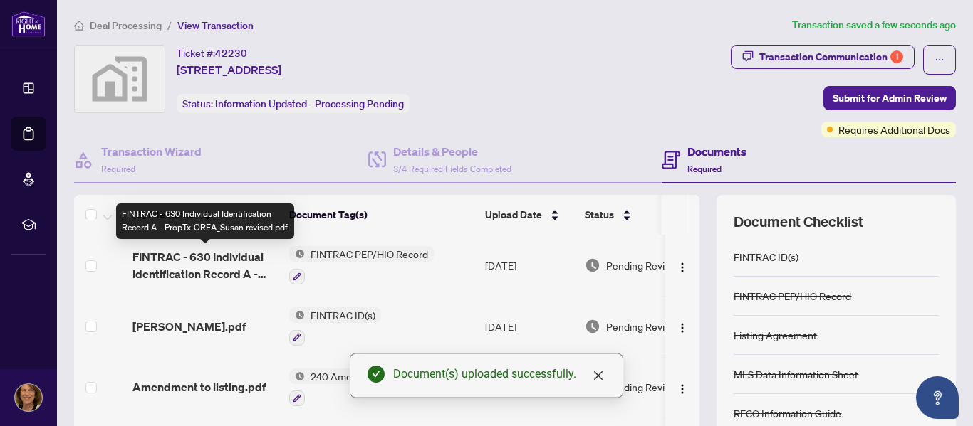
click at [238, 266] on span "FINTRAC - 630 Individual Identification Record A - PropTx-OREA_Susan revised.pdf" at bounding box center [204, 265] width 145 height 34
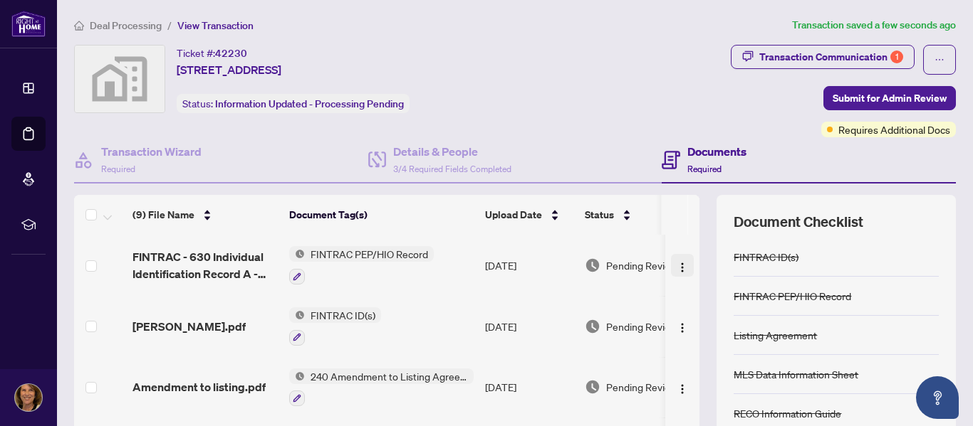
click at [676, 268] on img "button" at bounding box center [681, 267] width 11 height 11
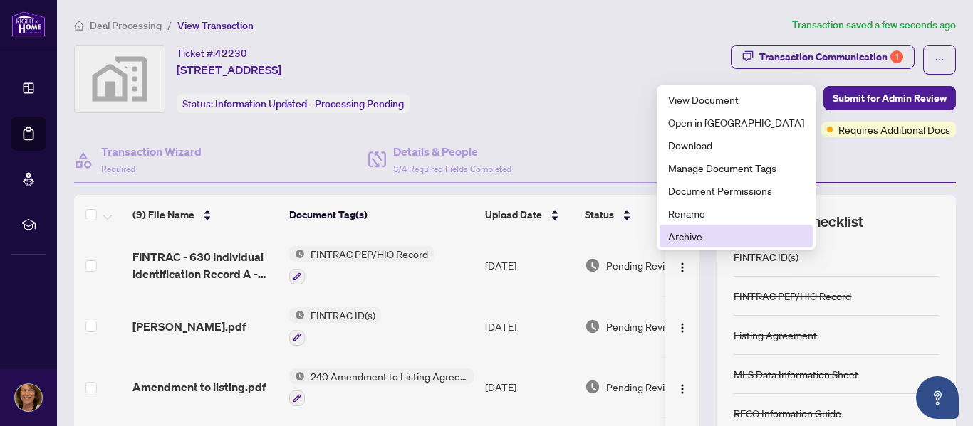
click at [685, 238] on span "Archive" at bounding box center [736, 237] width 136 height 16
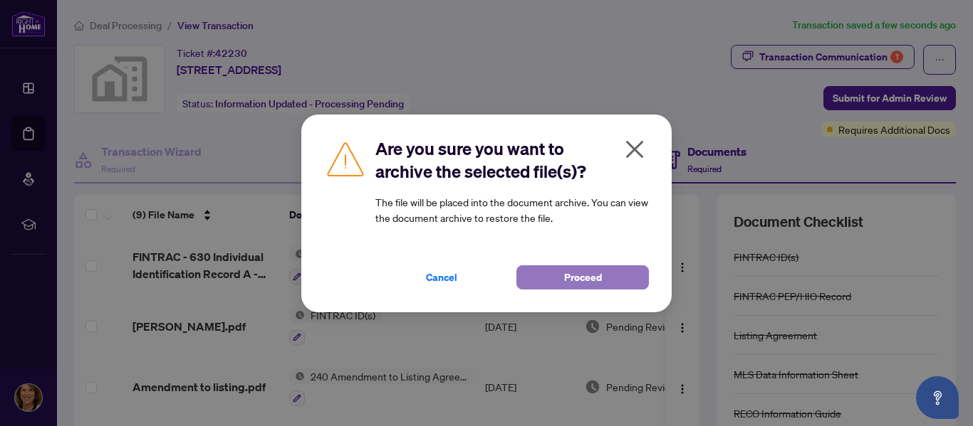
click at [590, 278] on span "Proceed" at bounding box center [583, 277] width 38 height 23
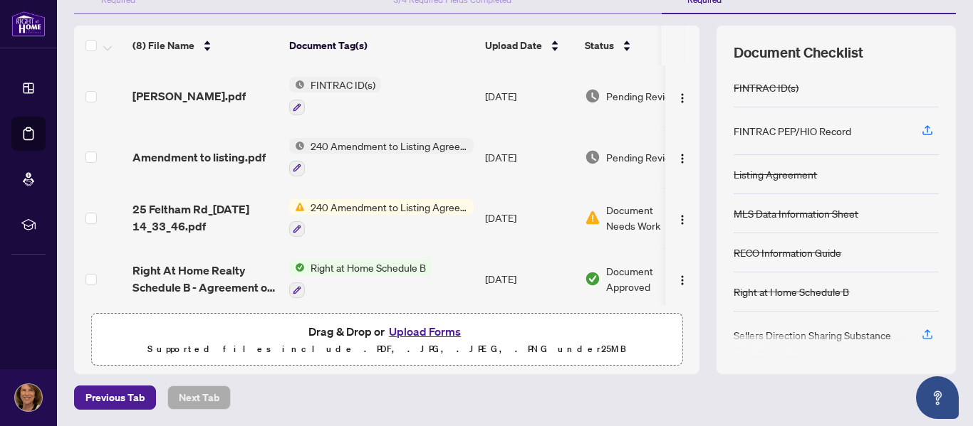
click at [355, 84] on span "FINTRAC ID(s)" at bounding box center [343, 85] width 76 height 16
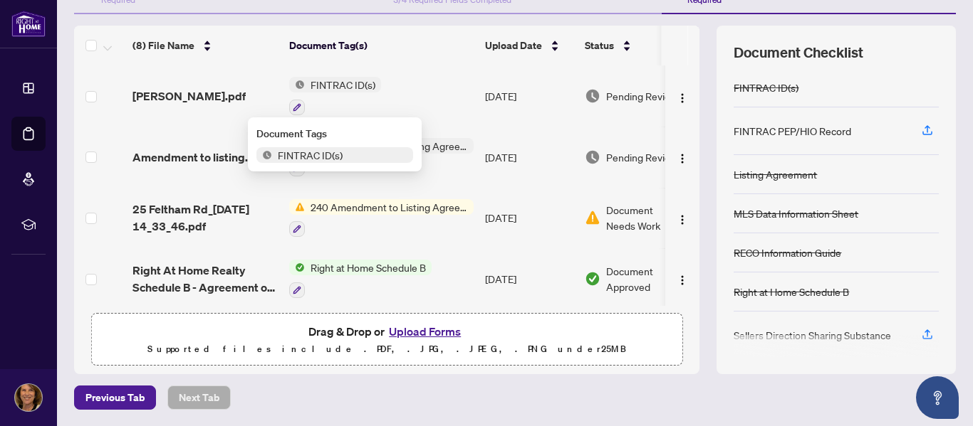
click at [355, 84] on span "FINTRAC ID(s)" at bounding box center [343, 85] width 76 height 16
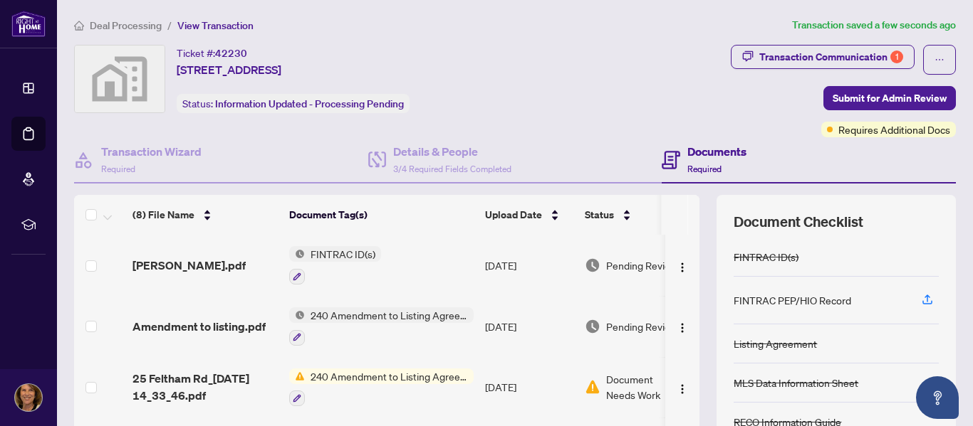
scroll to position [169, 0]
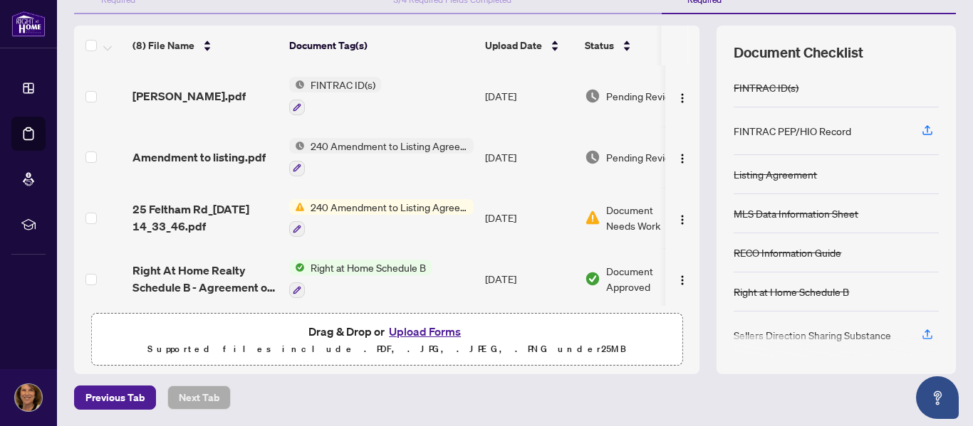
click at [429, 331] on button "Upload Forms" at bounding box center [424, 332] width 80 height 19
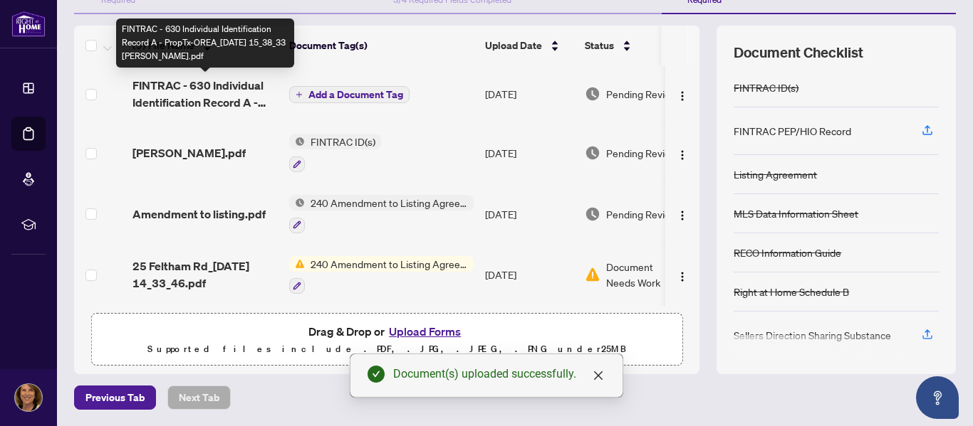
click at [221, 83] on span "FINTRAC - 630 Individual Identification Record A - PropTx-OREA_[DATE] 15_38_33 …" at bounding box center [204, 94] width 145 height 34
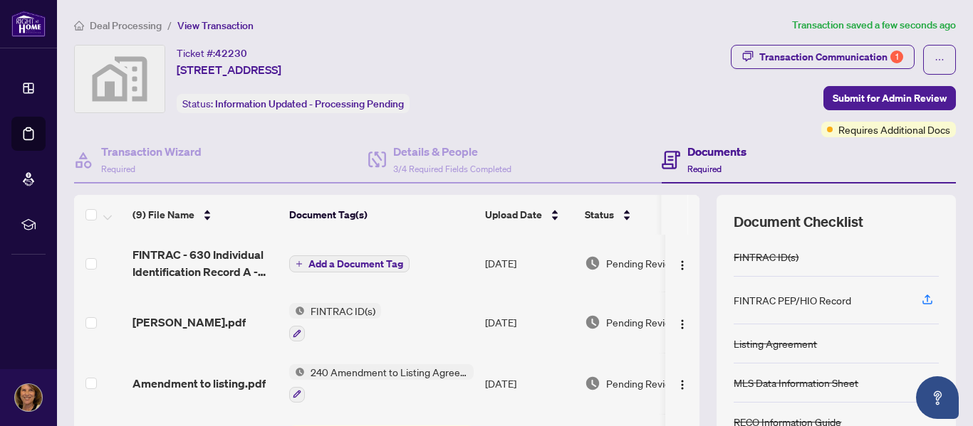
click at [337, 261] on span "Add a Document Tag" at bounding box center [355, 264] width 95 height 10
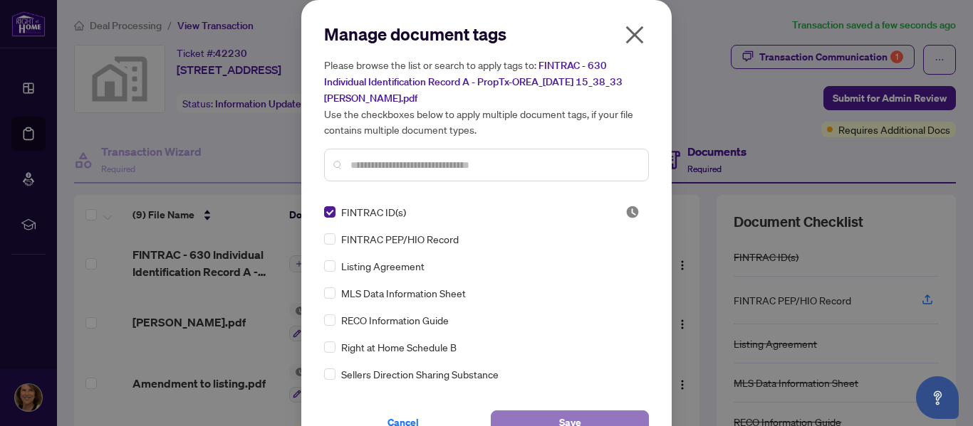
click at [577, 414] on button "Save" at bounding box center [570, 423] width 158 height 24
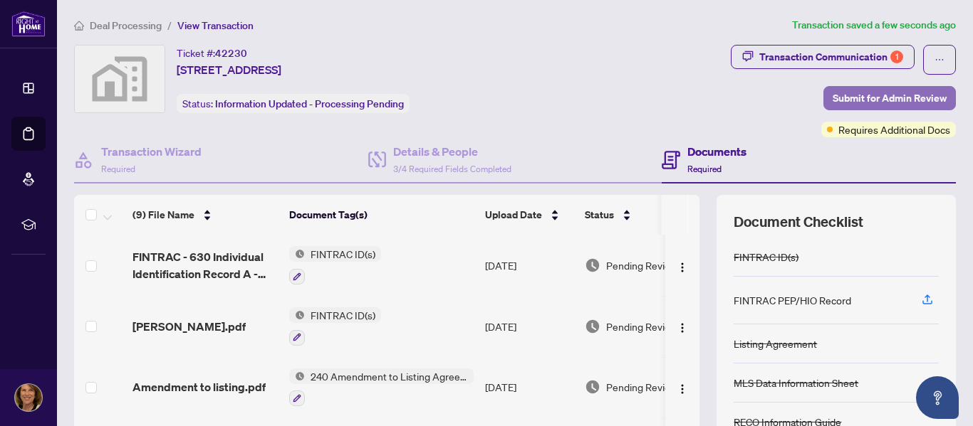
click at [866, 95] on span "Submit for Admin Review" at bounding box center [889, 98] width 114 height 23
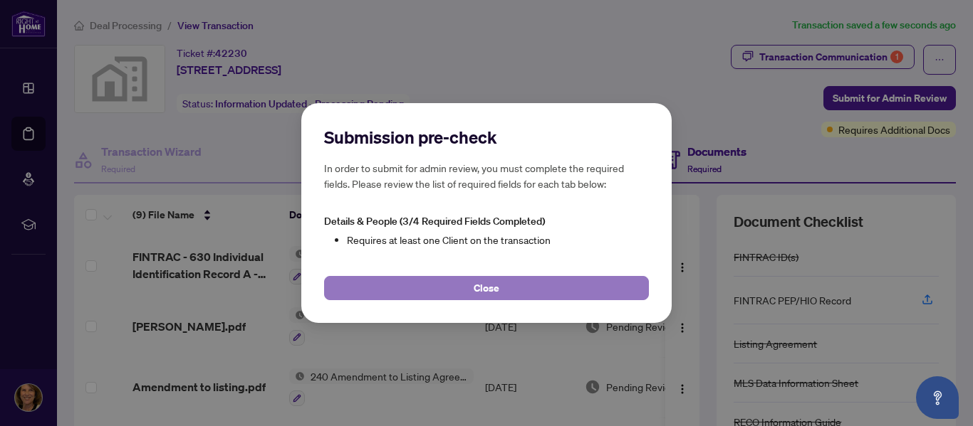
click at [503, 289] on button "Close" at bounding box center [486, 288] width 325 height 24
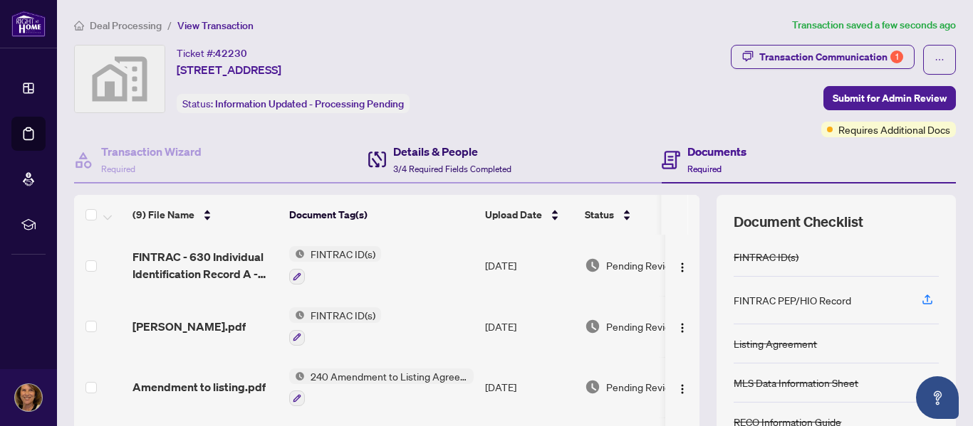
click at [451, 145] on h4 "Details & People" at bounding box center [452, 151] width 118 height 17
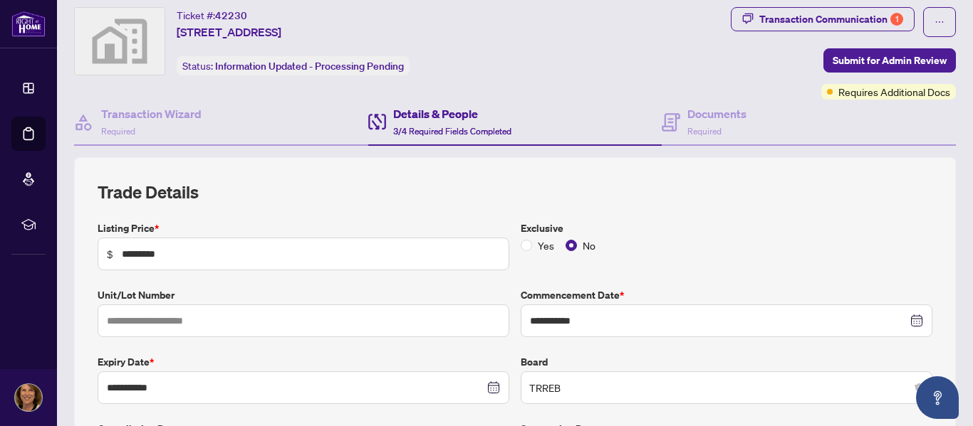
scroll to position [25, 0]
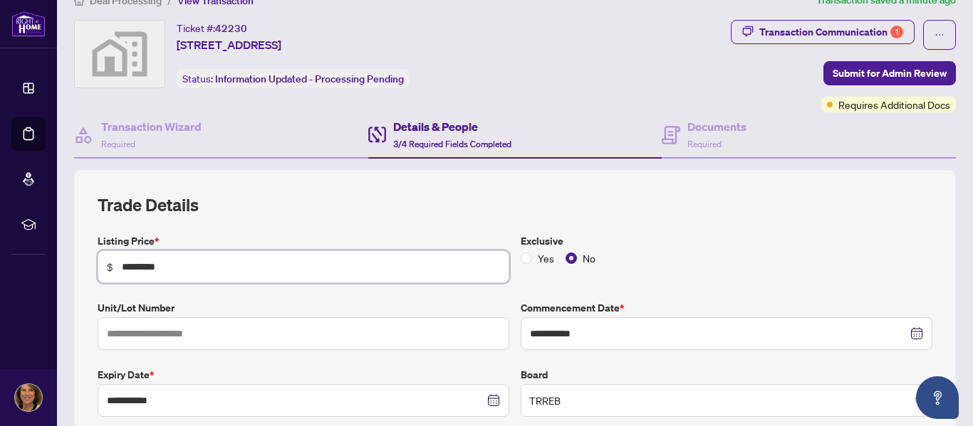
click at [146, 266] on input "*********" at bounding box center [311, 267] width 378 height 16
type input "*********"
click at [741, 267] on div "Exclusive Yes No" at bounding box center [726, 259] width 423 height 50
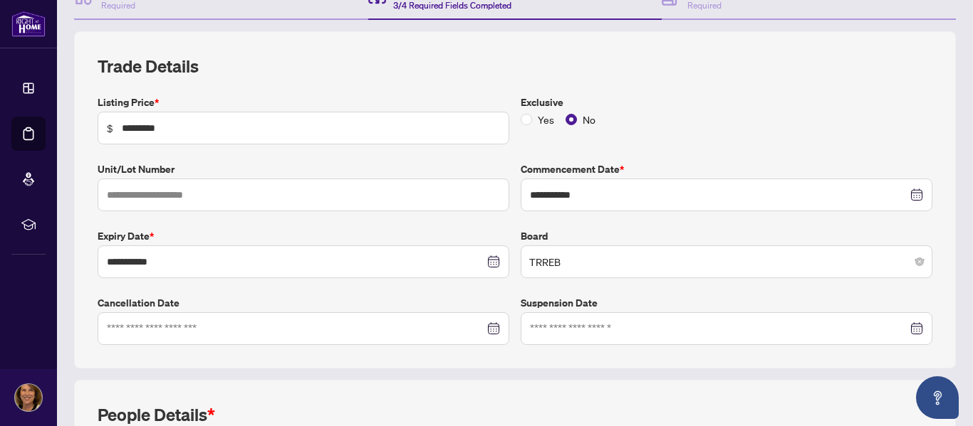
scroll to position [167, 0]
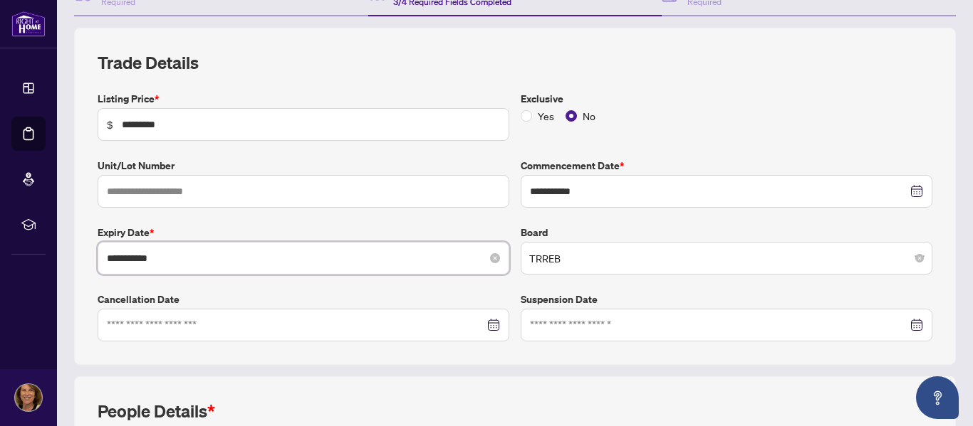
click at [166, 256] on input "**********" at bounding box center [295, 259] width 377 height 16
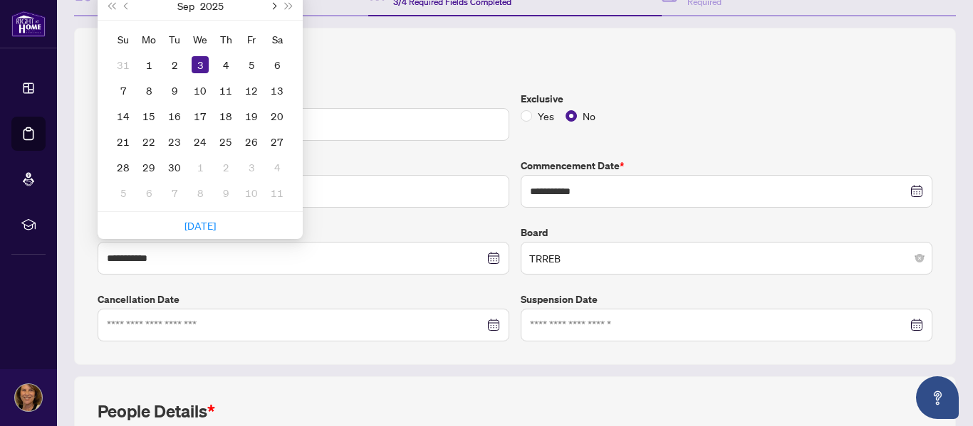
click at [273, 4] on span "Next month (PageDown)" at bounding box center [272, 5] width 7 height 7
type input "**********"
click at [201, 63] on div "3" at bounding box center [200, 64] width 17 height 17
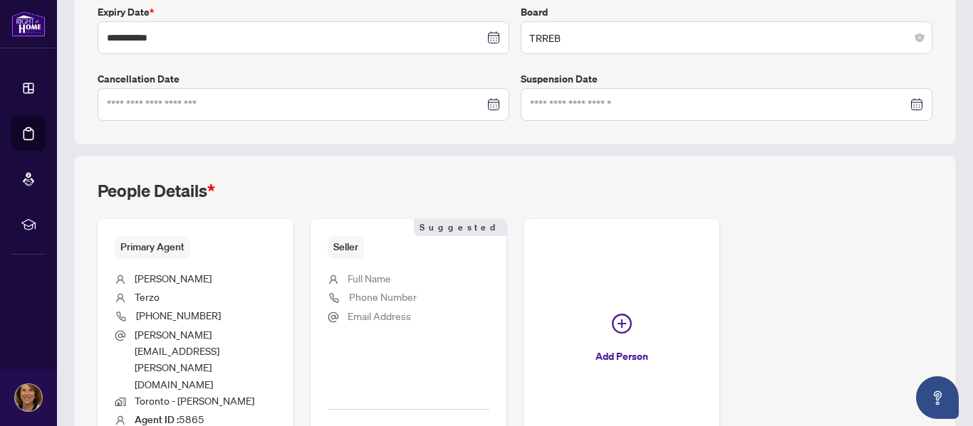
scroll to position [404, 0]
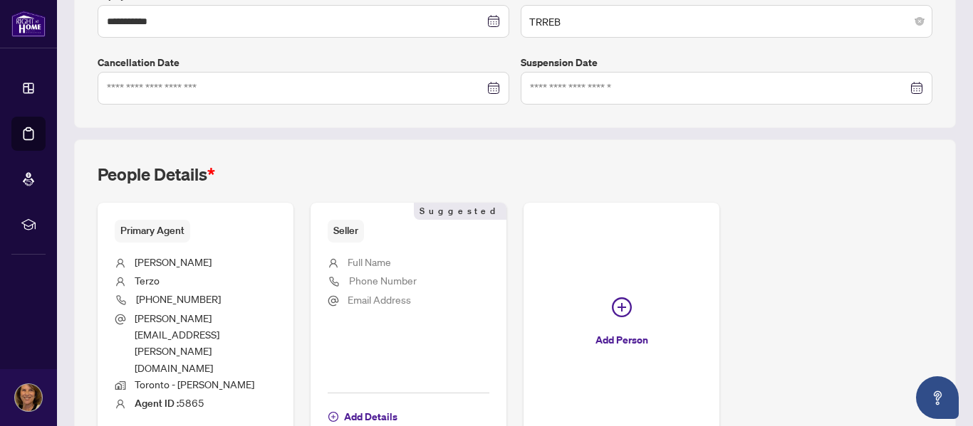
click at [360, 260] on span "Full Name" at bounding box center [368, 262] width 43 height 13
click at [363, 406] on span "Add Details" at bounding box center [370, 417] width 53 height 23
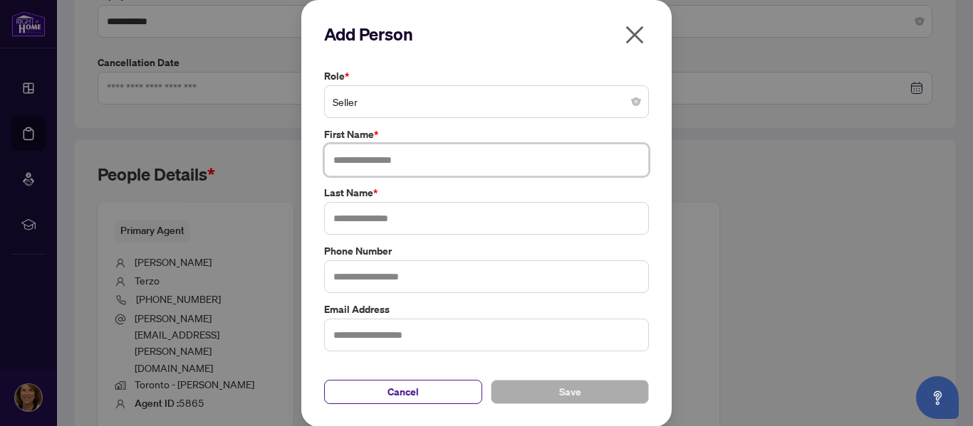
click at [360, 160] on input "text" at bounding box center [486, 160] width 325 height 33
type input "*****"
click at [346, 217] on input "text" at bounding box center [486, 218] width 325 height 33
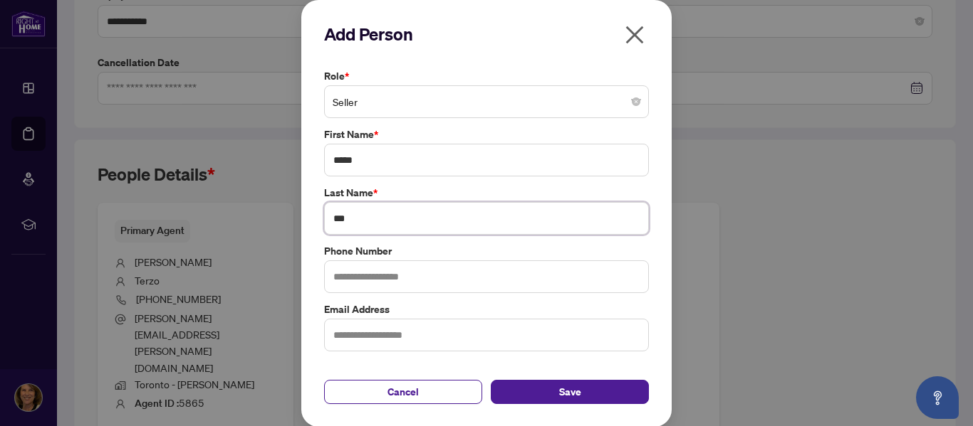
type input "***"
click at [342, 274] on input "text" at bounding box center [486, 277] width 325 height 33
type input "**********"
click at [337, 337] on input "text" at bounding box center [486, 335] width 325 height 33
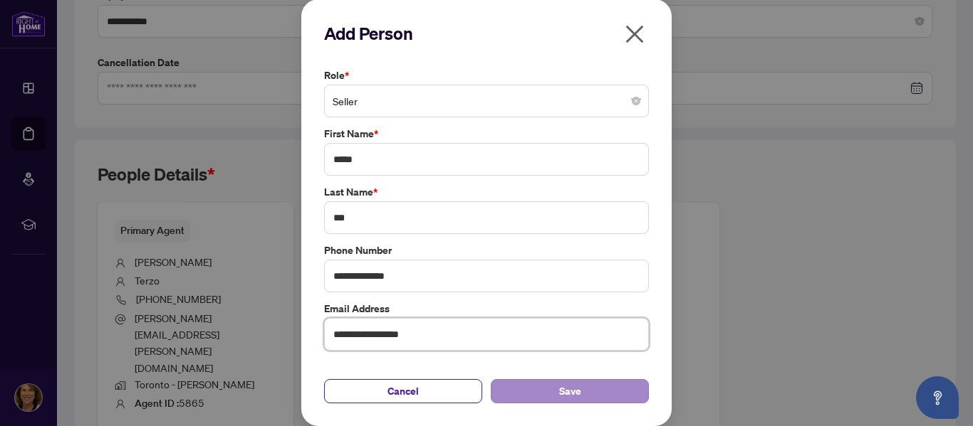
type input "**********"
click at [565, 386] on span "Save" at bounding box center [570, 391] width 22 height 23
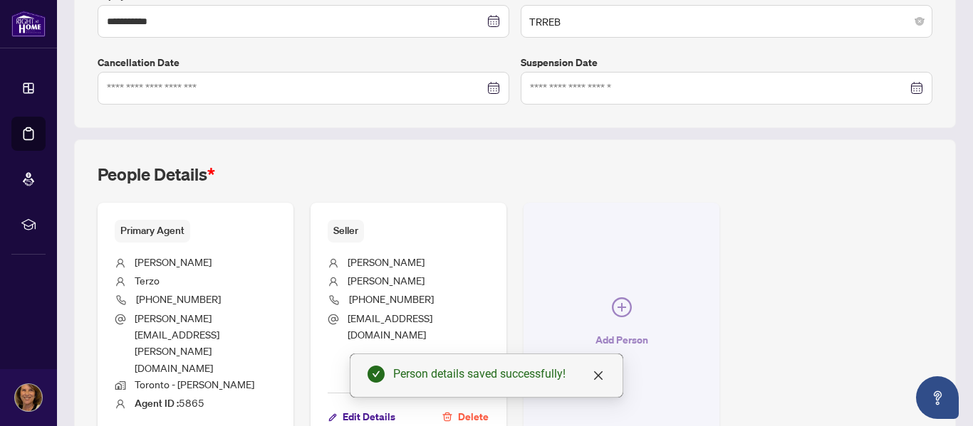
click at [617, 303] on icon "plus-circle" at bounding box center [621, 307] width 9 height 9
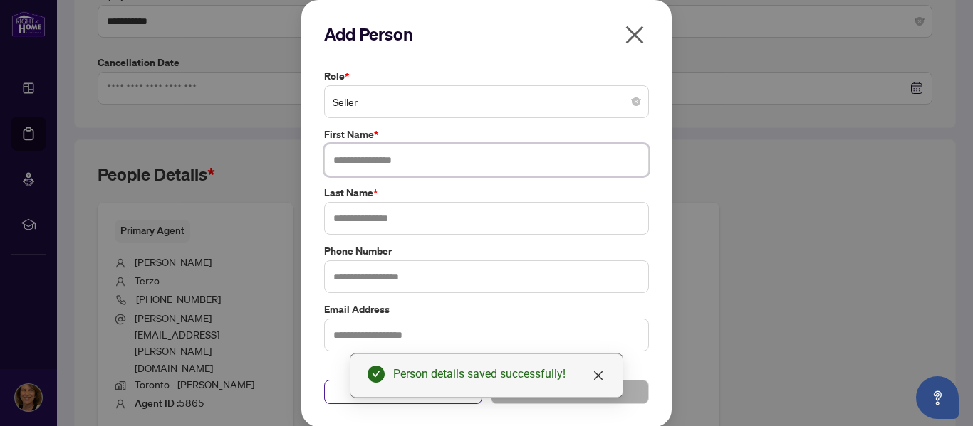
click at [377, 164] on input "text" at bounding box center [486, 160] width 325 height 33
type input "*****"
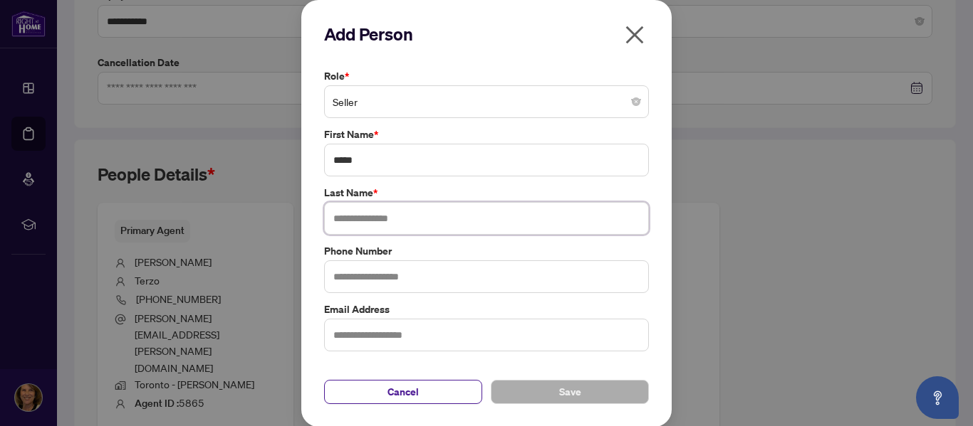
click at [337, 217] on input "text" at bounding box center [486, 218] width 325 height 33
type input "***"
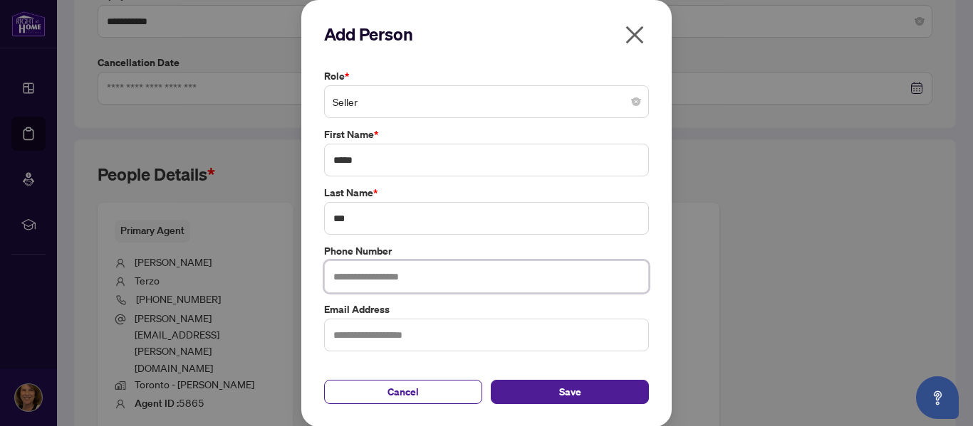
click at [330, 274] on input "text" at bounding box center [486, 277] width 325 height 33
type input "**********"
click at [334, 334] on input "text" at bounding box center [486, 335] width 325 height 33
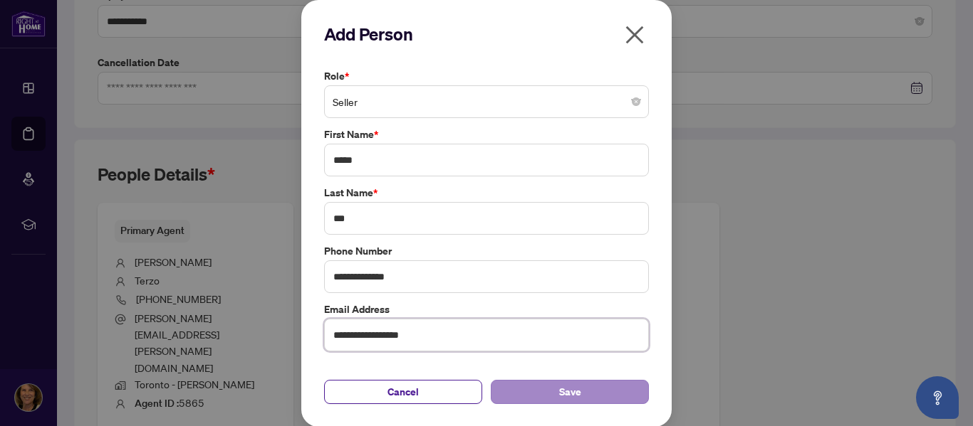
type input "**********"
click at [577, 389] on button "Save" at bounding box center [570, 392] width 158 height 24
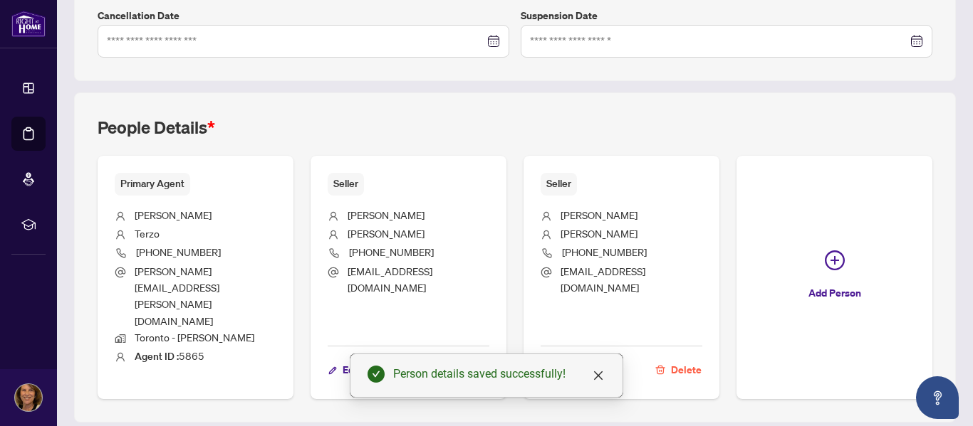
scroll to position [452, 0]
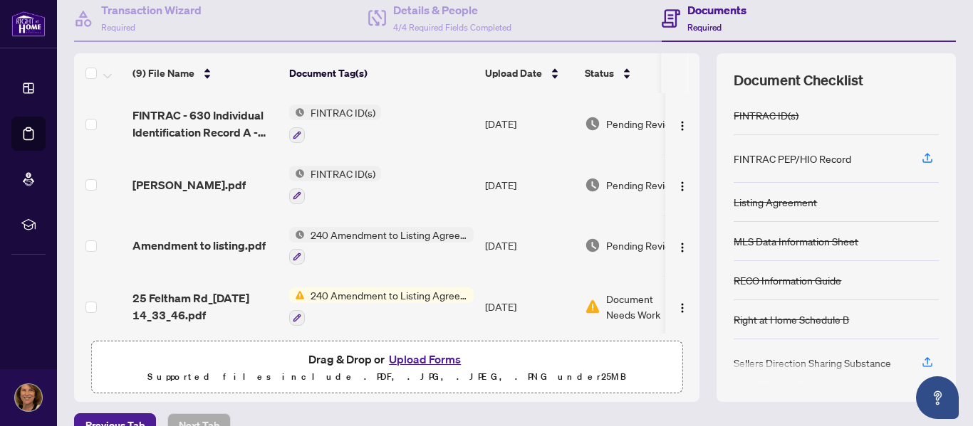
scroll to position [142, 0]
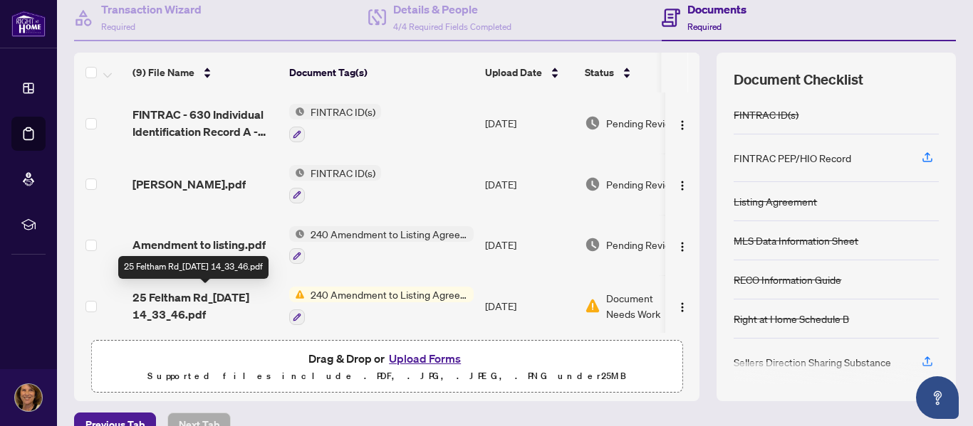
click at [221, 295] on span "25 Feltham Rd_[DATE] 14_33_46.pdf" at bounding box center [204, 306] width 145 height 34
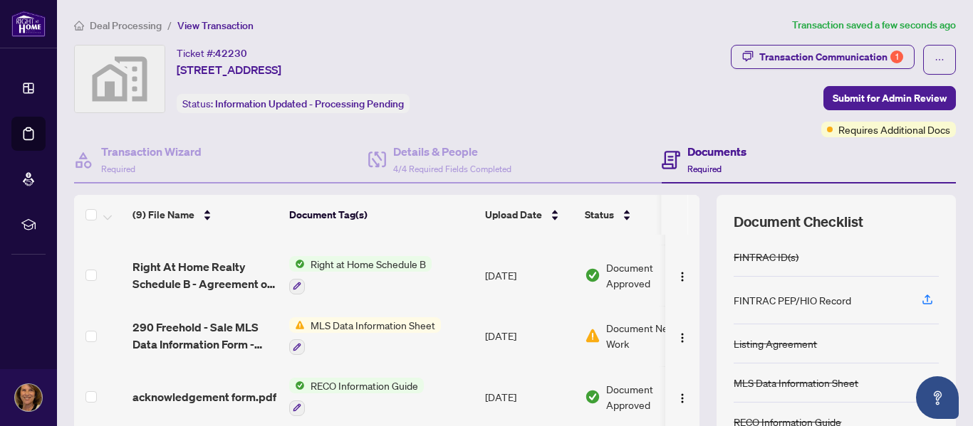
scroll to position [237, 0]
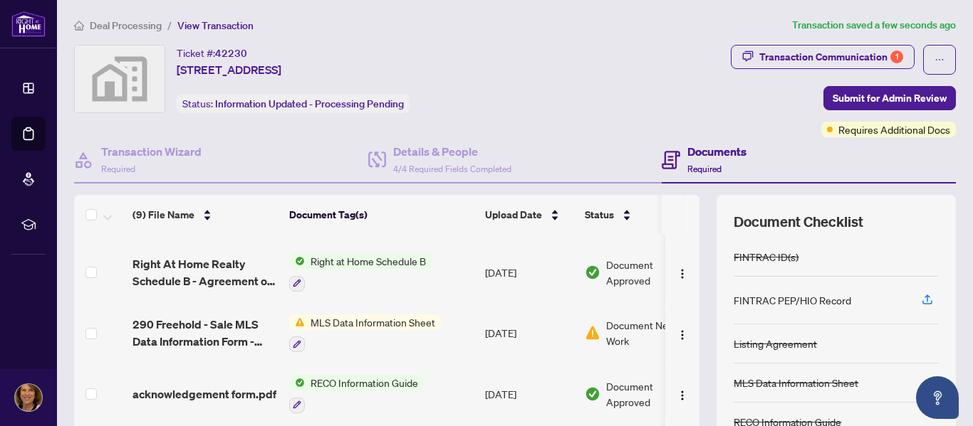
click at [618, 326] on span "Document Needs Work" at bounding box center [650, 333] width 88 height 31
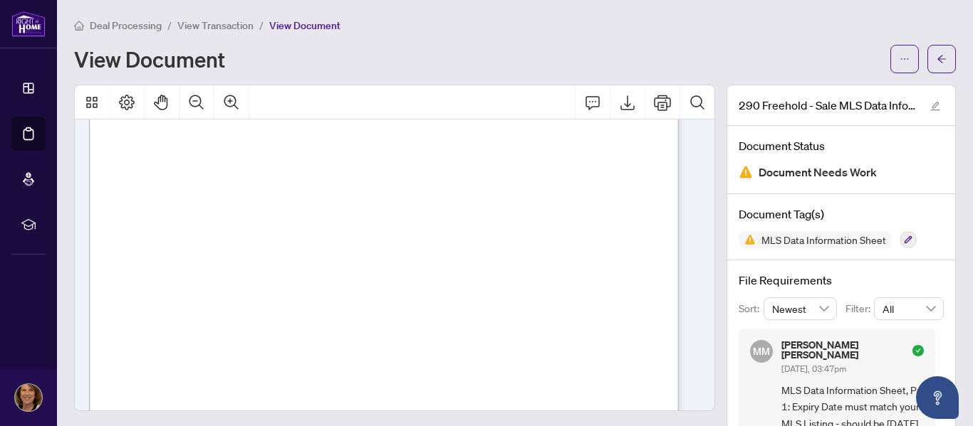
scroll to position [522, 0]
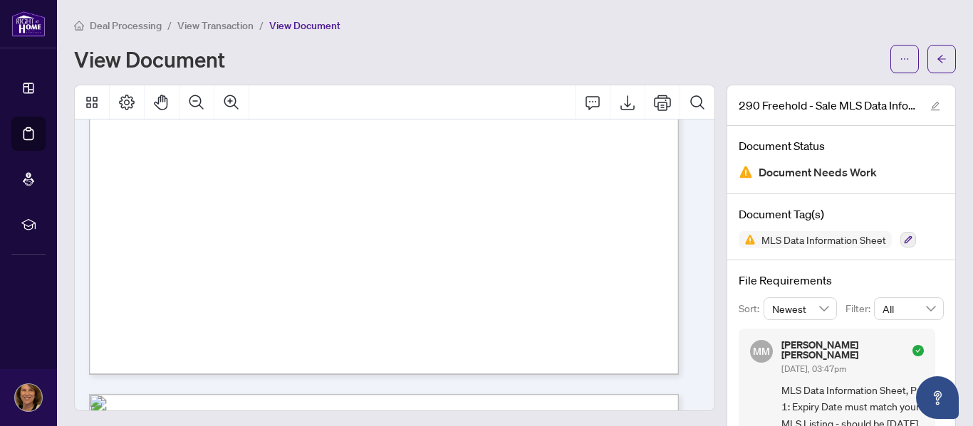
click at [147, 287] on span "09" at bounding box center [142, 285] width 9 height 9
click at [147, 283] on span "09" at bounding box center [142, 285] width 9 height 9
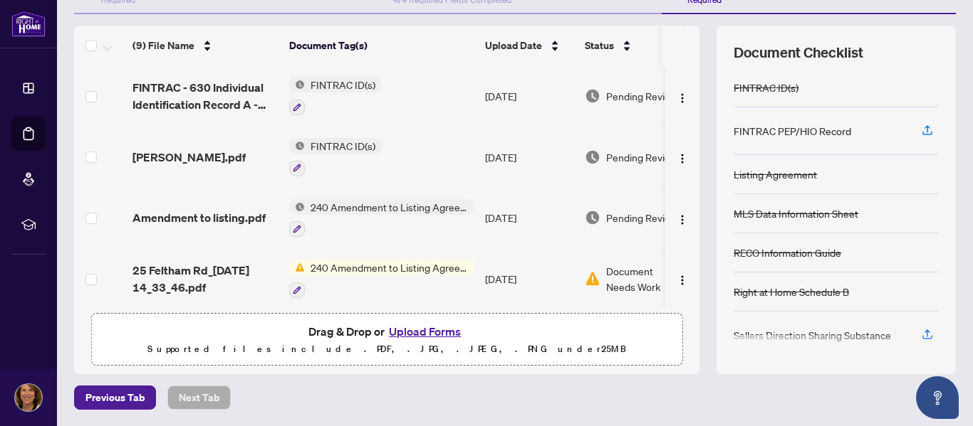
scroll to position [95, 0]
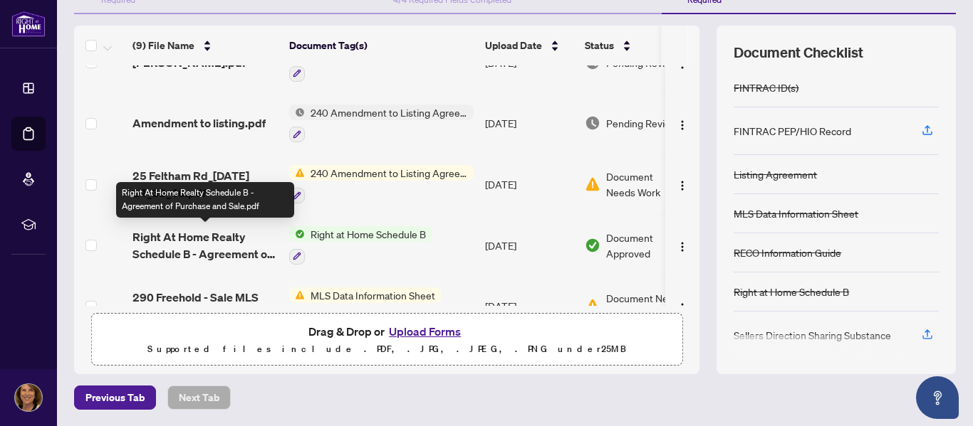
click at [219, 237] on span "Right At Home Realty Schedule B - Agreement of Purchase and Sale.pdf" at bounding box center [204, 246] width 145 height 34
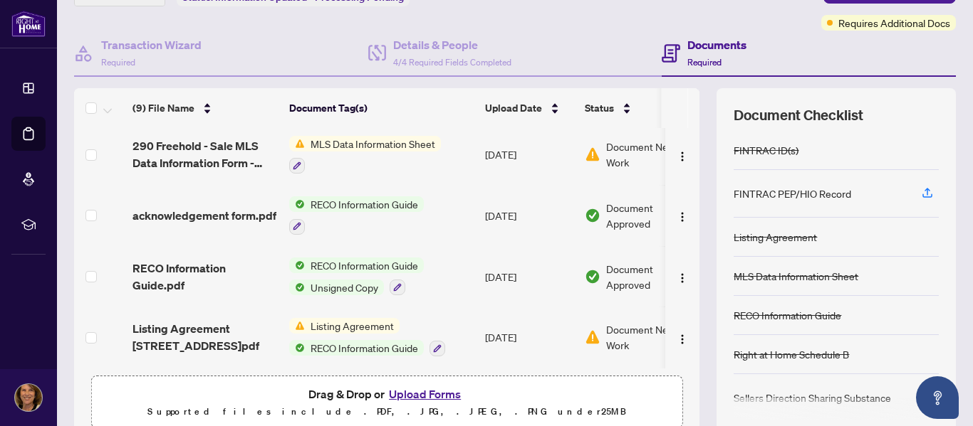
scroll to position [142, 0]
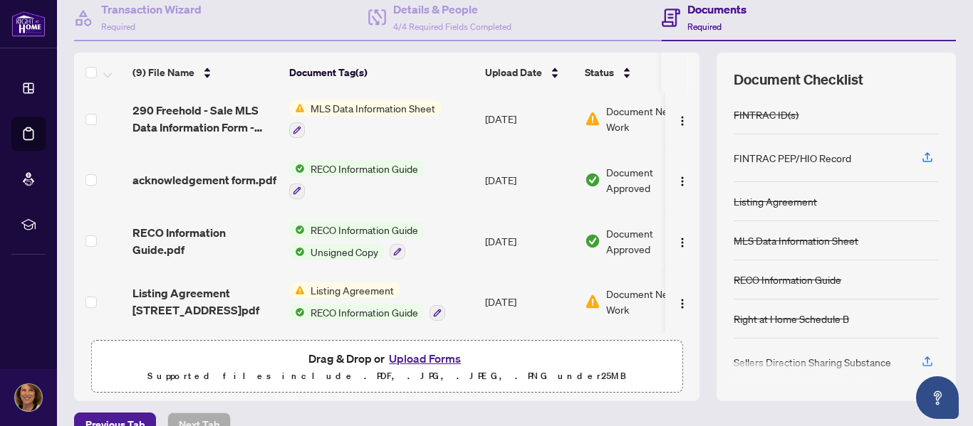
click at [629, 293] on span "Document Needs Work" at bounding box center [650, 301] width 88 height 31
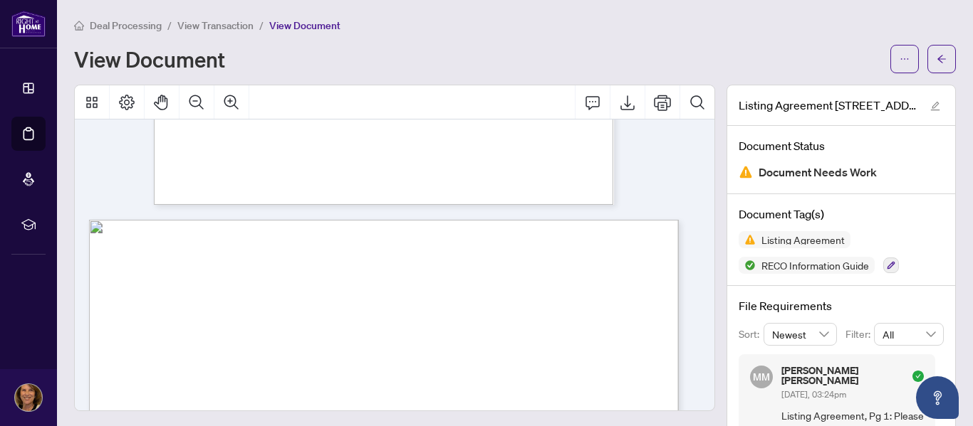
scroll to position [3574, 0]
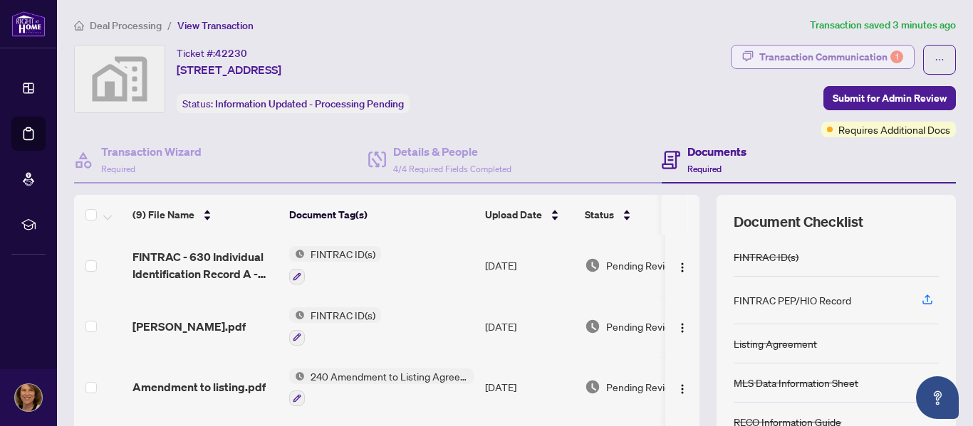
click at [846, 53] on div "Transaction Communication 1" at bounding box center [831, 57] width 144 height 23
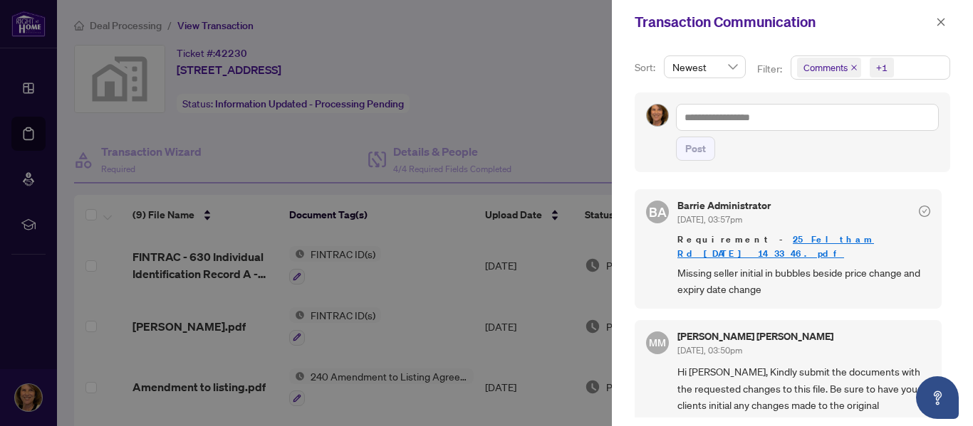
click at [916, 41] on div "Transaction Communication" at bounding box center [792, 22] width 361 height 44
click at [936, 21] on icon "close" at bounding box center [941, 22] width 10 height 10
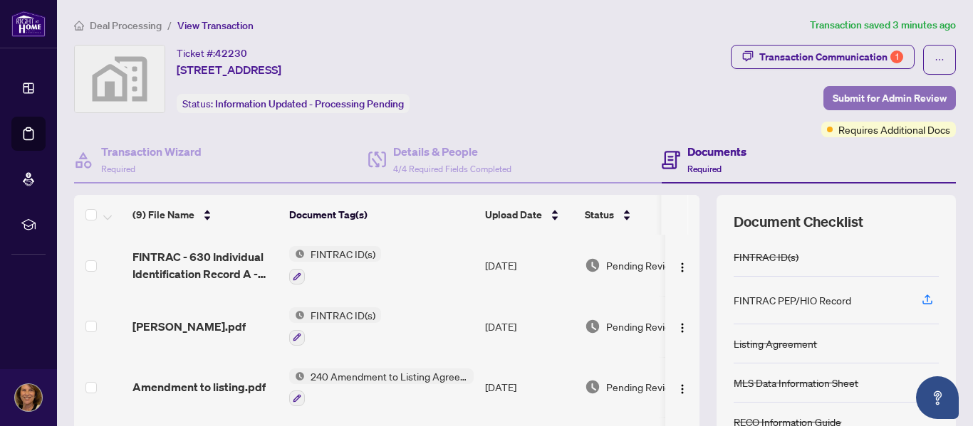
click at [870, 89] on span "Submit for Admin Review" at bounding box center [889, 98] width 114 height 23
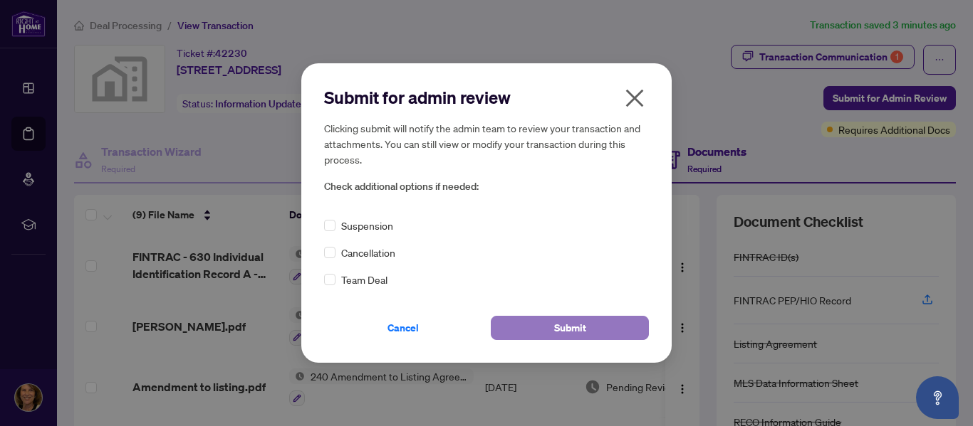
click at [587, 331] on button "Submit" at bounding box center [570, 328] width 158 height 24
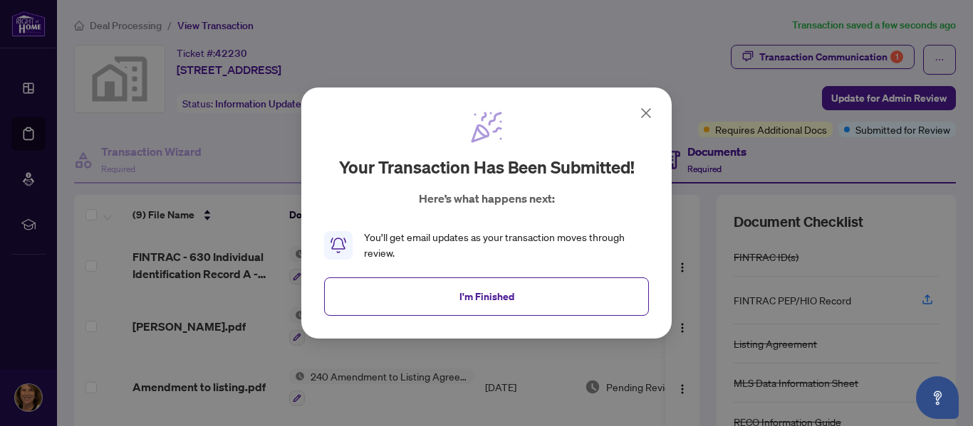
click at [953, 174] on div "Your transaction has been submitted! Here’s what happens next: You’ll get email…" at bounding box center [486, 213] width 973 height 426
click at [644, 112] on icon at bounding box center [645, 113] width 17 height 17
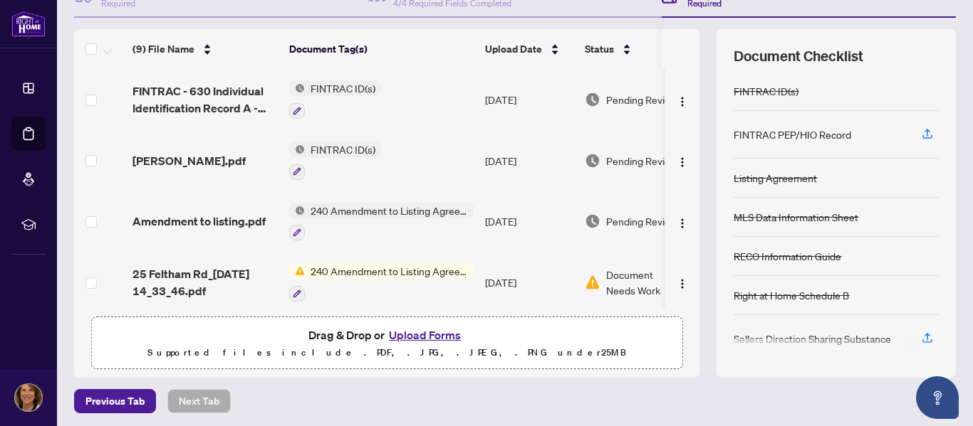
scroll to position [169, 0]
